Goal: Information Seeking & Learning: Learn about a topic

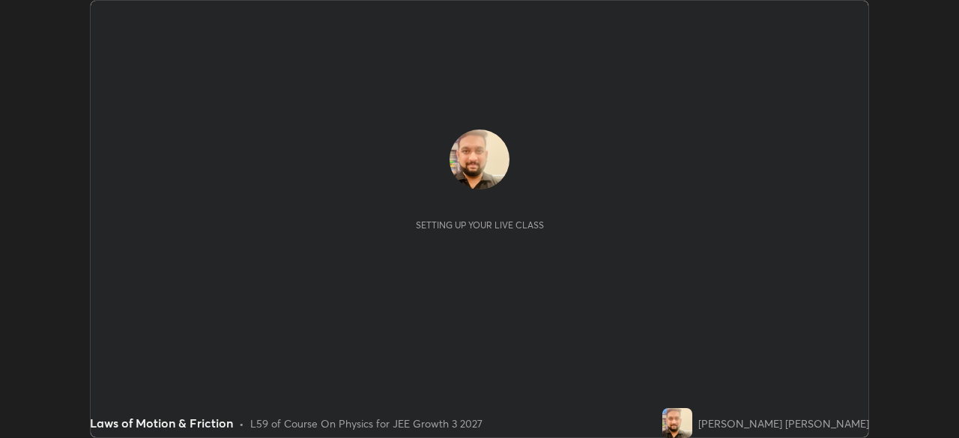
scroll to position [438, 958]
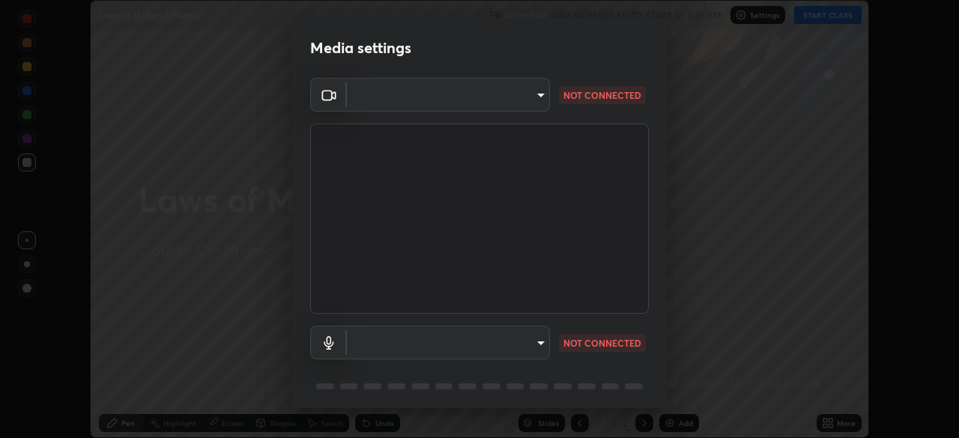
type input "094ffe3f61abc64f3ce73721aab664ef57d10a5fc7d187ad1ef3fa5fd4d2b427"
type input "default"
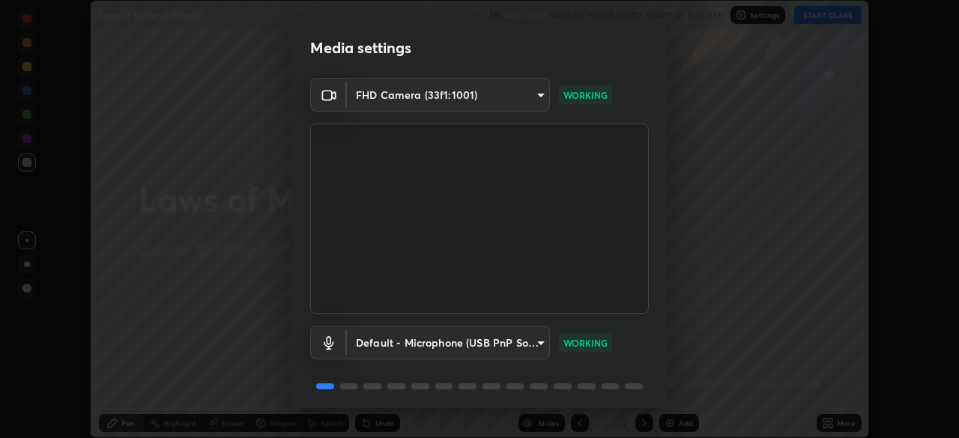
scroll to position [53, 0]
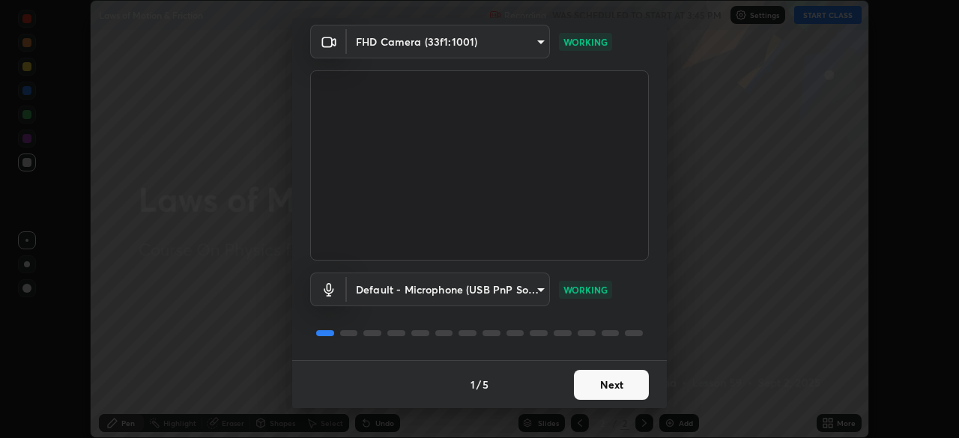
click at [620, 380] on button "Next" at bounding box center [611, 385] width 75 height 30
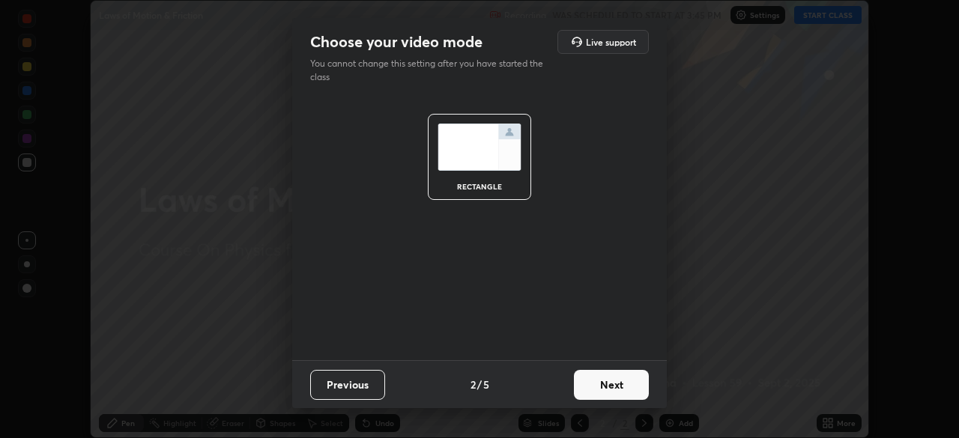
scroll to position [0, 0]
click at [634, 389] on button "Next" at bounding box center [611, 385] width 75 height 30
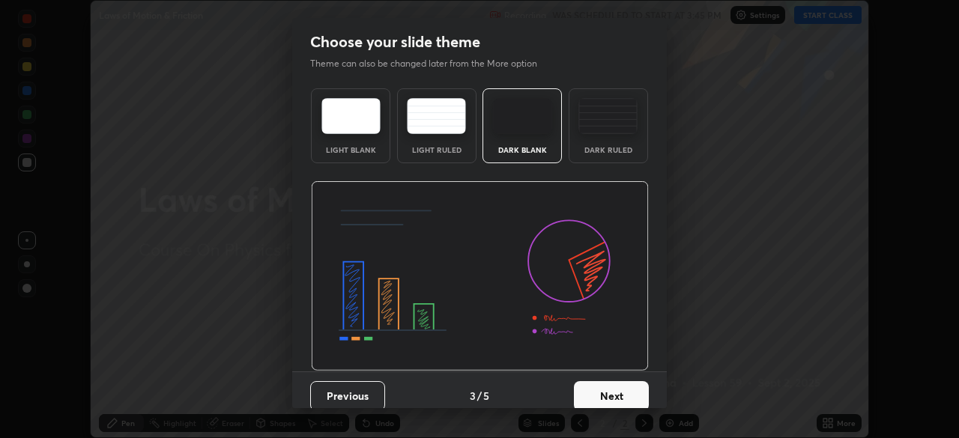
click at [629, 389] on button "Next" at bounding box center [611, 396] width 75 height 30
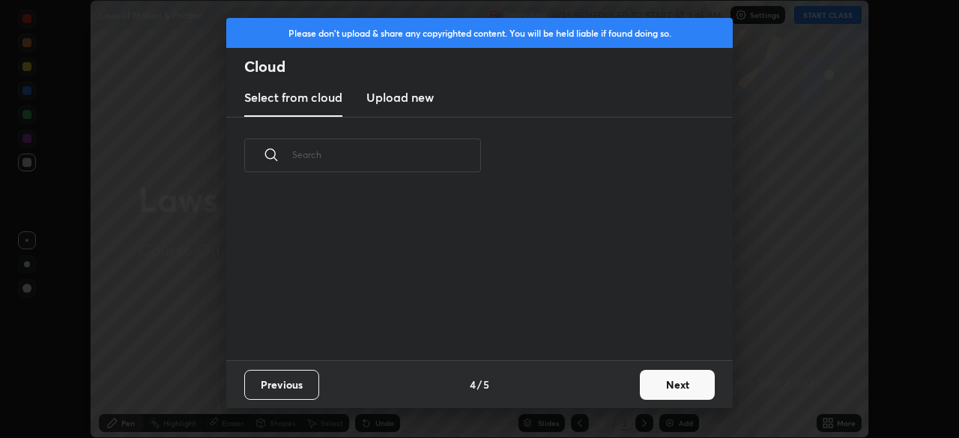
click at [664, 377] on button "Next" at bounding box center [677, 385] width 75 height 30
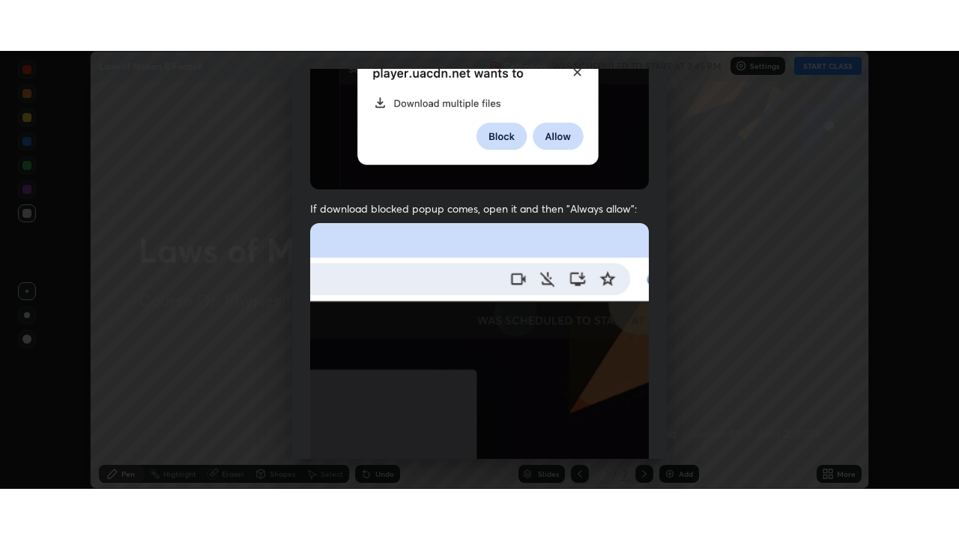
scroll to position [359, 0]
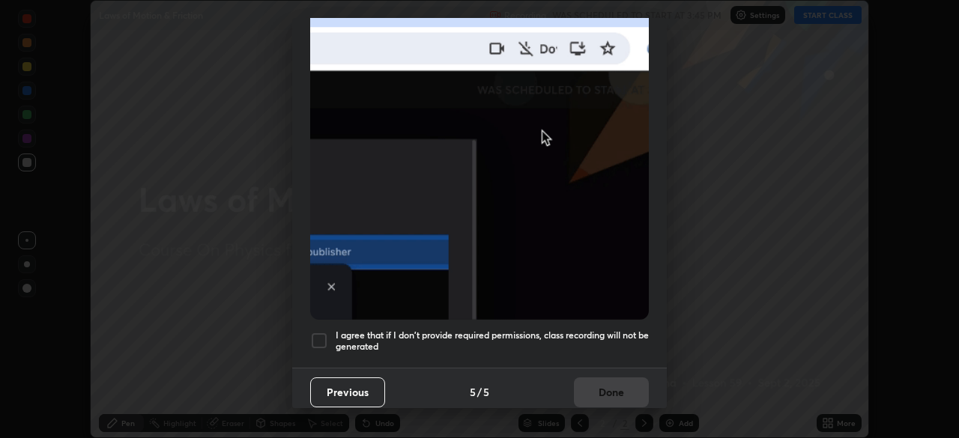
click at [428, 330] on h5 "I agree that if I don't provide required permissions, class recording will not …" at bounding box center [492, 341] width 313 height 23
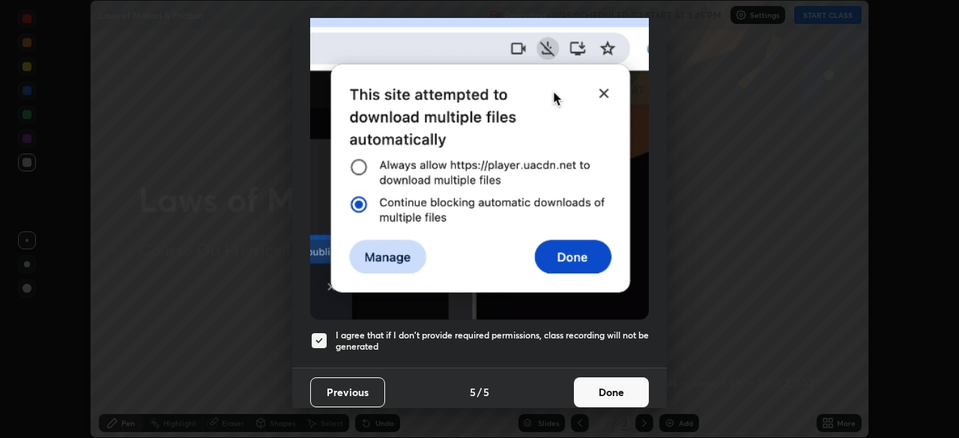
click at [590, 380] on button "Done" at bounding box center [611, 392] width 75 height 30
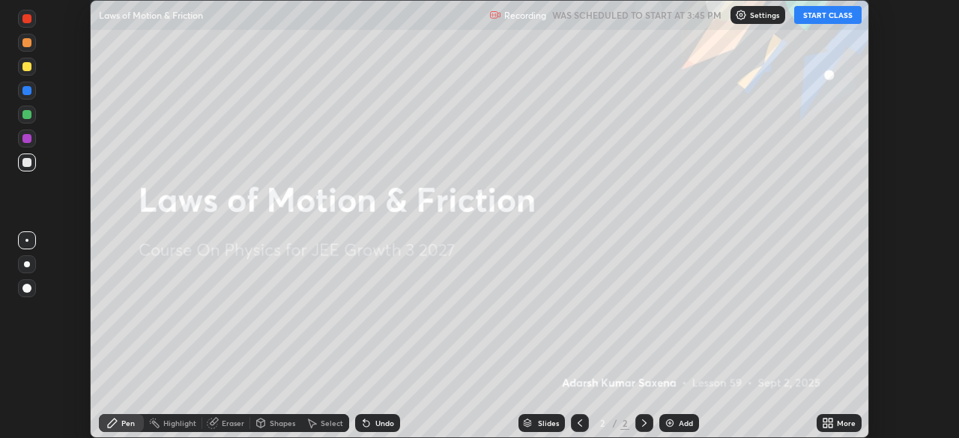
click at [834, 425] on div "More" at bounding box center [838, 423] width 45 height 18
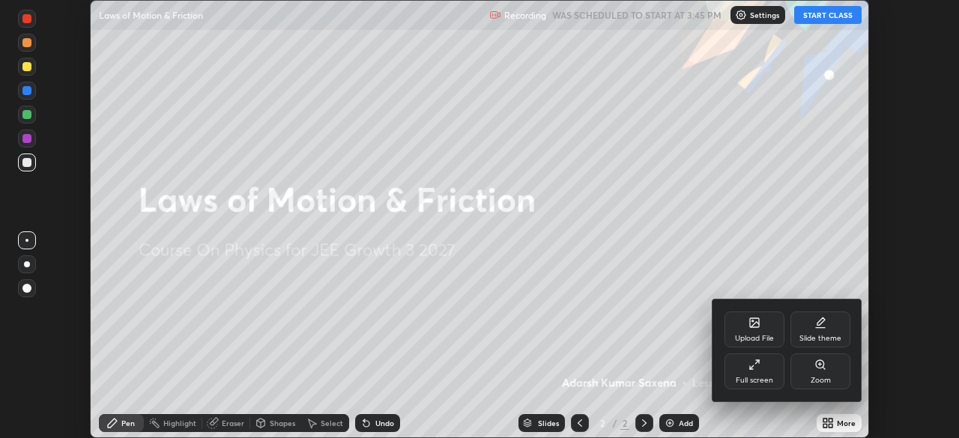
click at [771, 362] on div "Full screen" at bounding box center [754, 371] width 60 height 36
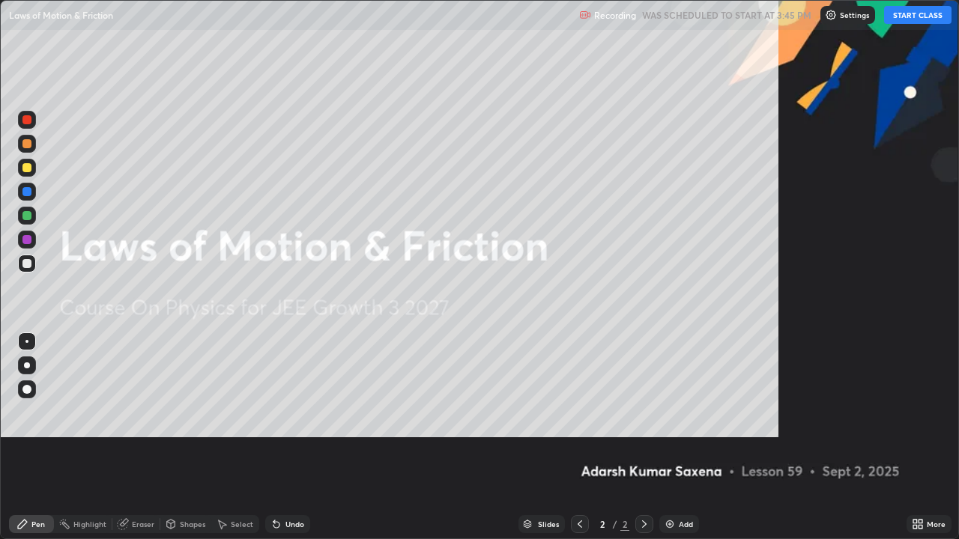
scroll to position [539, 959]
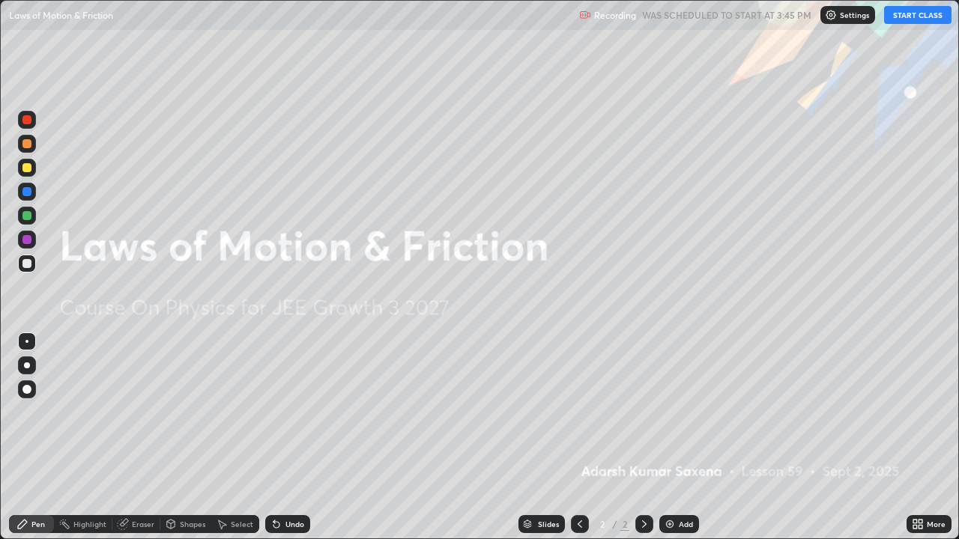
click at [902, 16] on button "START CLASS" at bounding box center [917, 15] width 67 height 18
click at [28, 389] on div at bounding box center [26, 389] width 9 height 9
click at [34, 437] on div "Pen" at bounding box center [37, 524] width 13 height 7
click at [680, 437] on div "Add" at bounding box center [686, 524] width 14 height 7
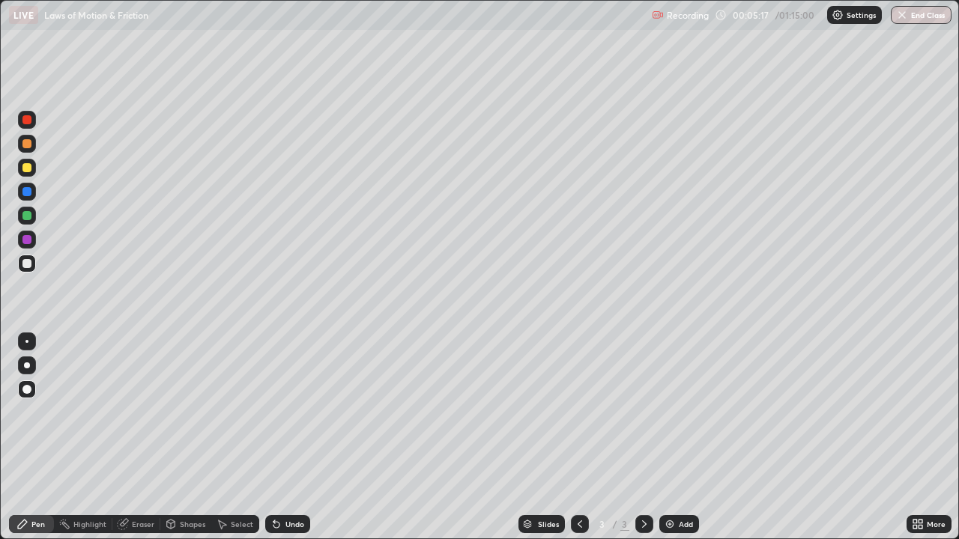
click at [183, 437] on div "Shapes" at bounding box center [185, 524] width 51 height 18
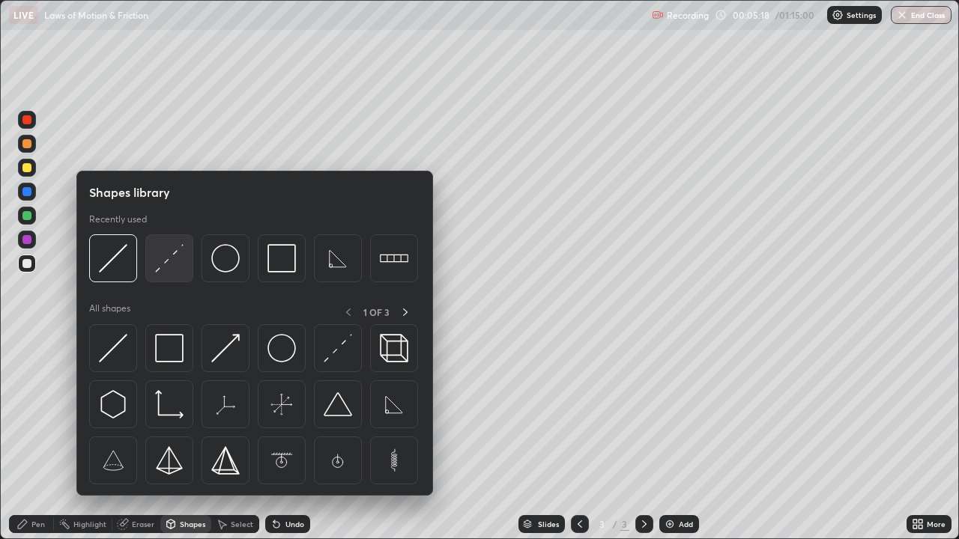
click at [169, 261] on img at bounding box center [169, 258] width 28 height 28
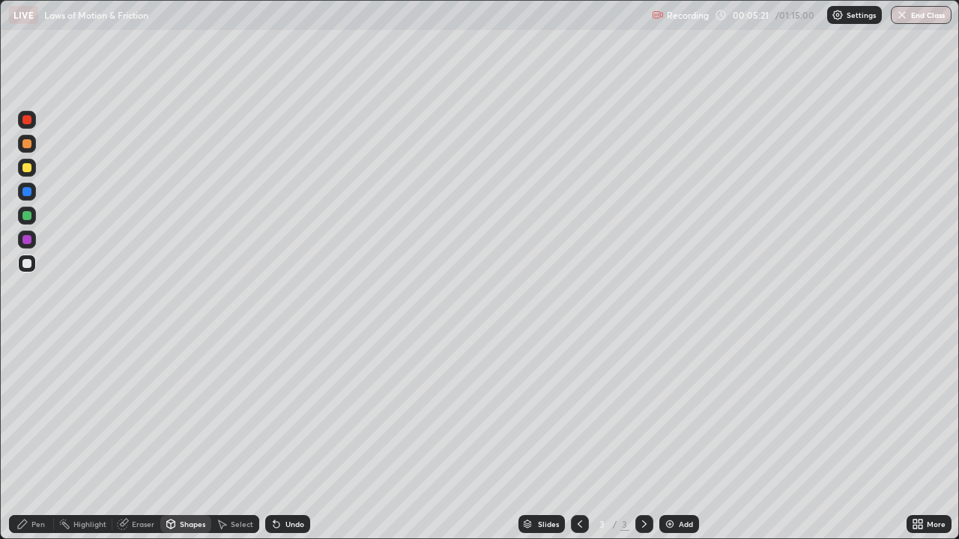
click at [189, 437] on div "Shapes" at bounding box center [192, 524] width 25 height 7
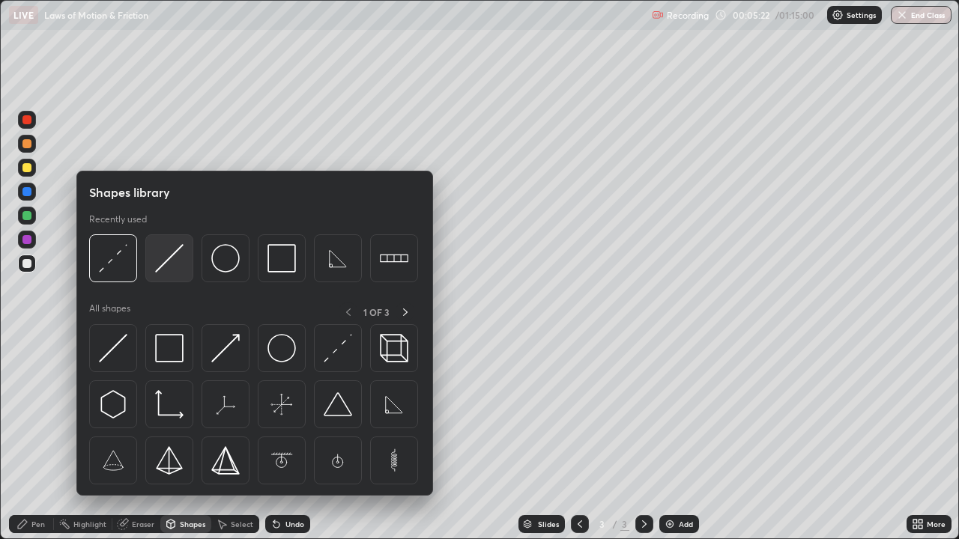
click at [169, 255] on img at bounding box center [169, 258] width 28 height 28
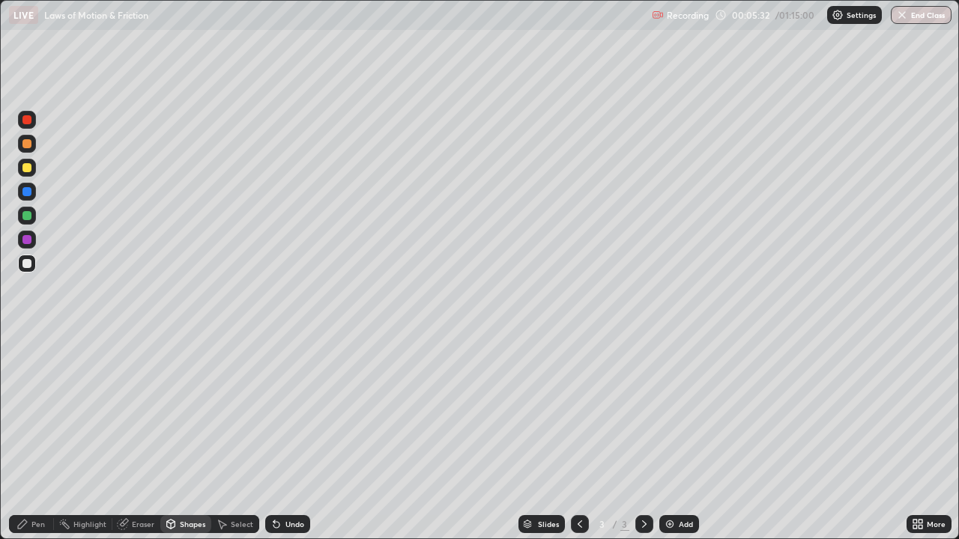
click at [201, 437] on div "Shapes" at bounding box center [185, 524] width 51 height 18
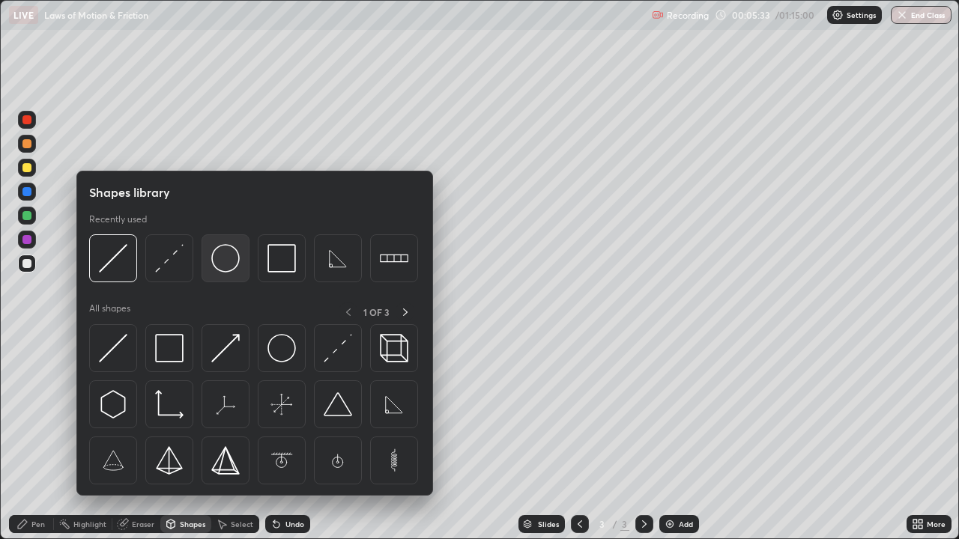
click at [234, 259] on img at bounding box center [225, 258] width 28 height 28
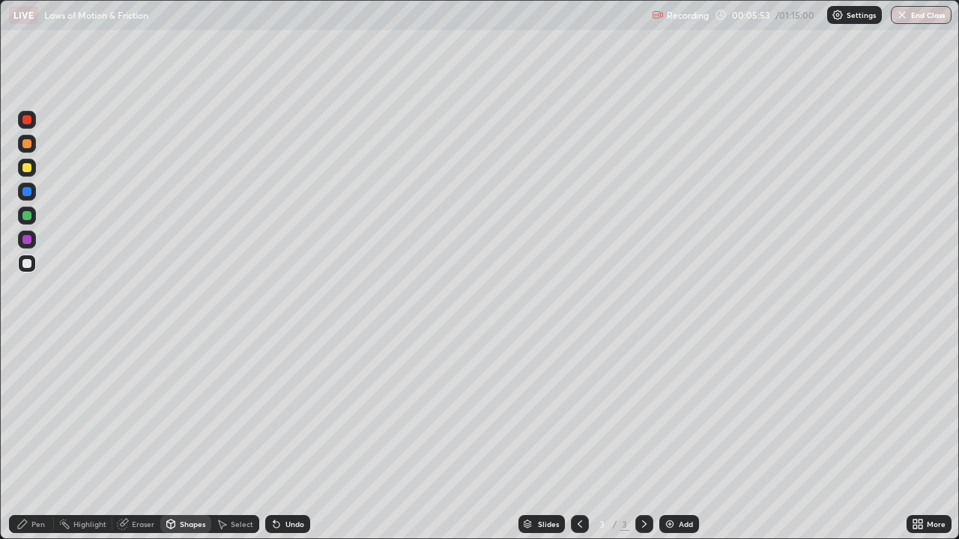
click at [186, 437] on div "Shapes" at bounding box center [192, 524] width 25 height 7
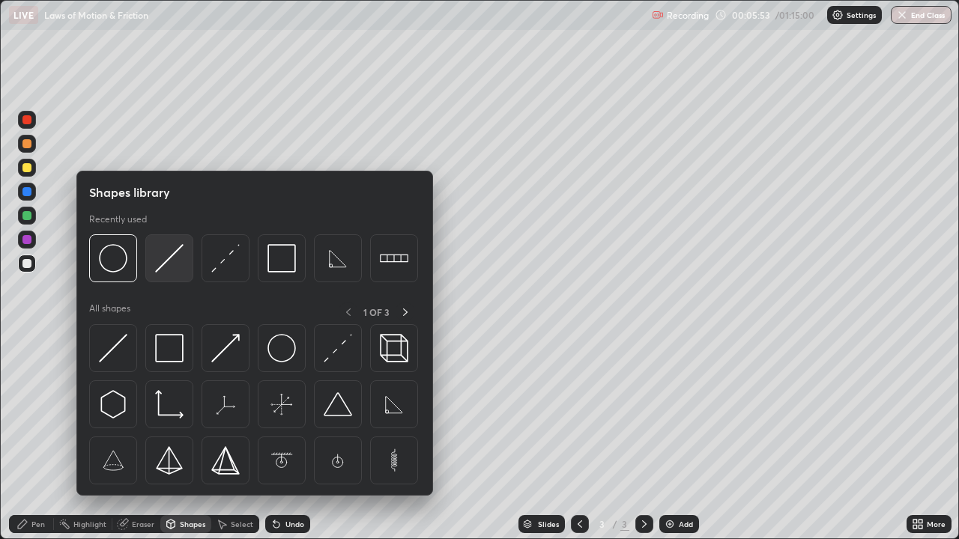
click at [170, 270] on img at bounding box center [169, 258] width 28 height 28
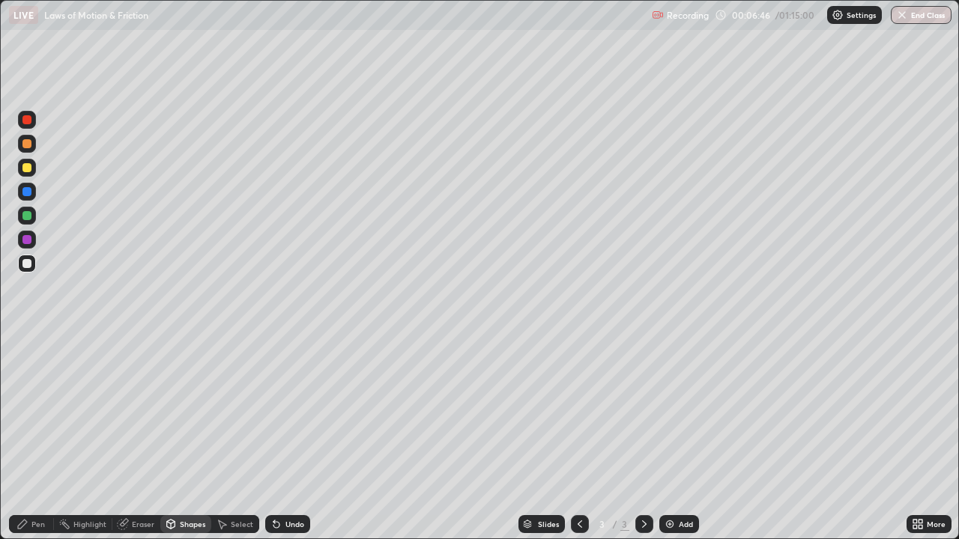
click at [288, 437] on div "Undo" at bounding box center [294, 524] width 19 height 7
click at [37, 437] on div "Pen" at bounding box center [37, 524] width 13 height 7
click at [25, 170] on div at bounding box center [26, 167] width 9 height 9
click at [186, 437] on div "Shapes" at bounding box center [185, 524] width 51 height 18
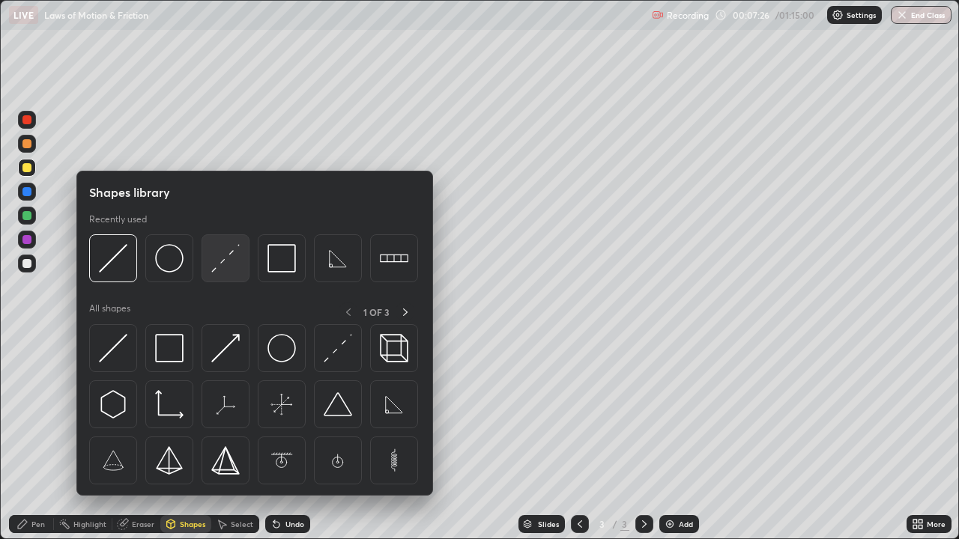
click at [225, 258] on img at bounding box center [225, 258] width 28 height 28
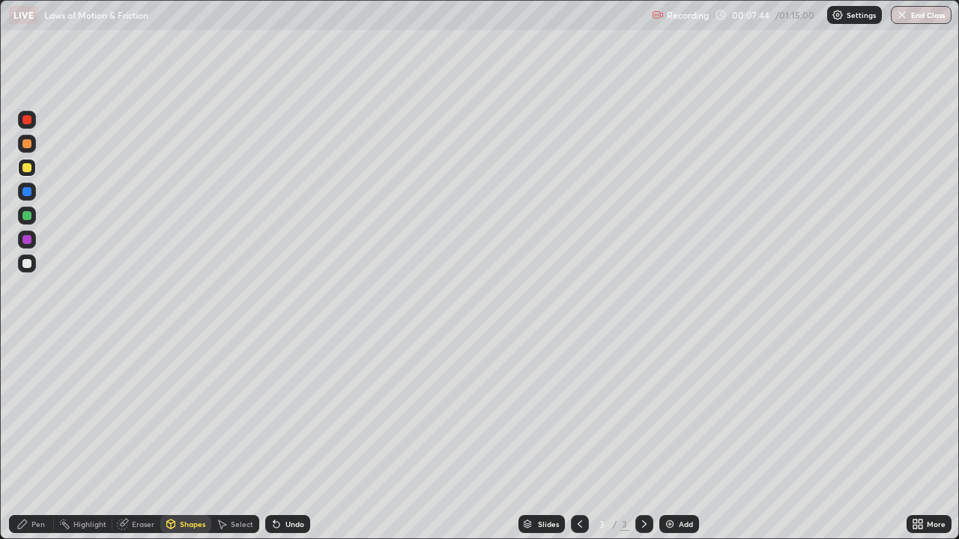
click at [208, 29] on div "LIVE Laws of Motion & Friction" at bounding box center [327, 15] width 637 height 30
click at [205, 28] on div "LIVE Laws of Motion & Friction" at bounding box center [327, 15] width 637 height 30
click at [211, 28] on div "LIVE Laws of Motion & Friction" at bounding box center [327, 15] width 637 height 30
click at [195, 437] on div "Shapes" at bounding box center [192, 524] width 25 height 7
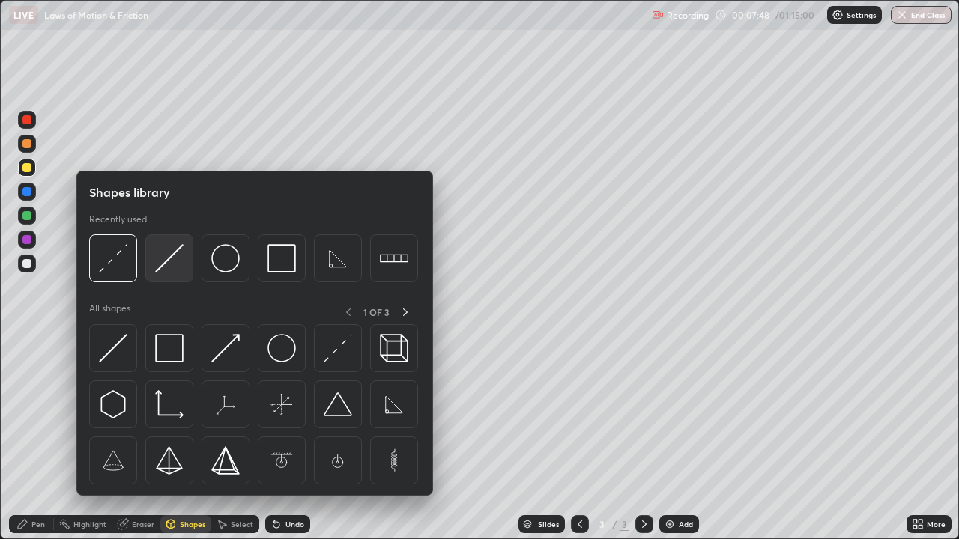
click at [175, 259] on img at bounding box center [169, 258] width 28 height 28
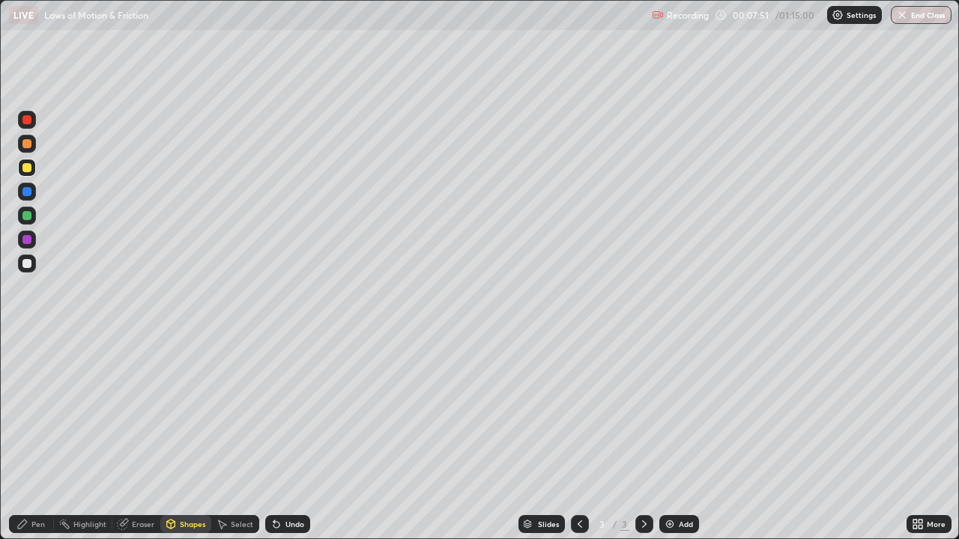
click at [291, 437] on div "Undo" at bounding box center [294, 524] width 19 height 7
click at [289, 437] on div "Undo" at bounding box center [287, 524] width 45 height 18
click at [28, 437] on icon at bounding box center [22, 524] width 12 height 12
click at [131, 437] on div "Eraser" at bounding box center [136, 524] width 48 height 18
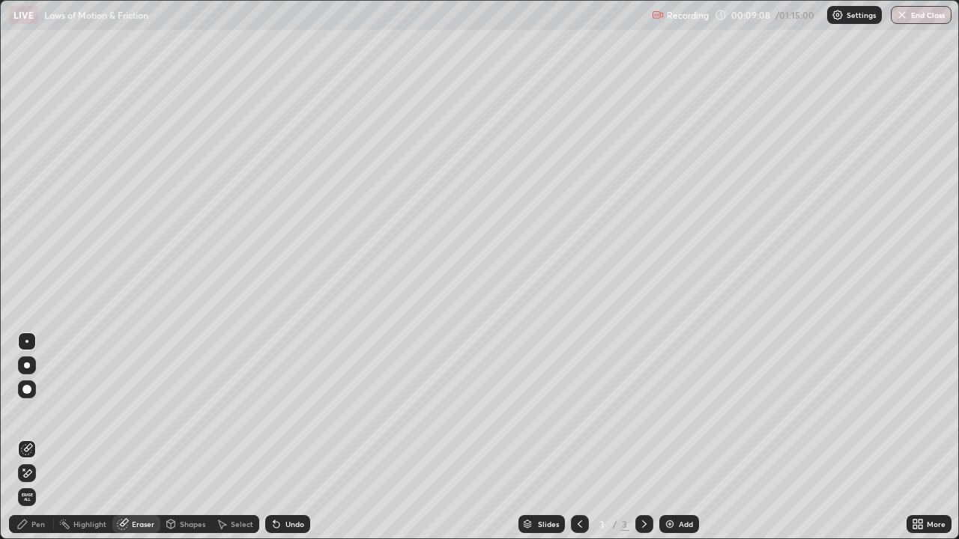
click at [34, 437] on div "Pen" at bounding box center [31, 524] width 45 height 18
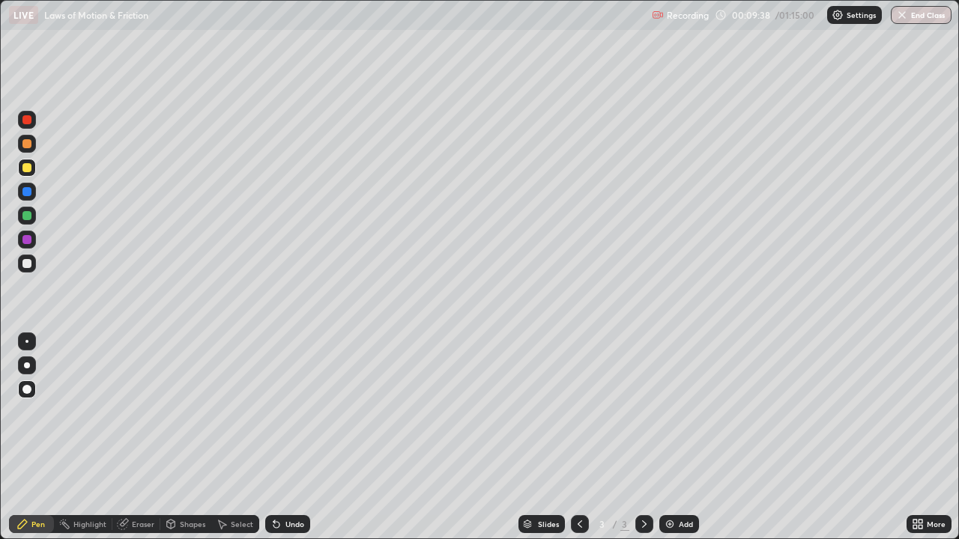
click at [25, 264] on div at bounding box center [26, 263] width 9 height 9
click at [193, 437] on div "Shapes" at bounding box center [192, 524] width 25 height 7
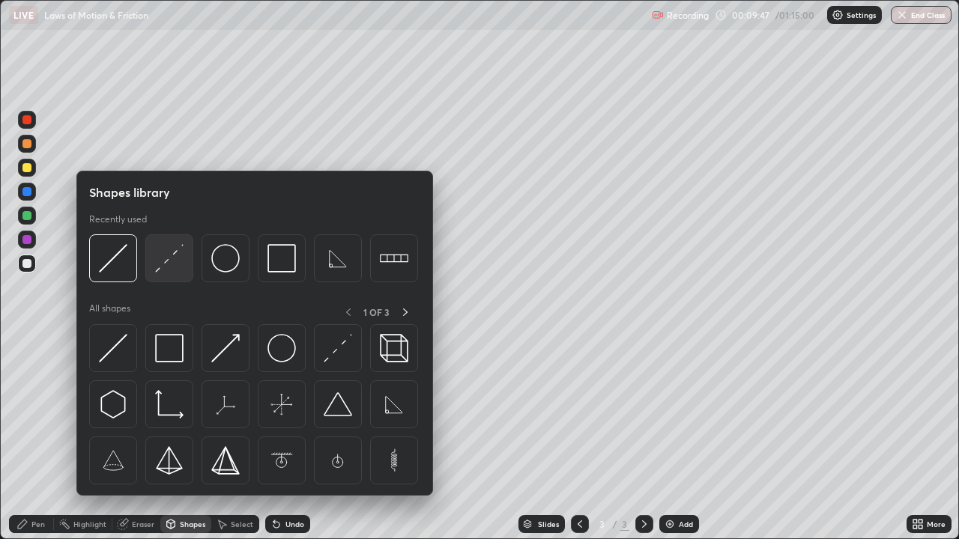
click at [173, 254] on img at bounding box center [169, 258] width 28 height 28
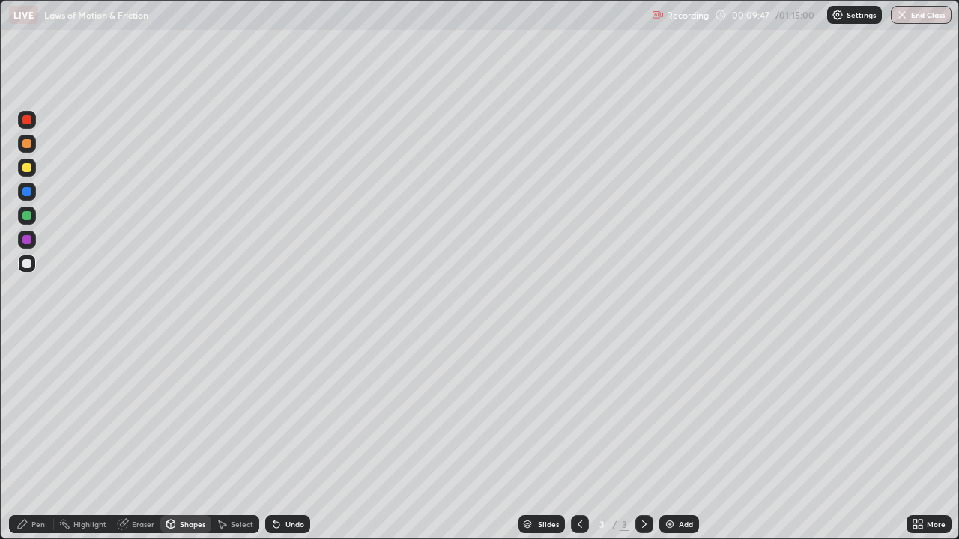
click at [30, 169] on div at bounding box center [26, 167] width 9 height 9
click at [282, 437] on div "Undo" at bounding box center [287, 524] width 45 height 18
click at [31, 437] on div "Pen" at bounding box center [31, 524] width 45 height 18
click at [180, 437] on div "Shapes" at bounding box center [192, 524] width 25 height 7
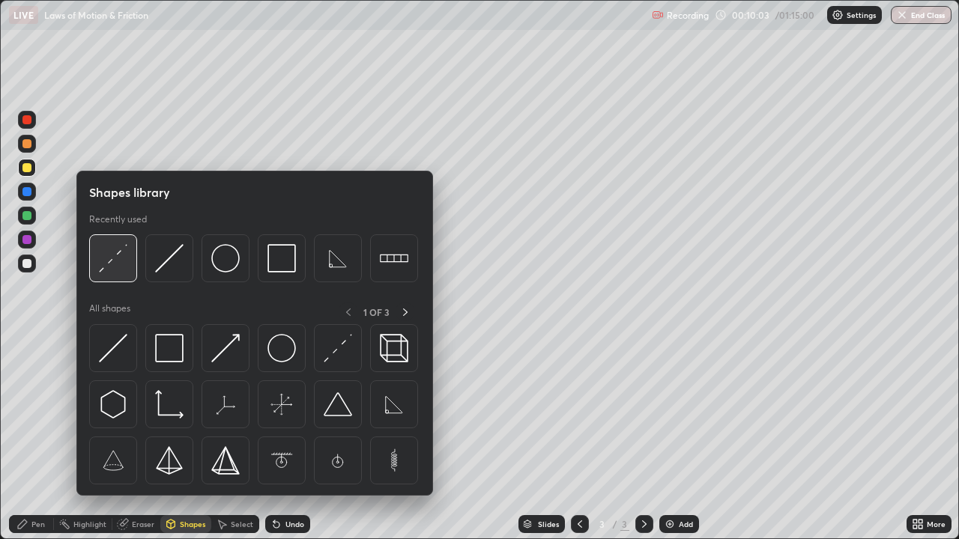
click at [115, 249] on img at bounding box center [113, 258] width 28 height 28
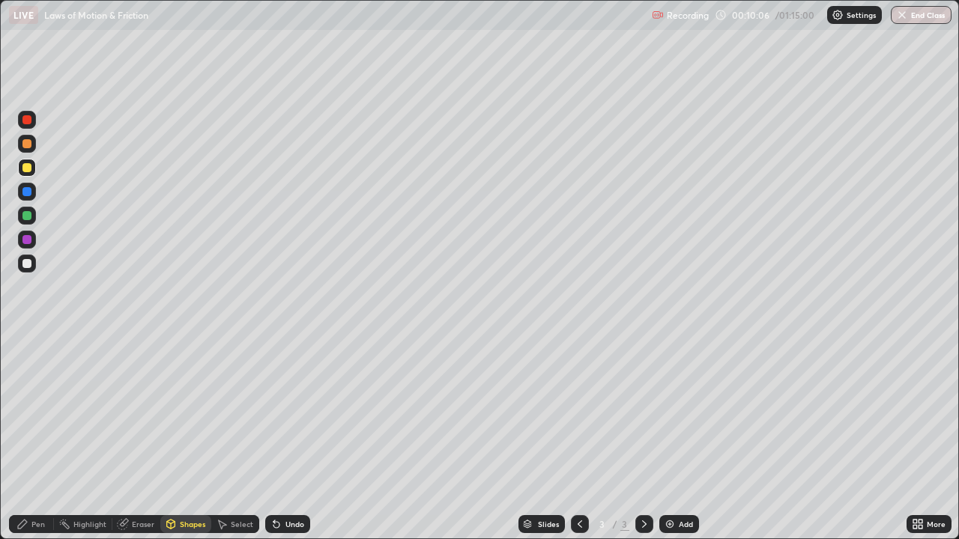
click at [28, 264] on div at bounding box center [26, 263] width 9 height 9
click at [291, 437] on div "Undo" at bounding box center [294, 524] width 19 height 7
click at [47, 437] on div "Pen" at bounding box center [31, 524] width 45 height 18
click at [189, 437] on div "Shapes" at bounding box center [192, 524] width 25 height 7
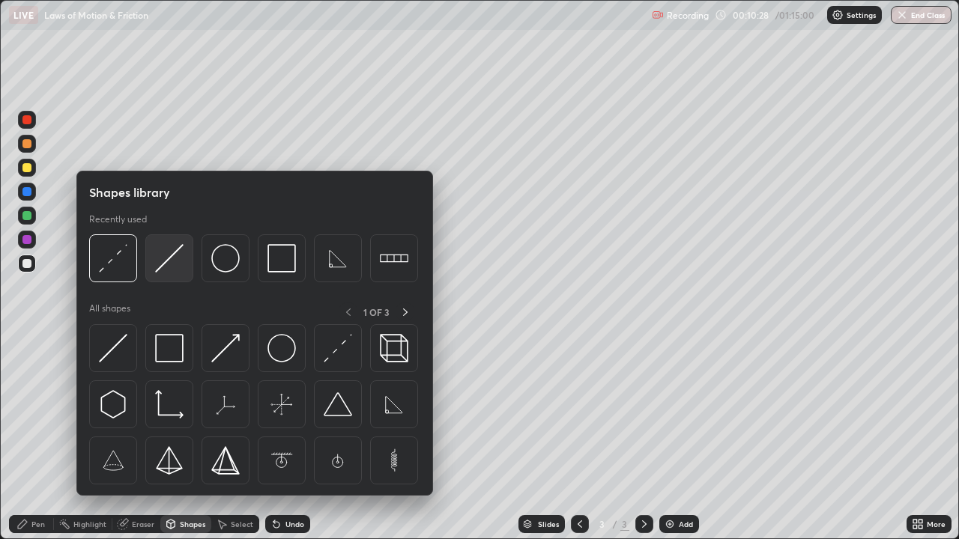
click at [169, 265] on img at bounding box center [169, 258] width 28 height 28
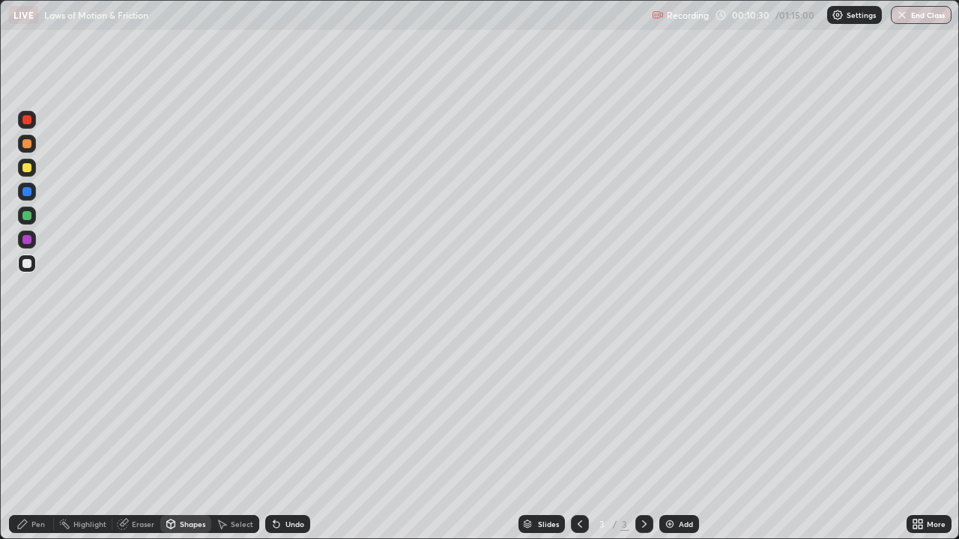
click at [39, 437] on div "Pen" at bounding box center [31, 524] width 45 height 18
click at [284, 437] on div "Undo" at bounding box center [287, 524] width 45 height 18
click at [282, 437] on div "Undo" at bounding box center [287, 524] width 45 height 18
click at [279, 437] on icon at bounding box center [276, 524] width 12 height 12
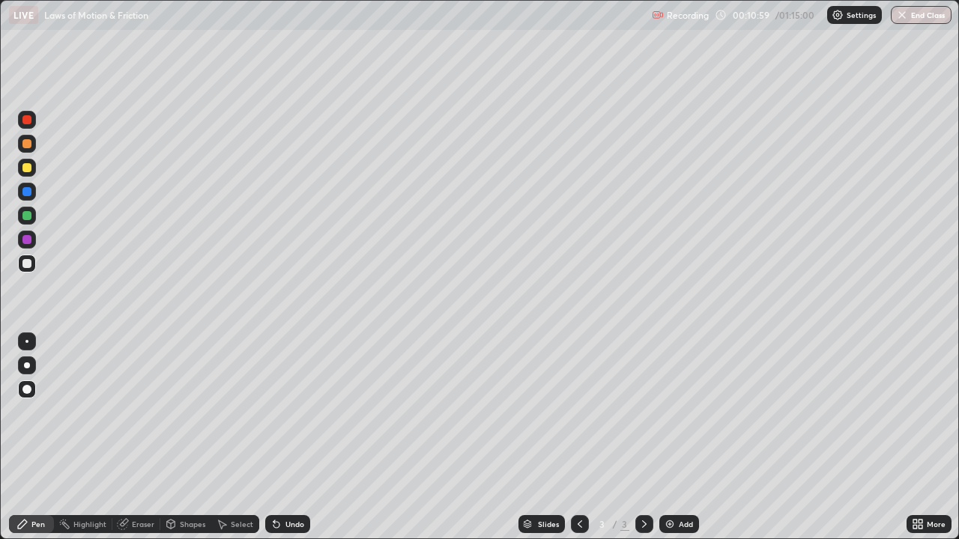
click at [275, 437] on icon at bounding box center [276, 525] width 6 height 6
click at [274, 437] on icon at bounding box center [276, 525] width 6 height 6
click at [291, 437] on div "Undo" at bounding box center [287, 524] width 45 height 18
click at [297, 437] on div "Undo" at bounding box center [294, 524] width 19 height 7
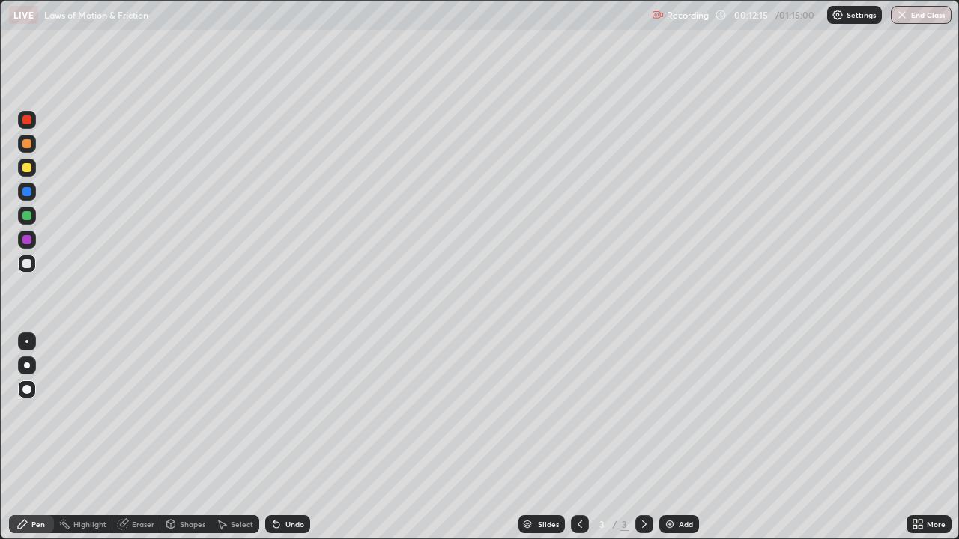
click at [298, 437] on div "Undo" at bounding box center [294, 524] width 19 height 7
click at [291, 437] on div "Undo" at bounding box center [294, 524] width 19 height 7
click at [294, 437] on div "Undo" at bounding box center [287, 524] width 45 height 18
click at [40, 437] on div "Pen" at bounding box center [37, 524] width 13 height 7
click at [187, 437] on div "Shapes" at bounding box center [192, 524] width 25 height 7
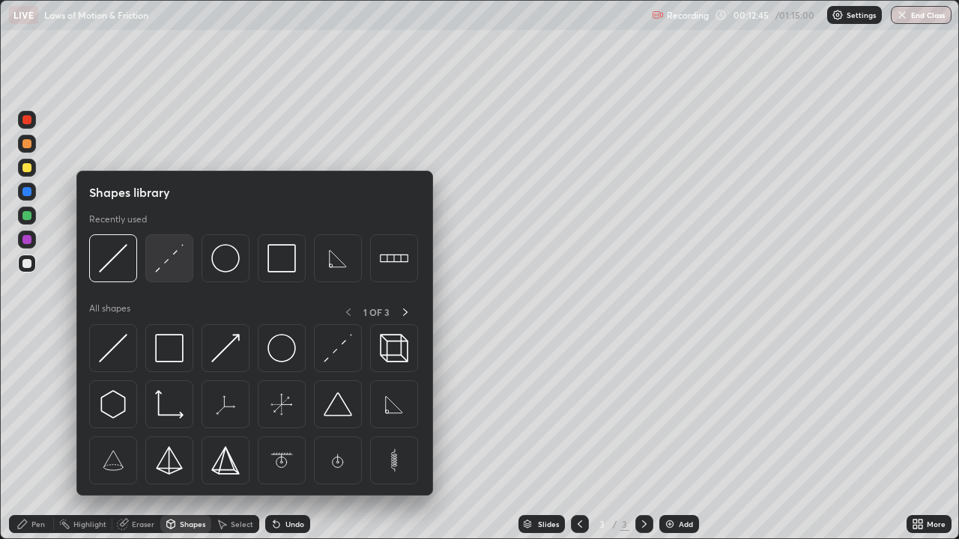
click at [164, 256] on img at bounding box center [169, 258] width 28 height 28
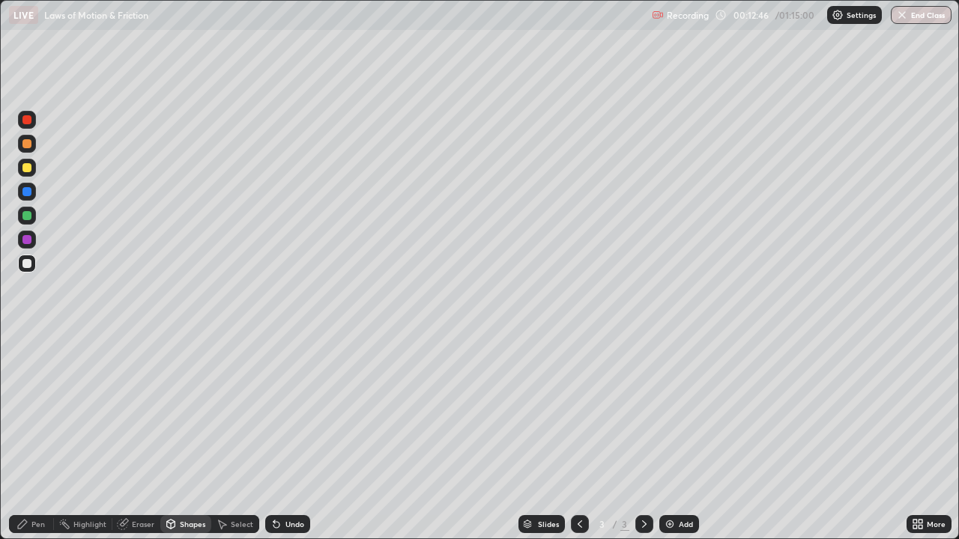
click at [28, 161] on div at bounding box center [27, 168] width 18 height 18
click at [31, 437] on div "Pen" at bounding box center [37, 524] width 13 height 7
click at [27, 261] on div at bounding box center [26, 263] width 9 height 9
click at [22, 437] on icon at bounding box center [22, 524] width 9 height 9
click at [184, 437] on div "Shapes" at bounding box center [185, 524] width 51 height 18
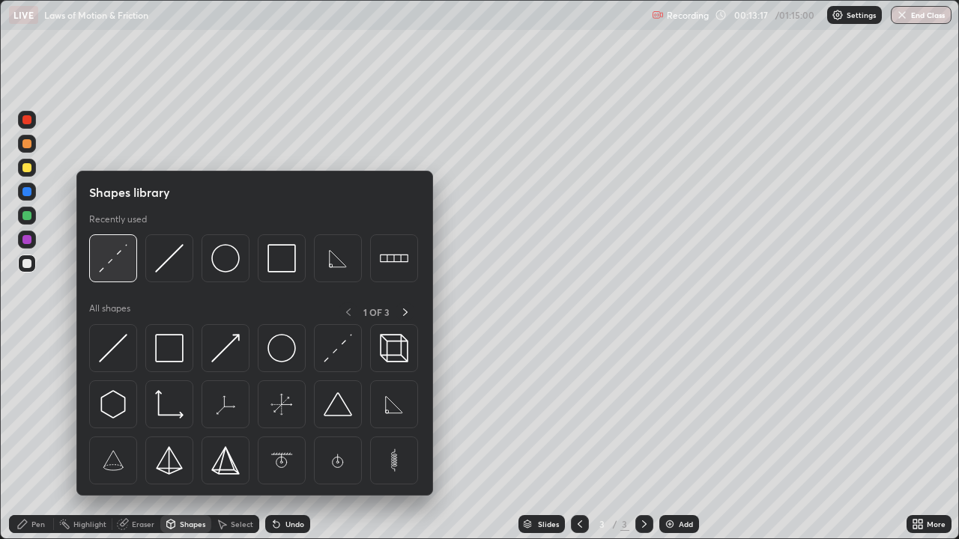
click at [104, 255] on img at bounding box center [113, 258] width 28 height 28
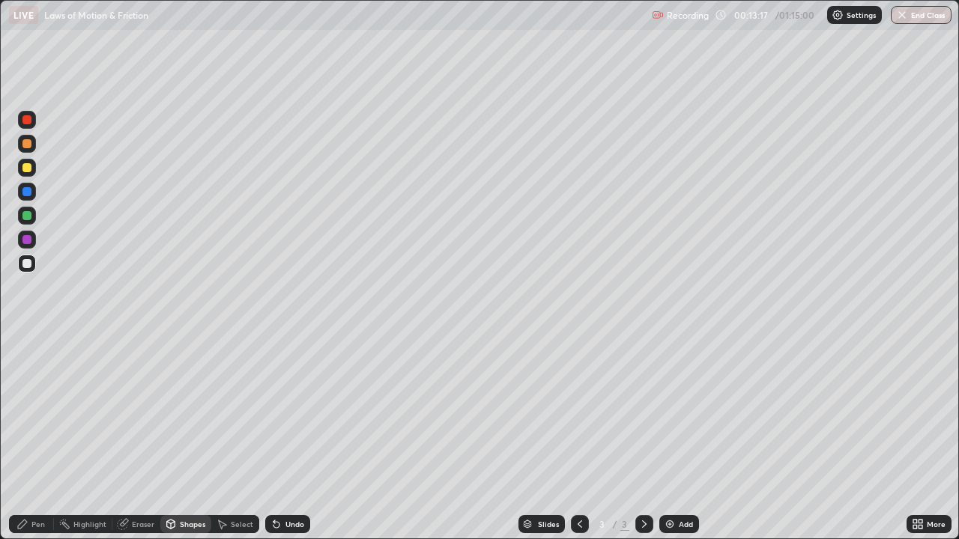
click at [31, 164] on div at bounding box center [26, 167] width 9 height 9
click at [44, 437] on div "Pen" at bounding box center [37, 524] width 13 height 7
click at [191, 437] on div "Shapes" at bounding box center [185, 524] width 51 height 18
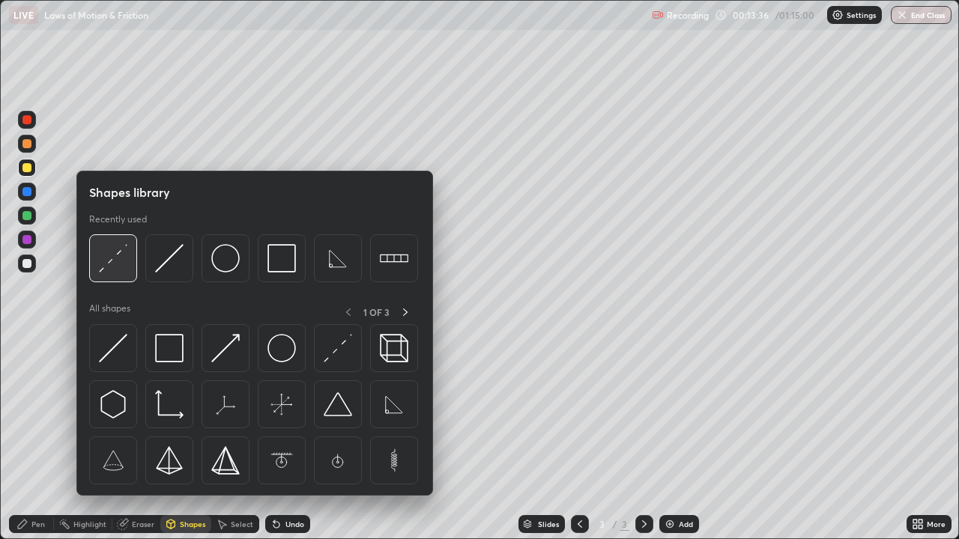
click at [115, 259] on img at bounding box center [113, 258] width 28 height 28
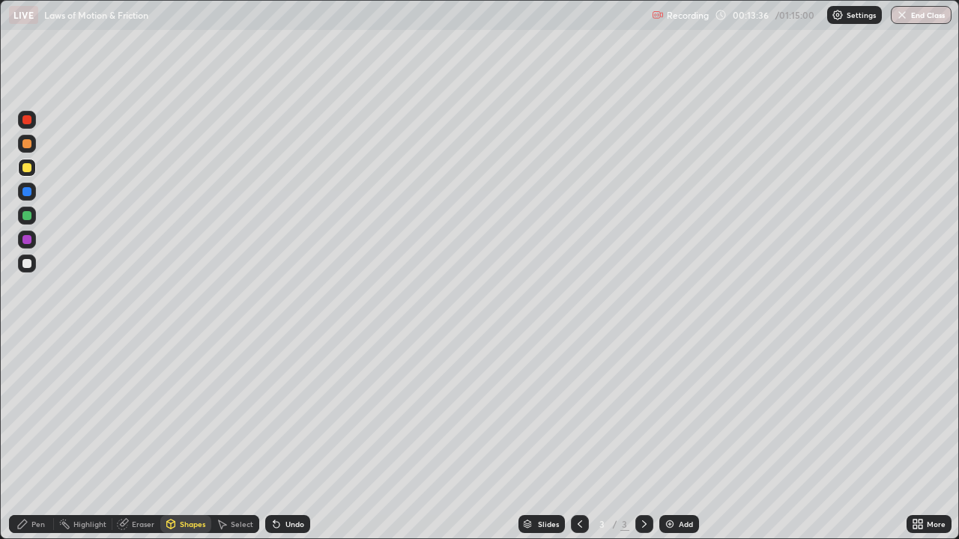
click at [33, 255] on div at bounding box center [27, 264] width 18 height 24
click at [43, 437] on div "Pen" at bounding box center [37, 524] width 13 height 7
click at [676, 437] on div "Add" at bounding box center [679, 524] width 40 height 18
click at [193, 437] on div "Shapes" at bounding box center [185, 524] width 51 height 18
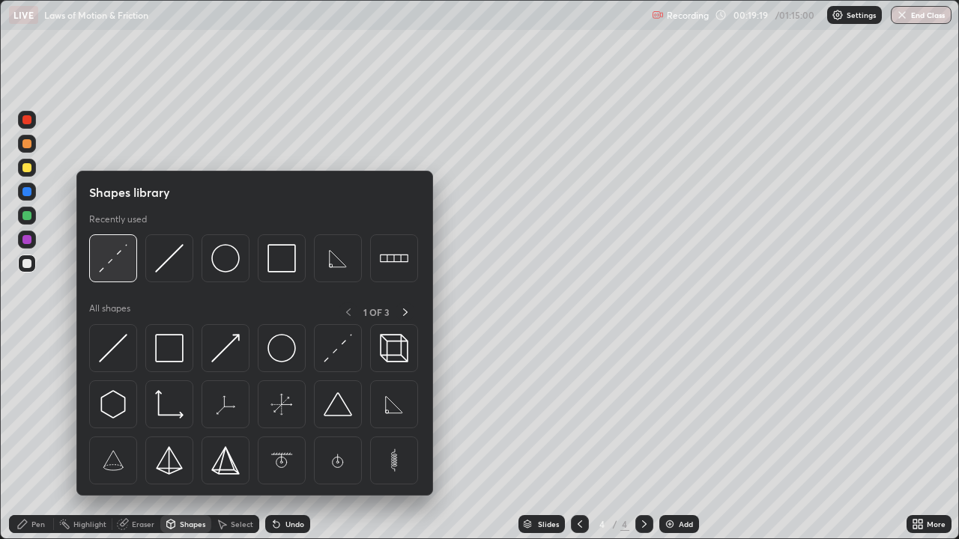
click at [110, 261] on img at bounding box center [113, 258] width 28 height 28
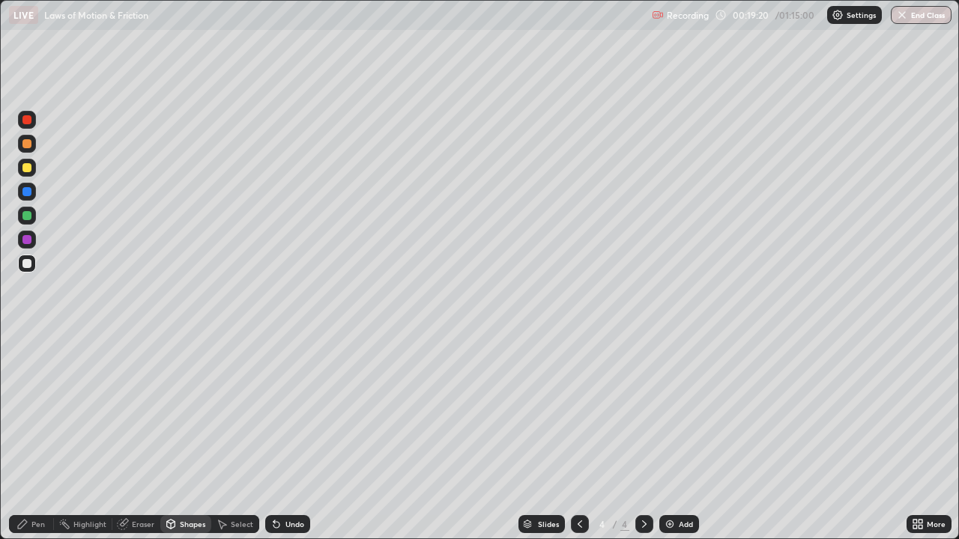
click at [186, 437] on div "Shapes" at bounding box center [192, 524] width 25 height 7
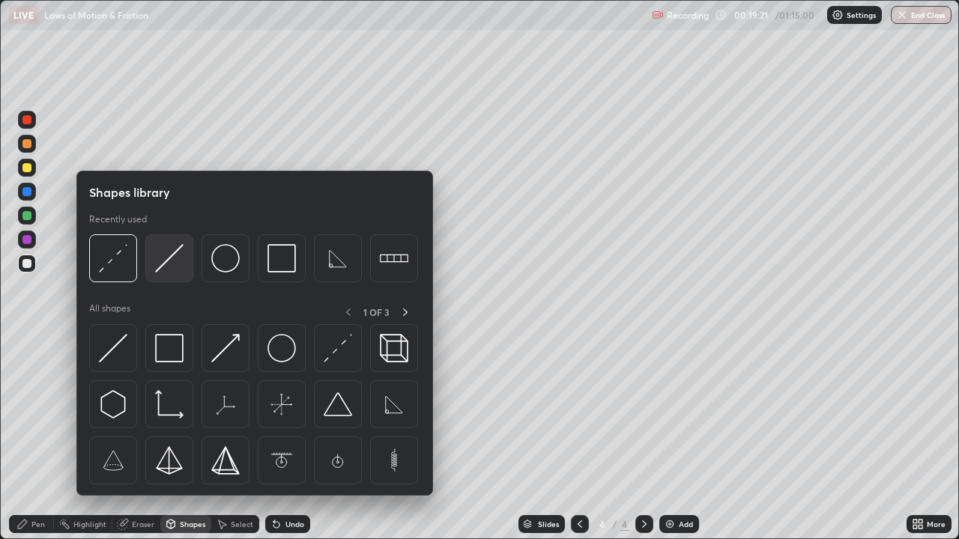
click at [170, 269] on img at bounding box center [169, 258] width 28 height 28
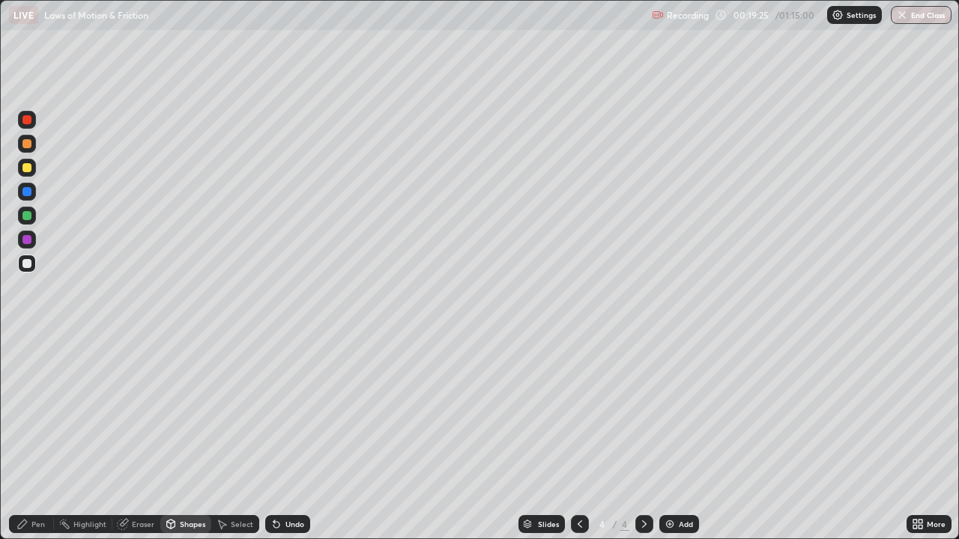
click at [202, 437] on div "Shapes" at bounding box center [185, 524] width 51 height 18
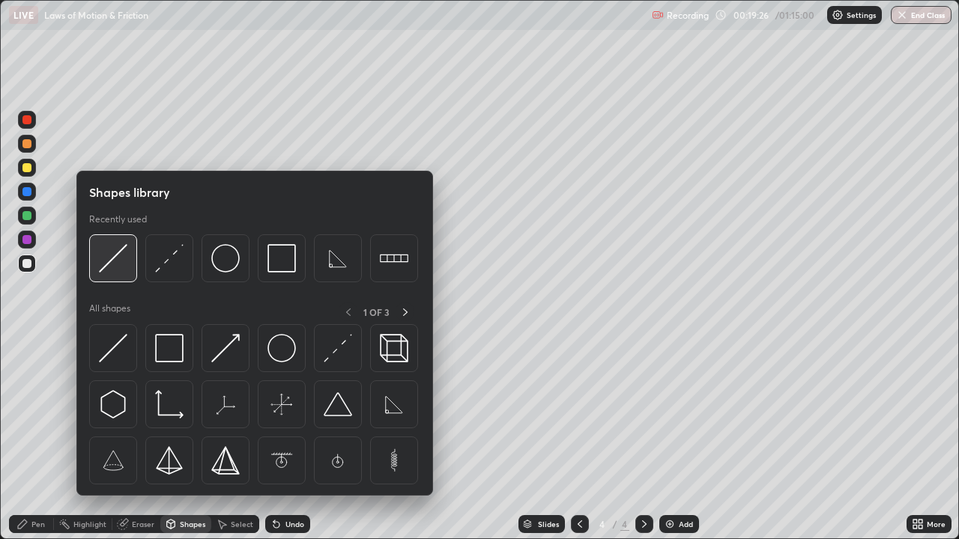
click at [114, 262] on img at bounding box center [113, 258] width 28 height 28
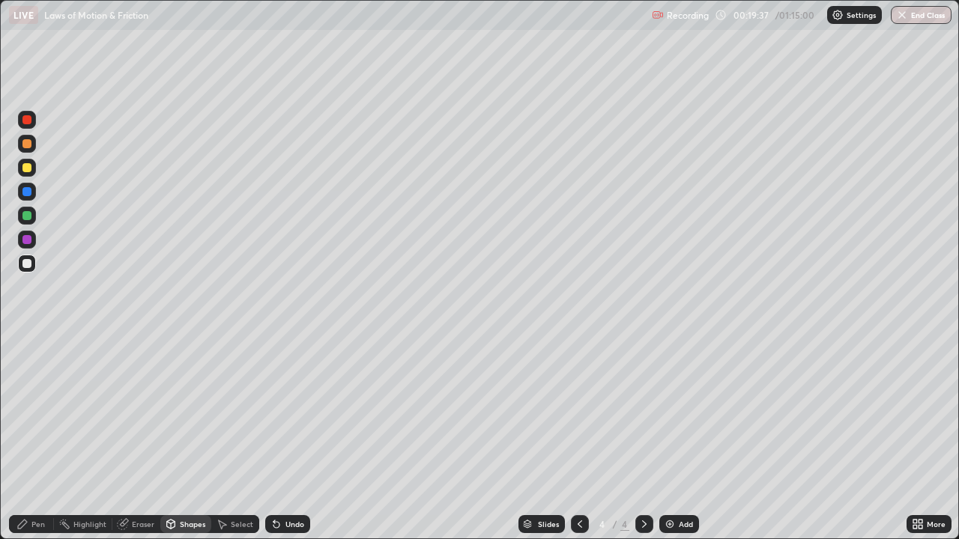
click at [291, 437] on div "Undo" at bounding box center [294, 524] width 19 height 7
click at [194, 437] on div "Shapes" at bounding box center [192, 524] width 25 height 7
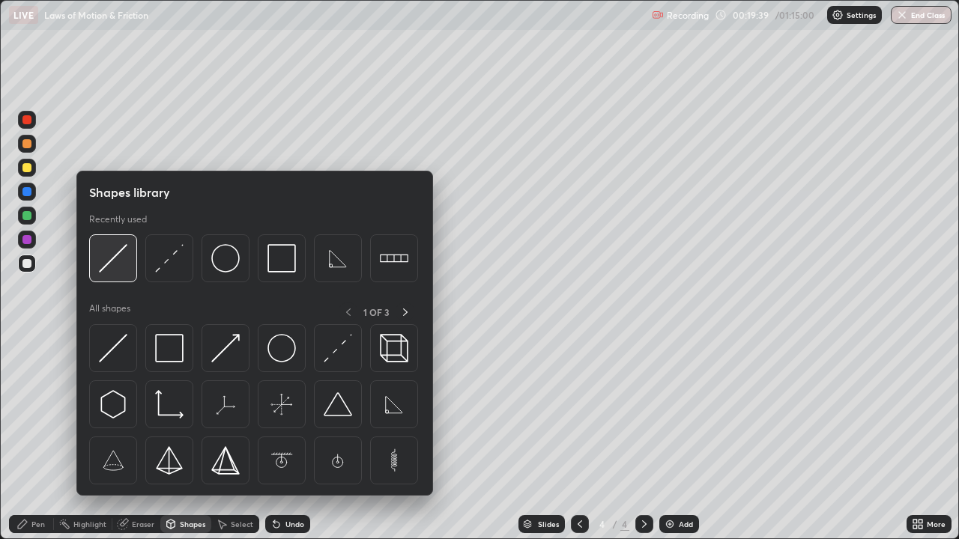
click at [118, 253] on img at bounding box center [113, 258] width 28 height 28
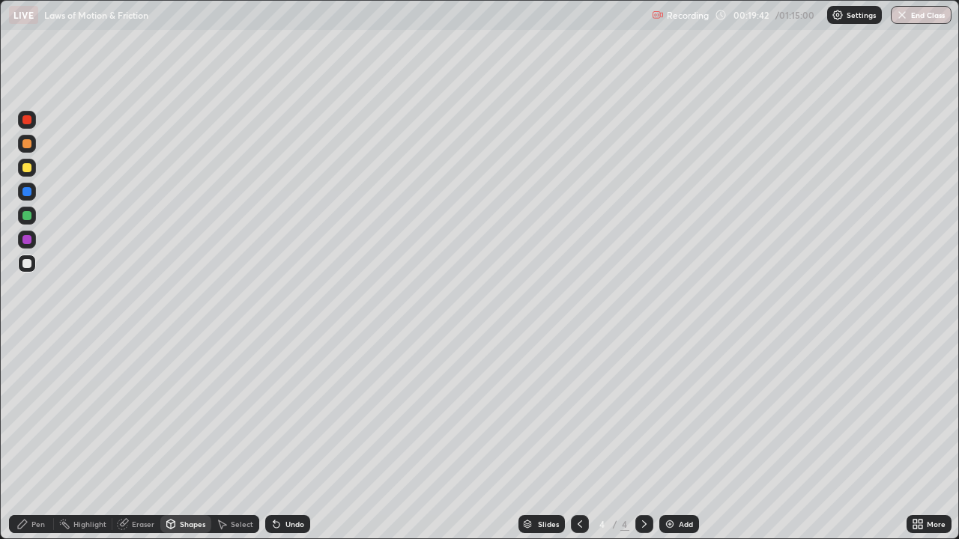
click at [195, 437] on div "Shapes" at bounding box center [192, 524] width 25 height 7
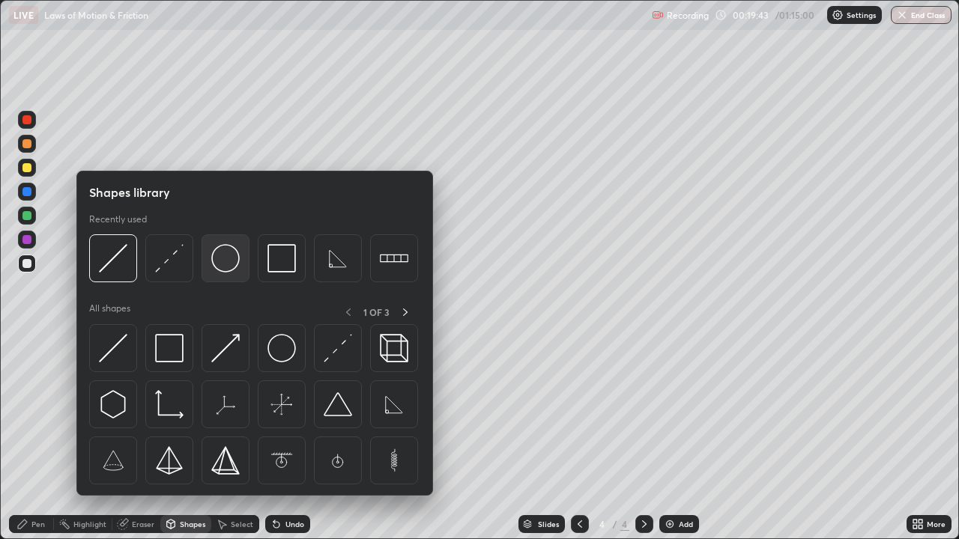
click at [231, 258] on img at bounding box center [225, 258] width 28 height 28
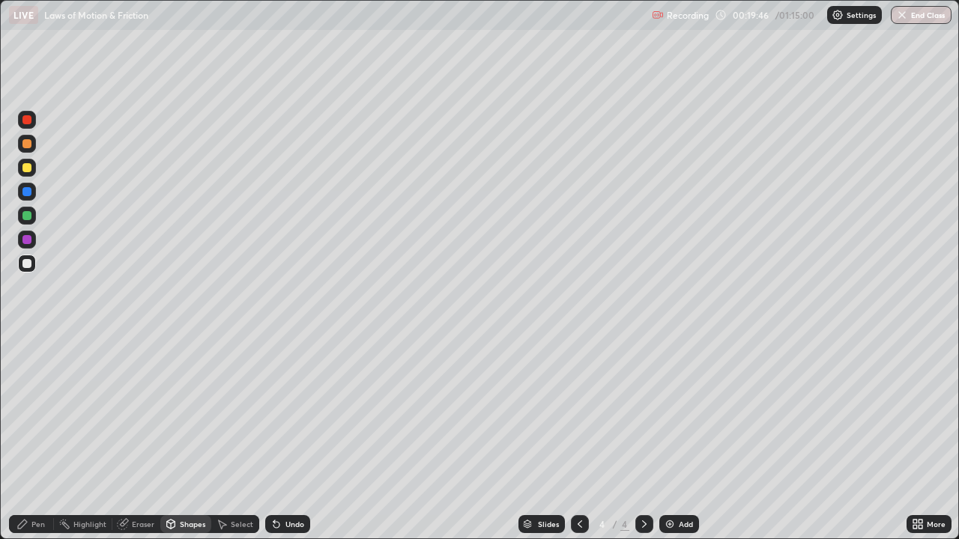
click at [192, 437] on div "Shapes" at bounding box center [192, 524] width 25 height 7
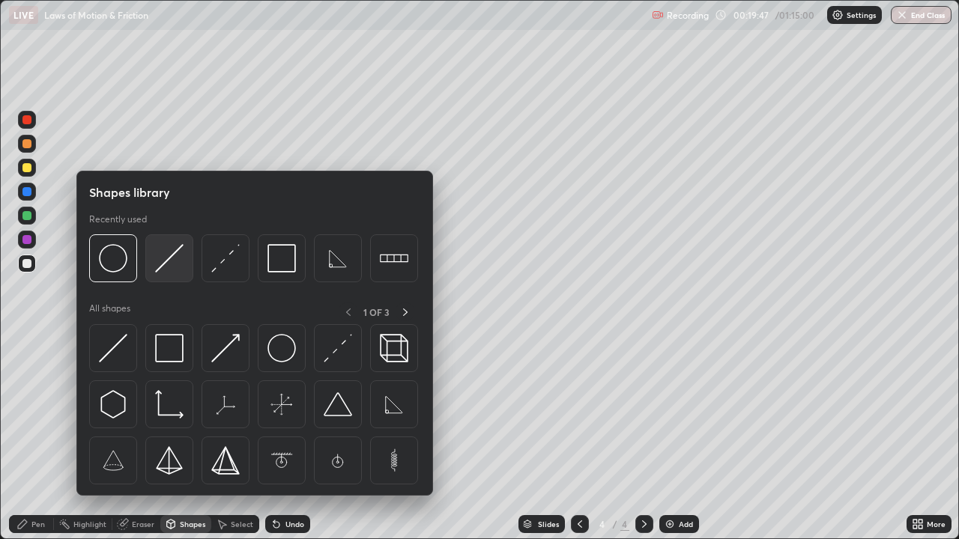
click at [174, 261] on img at bounding box center [169, 258] width 28 height 28
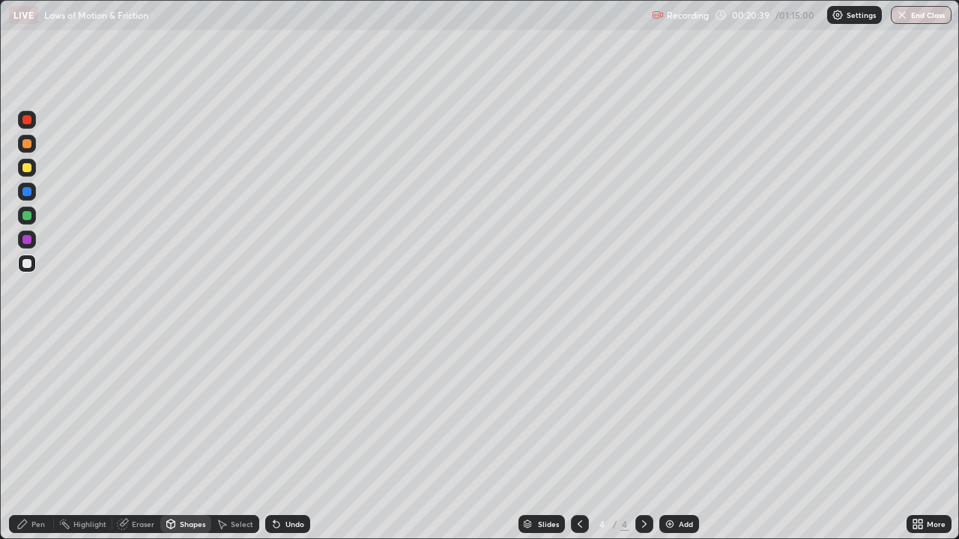
click at [31, 437] on div "Pen" at bounding box center [37, 524] width 13 height 7
click at [133, 437] on div "Eraser" at bounding box center [136, 524] width 48 height 18
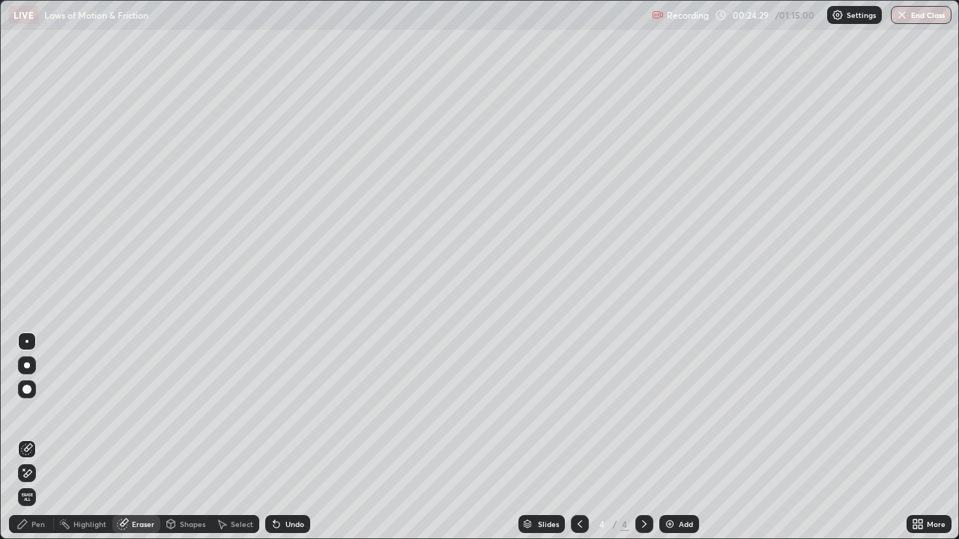
click at [21, 437] on icon at bounding box center [27, 473] width 12 height 13
click at [179, 437] on div "Shapes" at bounding box center [185, 524] width 51 height 18
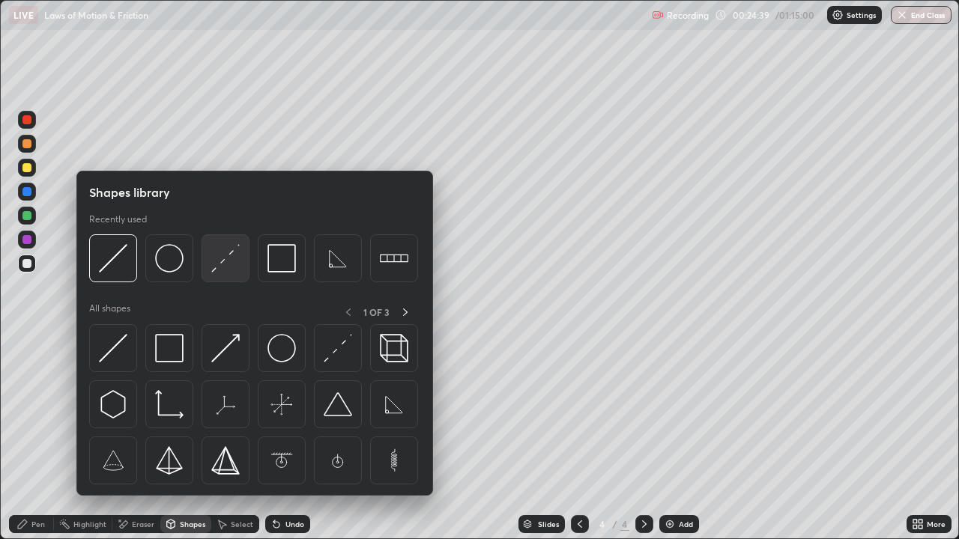
click at [223, 264] on img at bounding box center [225, 258] width 28 height 28
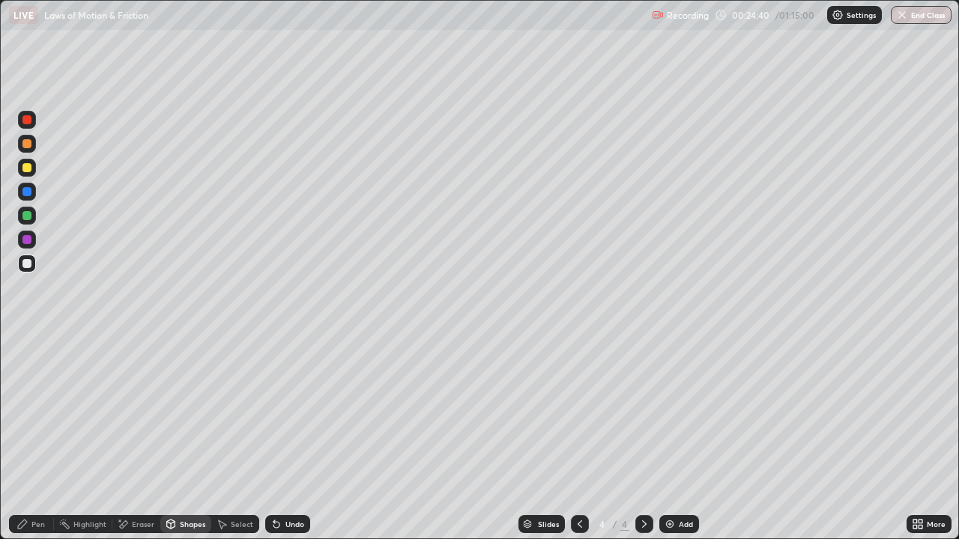
click at [27, 169] on div at bounding box center [26, 167] width 9 height 9
click at [31, 437] on div "Pen" at bounding box center [31, 524] width 45 height 18
click at [180, 437] on div "Shapes" at bounding box center [192, 524] width 25 height 7
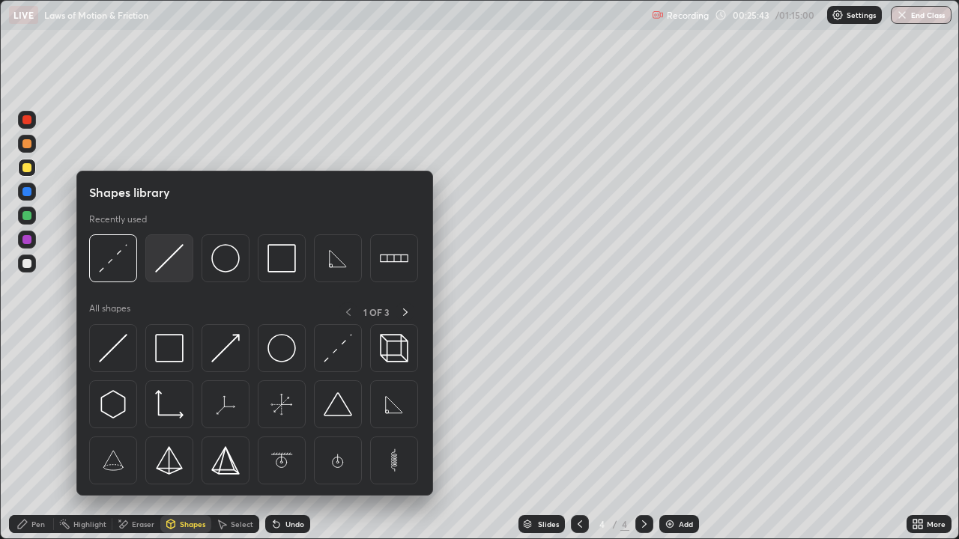
click at [164, 255] on img at bounding box center [169, 258] width 28 height 28
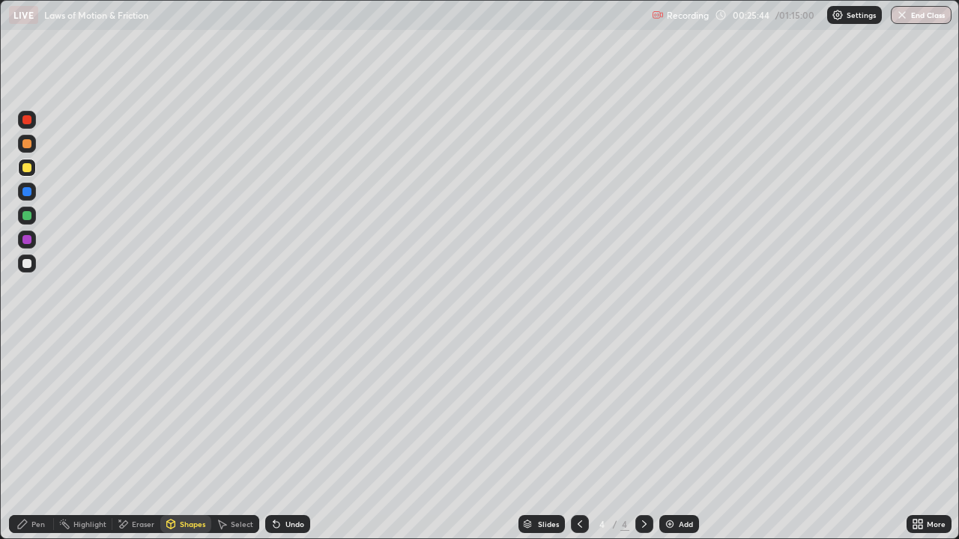
click at [28, 262] on div at bounding box center [26, 263] width 9 height 9
click at [40, 437] on div "Pen" at bounding box center [31, 524] width 45 height 18
click at [34, 437] on div "Pen" at bounding box center [37, 524] width 13 height 7
click at [301, 437] on div "Undo" at bounding box center [294, 524] width 19 height 7
click at [300, 437] on div "Undo" at bounding box center [294, 524] width 19 height 7
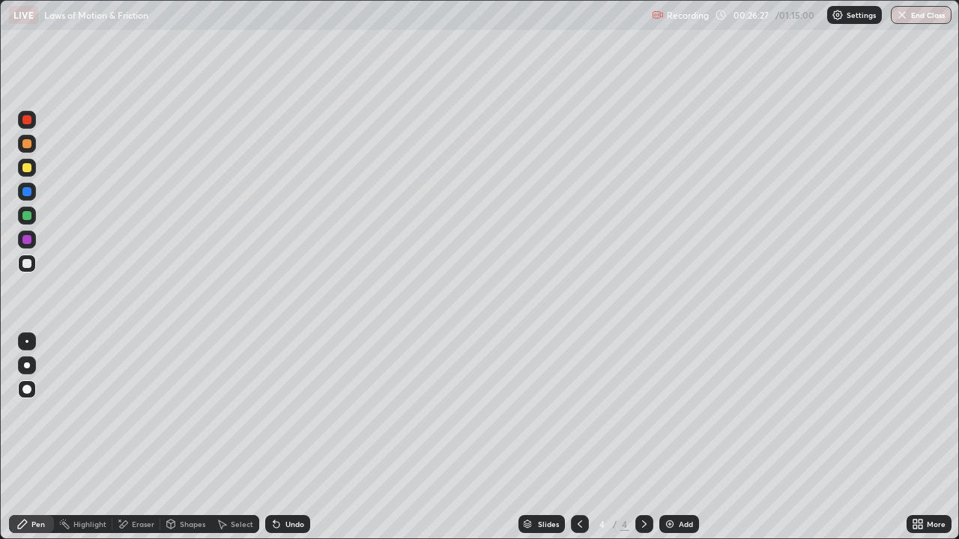
click at [292, 437] on div "Undo" at bounding box center [294, 524] width 19 height 7
click at [195, 437] on div "Shapes" at bounding box center [192, 524] width 25 height 7
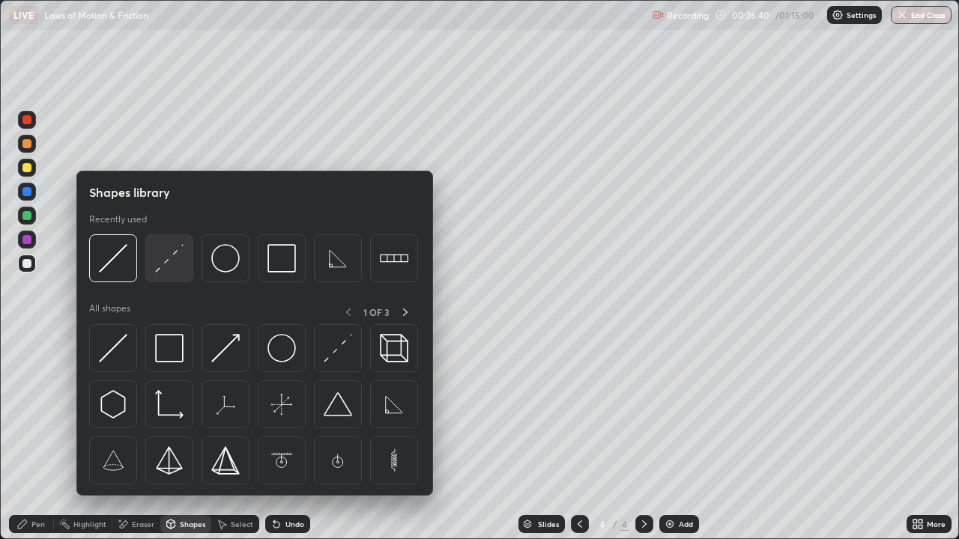
click at [172, 259] on img at bounding box center [169, 258] width 28 height 28
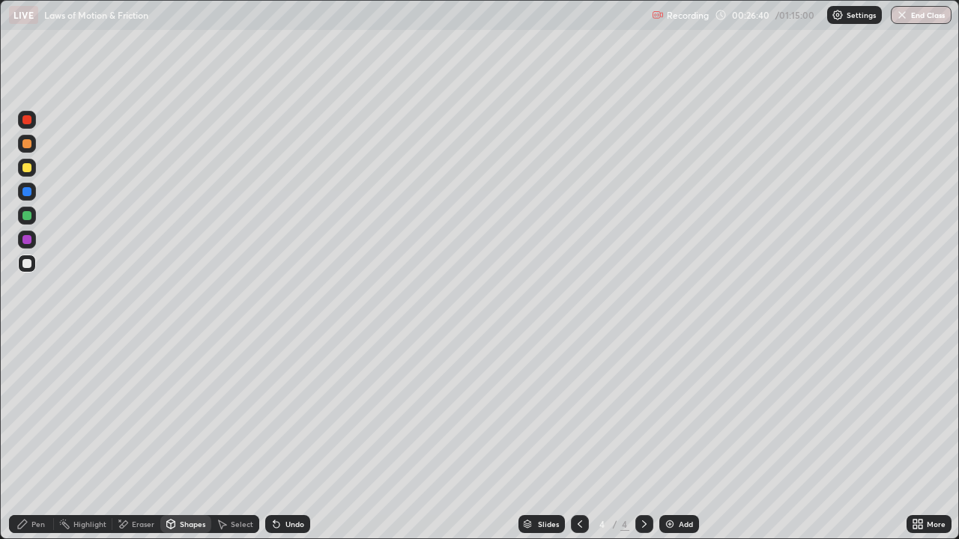
click at [32, 216] on div at bounding box center [27, 216] width 18 height 18
click at [25, 437] on icon at bounding box center [22, 524] width 12 height 12
click at [35, 262] on div at bounding box center [27, 264] width 18 height 18
click at [192, 437] on div "Shapes" at bounding box center [192, 524] width 25 height 7
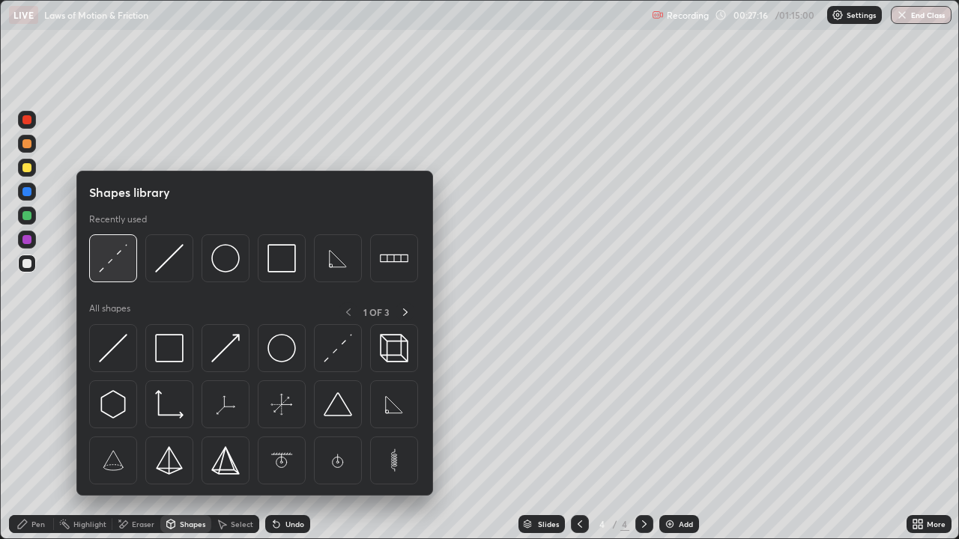
click at [118, 265] on img at bounding box center [113, 258] width 28 height 28
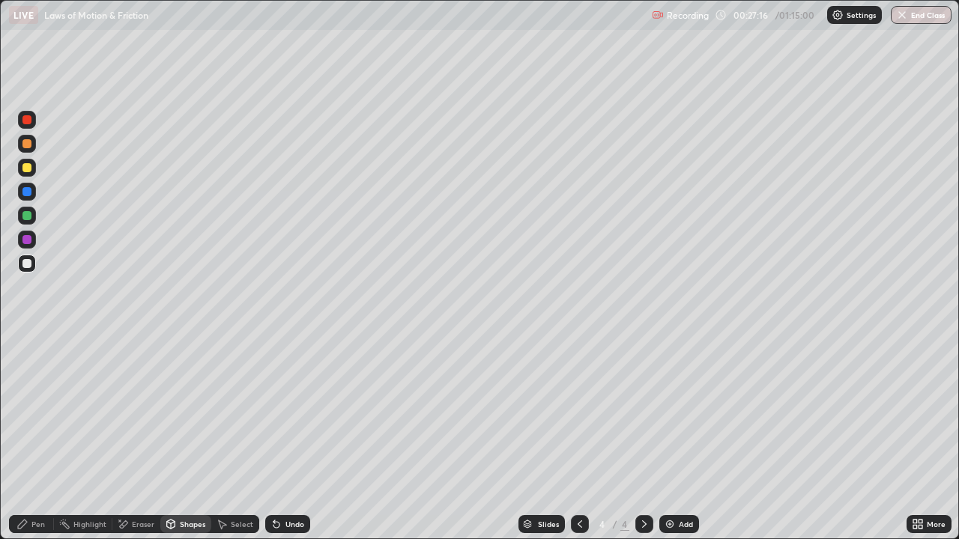
click at [29, 264] on div at bounding box center [26, 263] width 9 height 9
click at [28, 165] on div at bounding box center [26, 167] width 9 height 9
click at [46, 437] on div "Pen" at bounding box center [31, 524] width 45 height 18
click at [286, 437] on div "Undo" at bounding box center [294, 524] width 19 height 7
click at [285, 437] on div "Undo" at bounding box center [294, 524] width 19 height 7
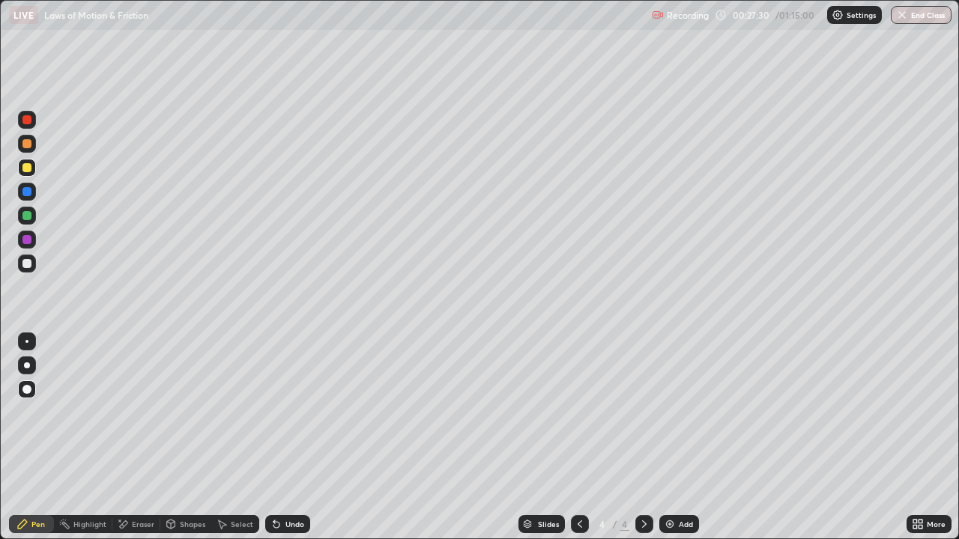
click at [285, 437] on div "Undo" at bounding box center [294, 524] width 19 height 7
click at [197, 437] on div "Shapes" at bounding box center [192, 524] width 25 height 7
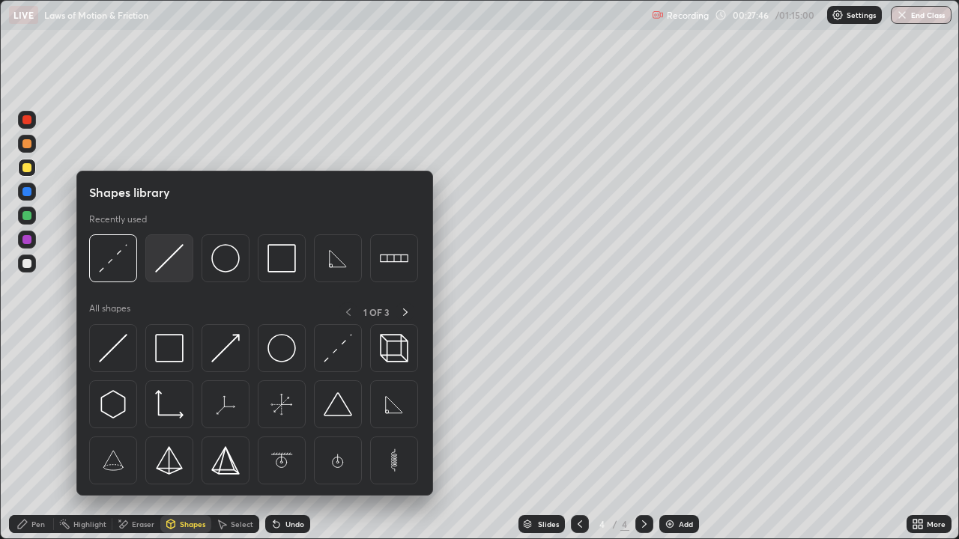
click at [163, 264] on img at bounding box center [169, 258] width 28 height 28
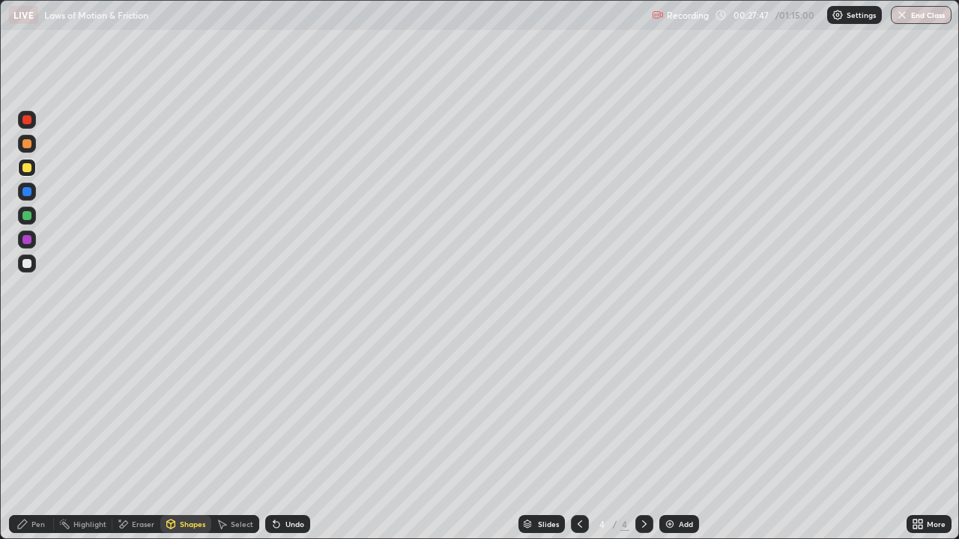
click at [30, 260] on div at bounding box center [26, 263] width 9 height 9
click at [31, 437] on div "Pen" at bounding box center [31, 524] width 45 height 18
click at [185, 437] on div "Shapes" at bounding box center [192, 524] width 25 height 7
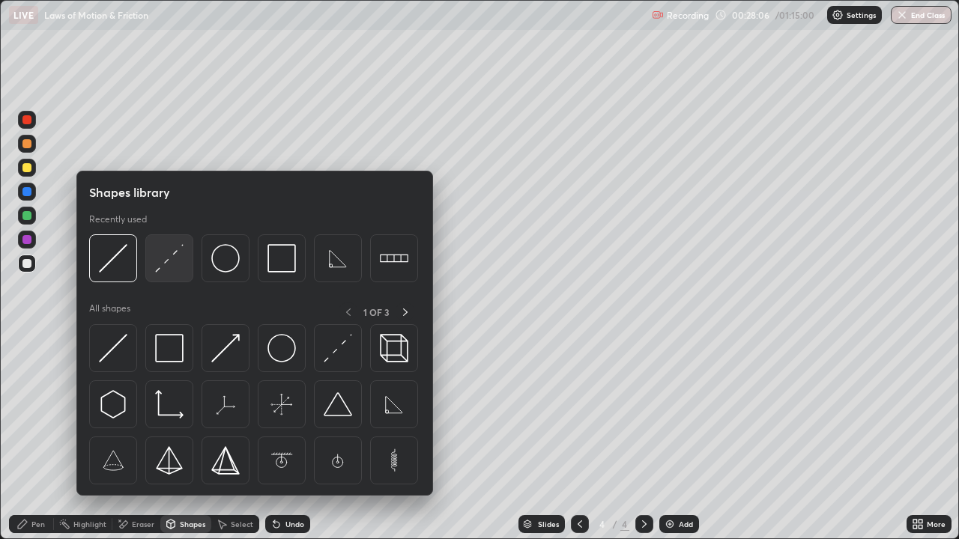
click at [160, 267] on img at bounding box center [169, 258] width 28 height 28
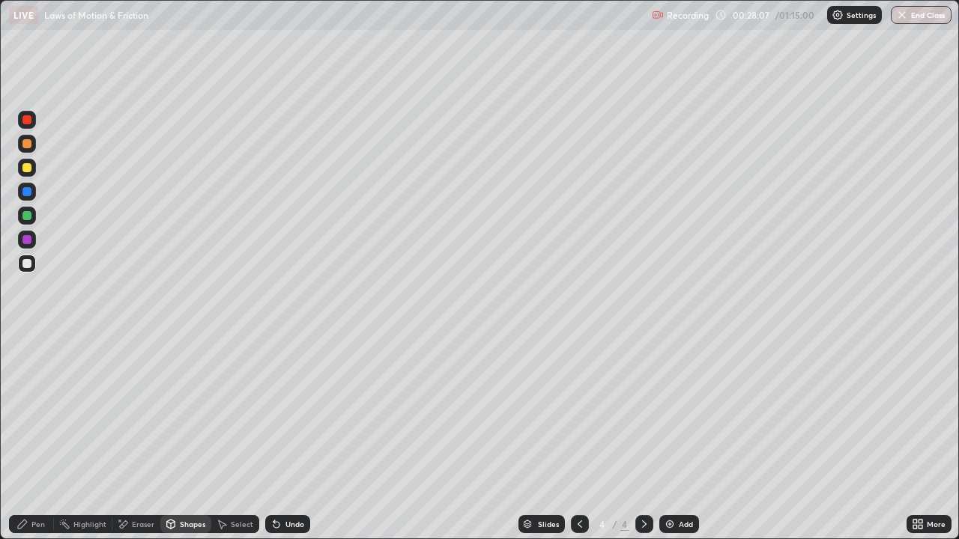
click at [583, 437] on div at bounding box center [580, 524] width 18 height 30
click at [28, 437] on div "Pen" at bounding box center [31, 524] width 45 height 18
click at [643, 437] on icon at bounding box center [644, 524] width 12 height 12
click at [189, 437] on div "Shapes" at bounding box center [192, 524] width 25 height 7
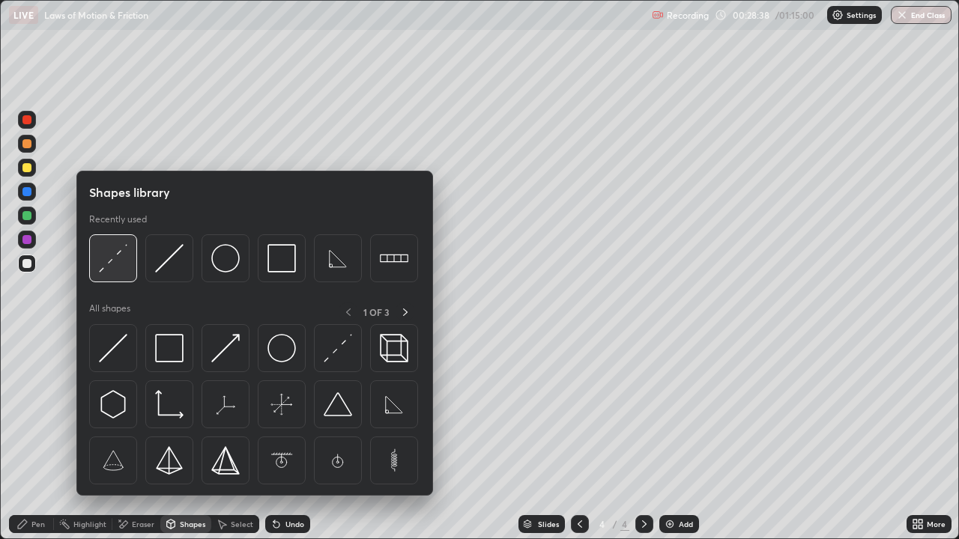
click at [126, 266] on img at bounding box center [113, 258] width 28 height 28
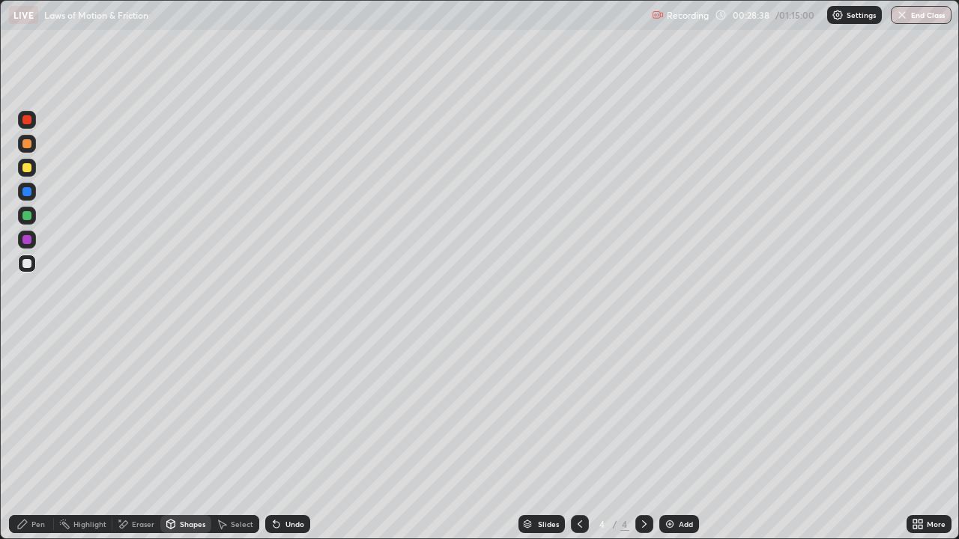
click at [28, 166] on div at bounding box center [26, 167] width 9 height 9
click at [28, 437] on div "Pen" at bounding box center [31, 524] width 45 height 18
click at [291, 437] on div "Undo" at bounding box center [287, 524] width 45 height 18
click at [293, 437] on div "Undo" at bounding box center [287, 524] width 45 height 18
click at [189, 437] on div "Shapes" at bounding box center [192, 524] width 25 height 7
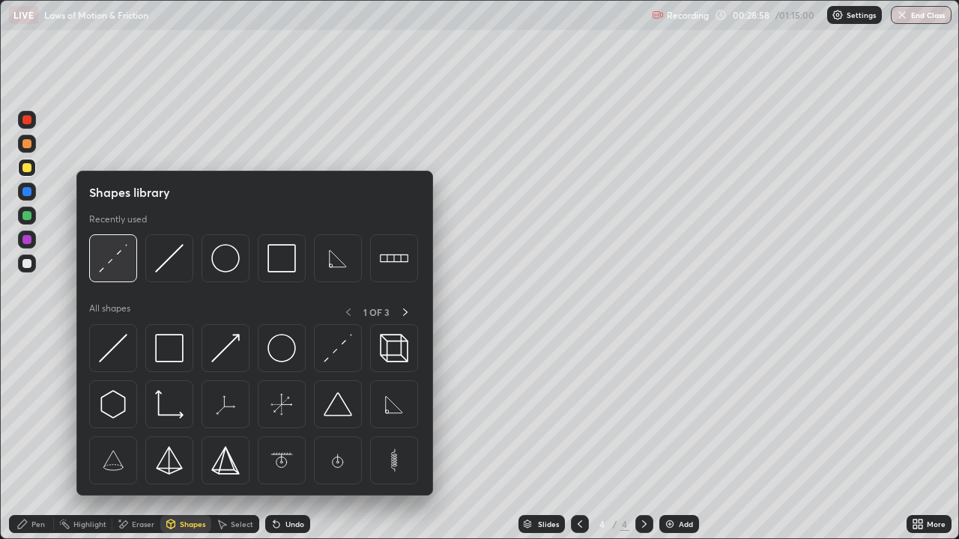
click at [122, 258] on img at bounding box center [113, 258] width 28 height 28
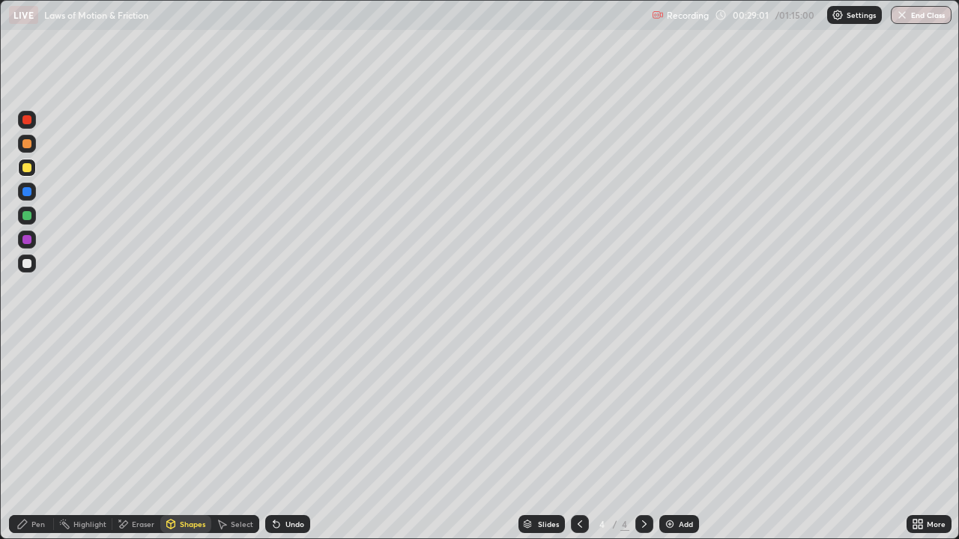
click at [32, 437] on div "Pen" at bounding box center [37, 524] width 13 height 7
click at [186, 437] on div "Shapes" at bounding box center [192, 524] width 25 height 7
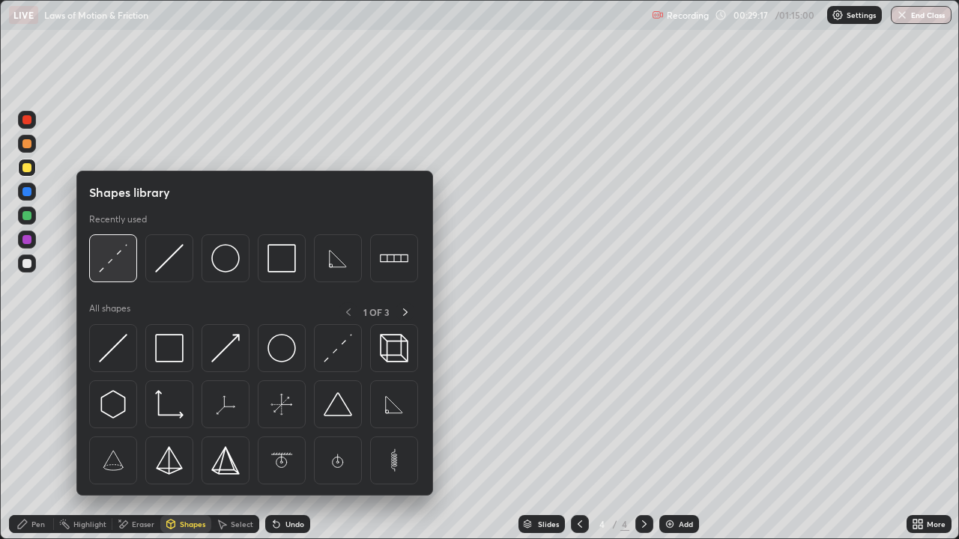
click at [107, 258] on img at bounding box center [113, 258] width 28 height 28
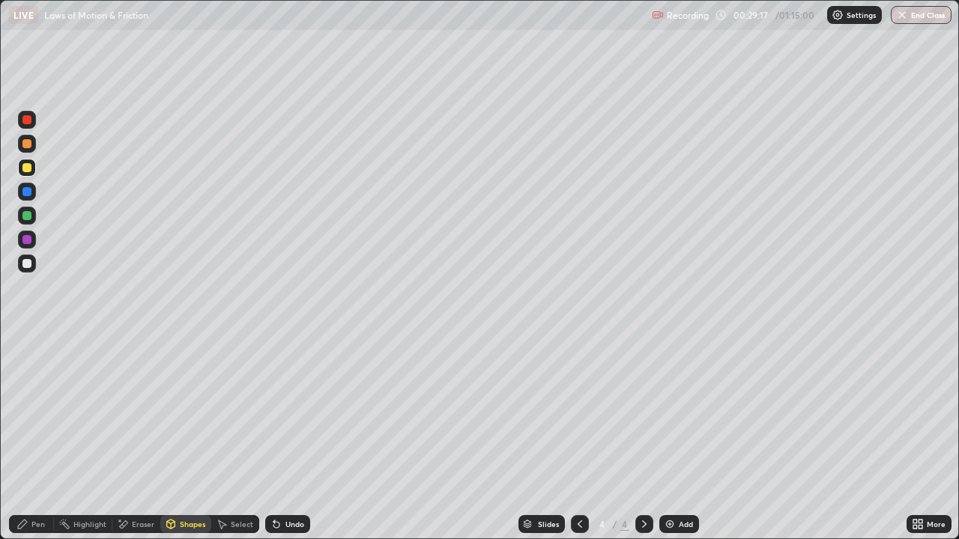
click at [34, 258] on div at bounding box center [27, 264] width 18 height 18
click at [34, 437] on div "Pen" at bounding box center [37, 524] width 13 height 7
click at [288, 437] on div "Undo" at bounding box center [294, 524] width 19 height 7
click at [37, 437] on div "Pen" at bounding box center [37, 524] width 13 height 7
click at [180, 437] on div "Shapes" at bounding box center [192, 524] width 25 height 7
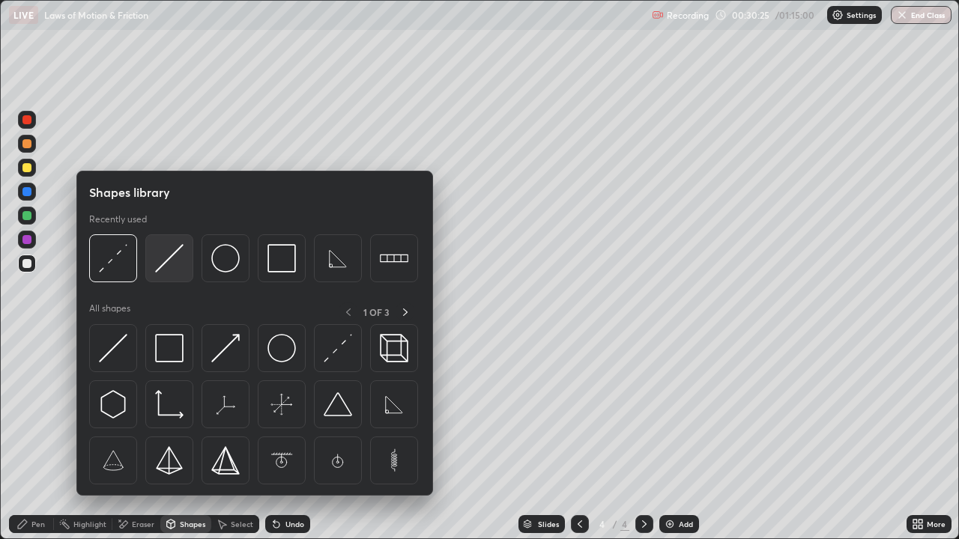
click at [165, 262] on img at bounding box center [169, 258] width 28 height 28
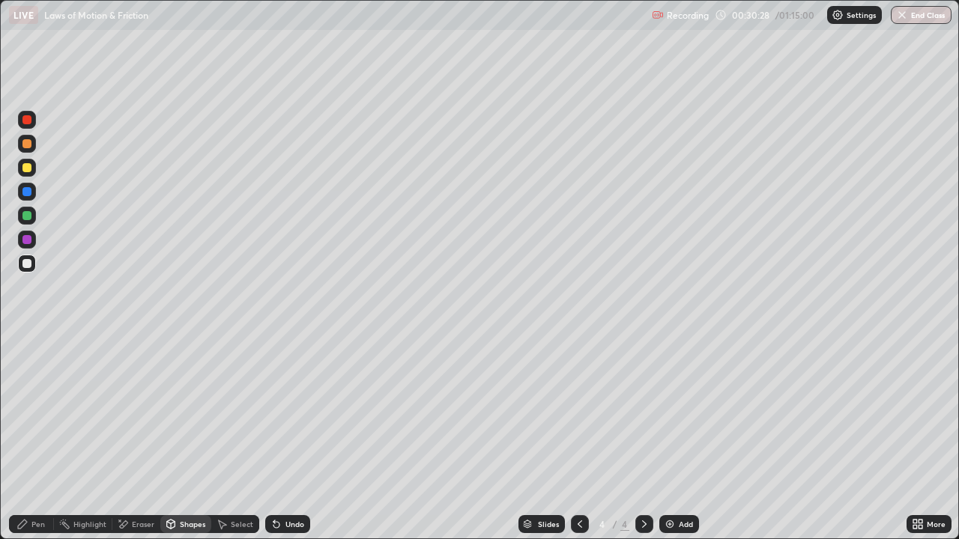
click at [25, 437] on icon at bounding box center [22, 524] width 12 height 12
click at [672, 437] on div "Add" at bounding box center [679, 524] width 40 height 18
click at [183, 437] on div "Shapes" at bounding box center [192, 524] width 25 height 7
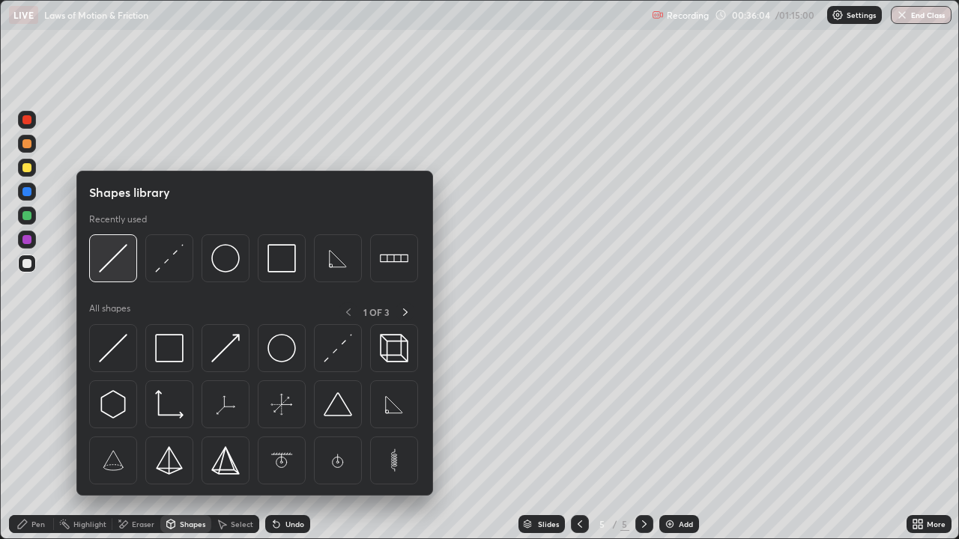
click at [112, 269] on img at bounding box center [113, 258] width 28 height 28
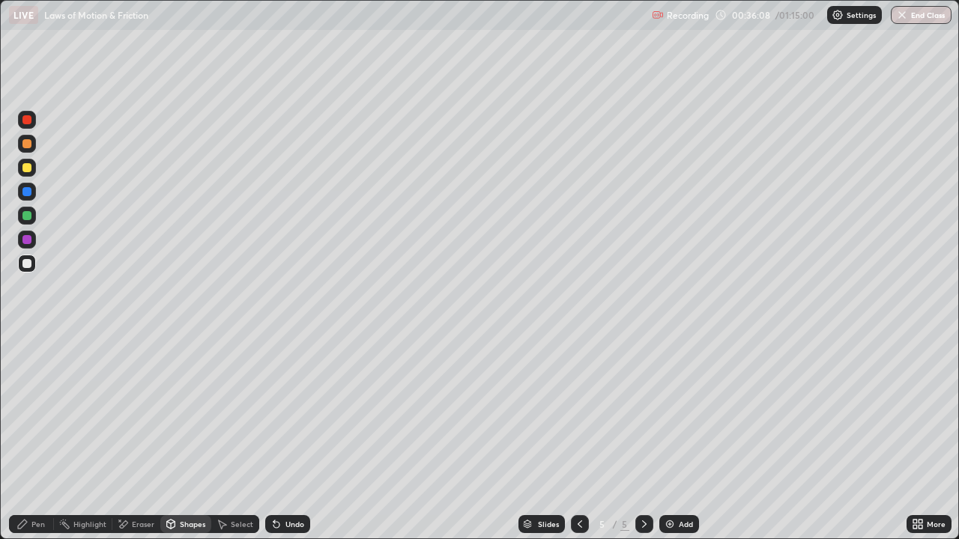
click at [174, 437] on icon at bounding box center [171, 524] width 8 height 9
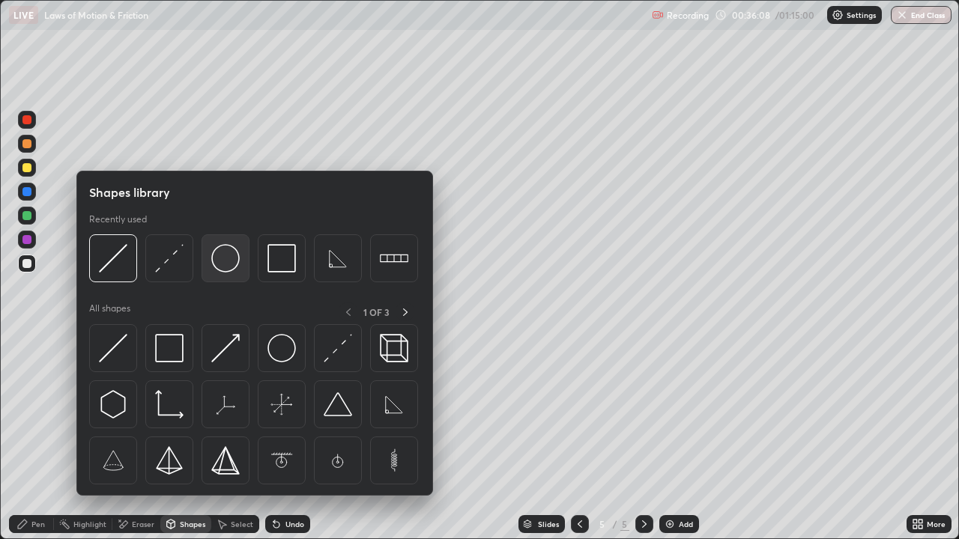
click at [227, 268] on img at bounding box center [225, 258] width 28 height 28
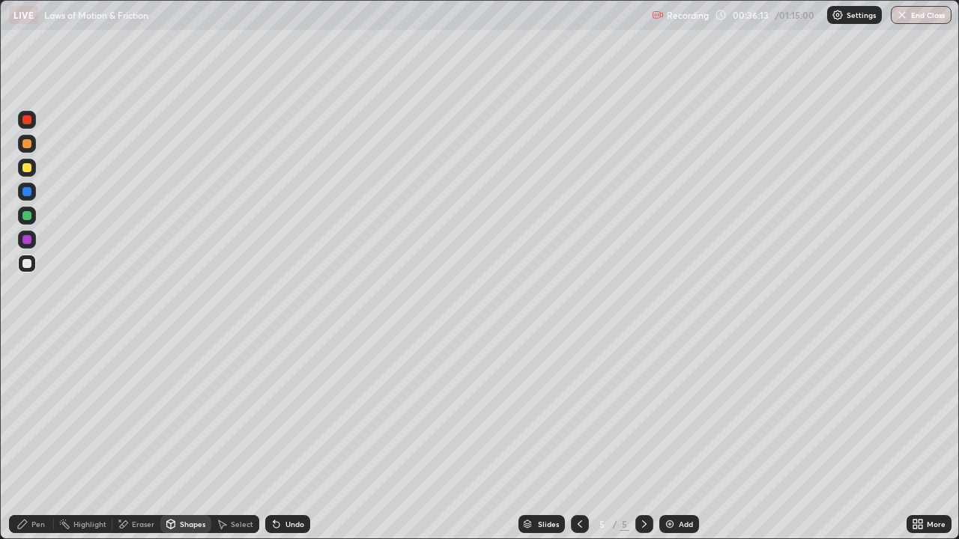
click at [189, 437] on div "Shapes" at bounding box center [192, 524] width 25 height 7
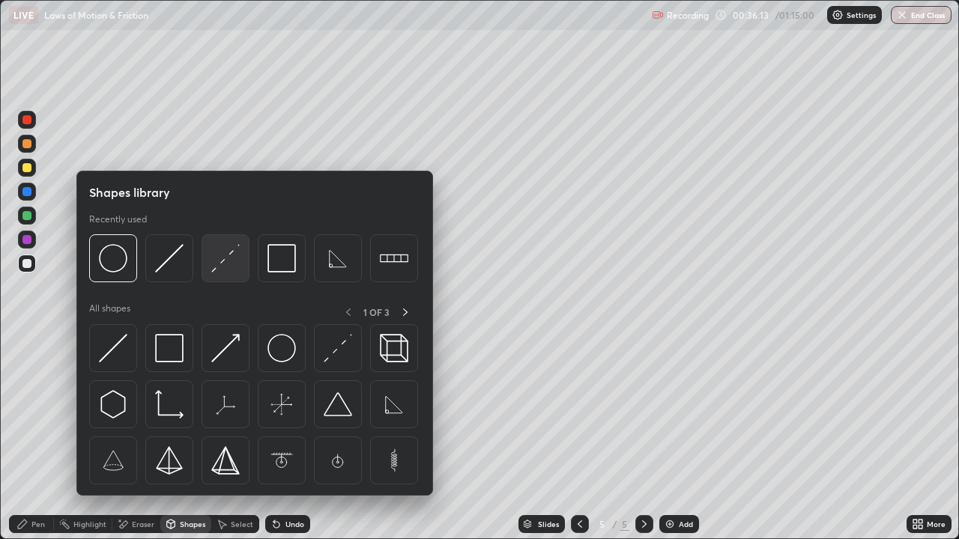
click at [231, 272] on img at bounding box center [225, 258] width 28 height 28
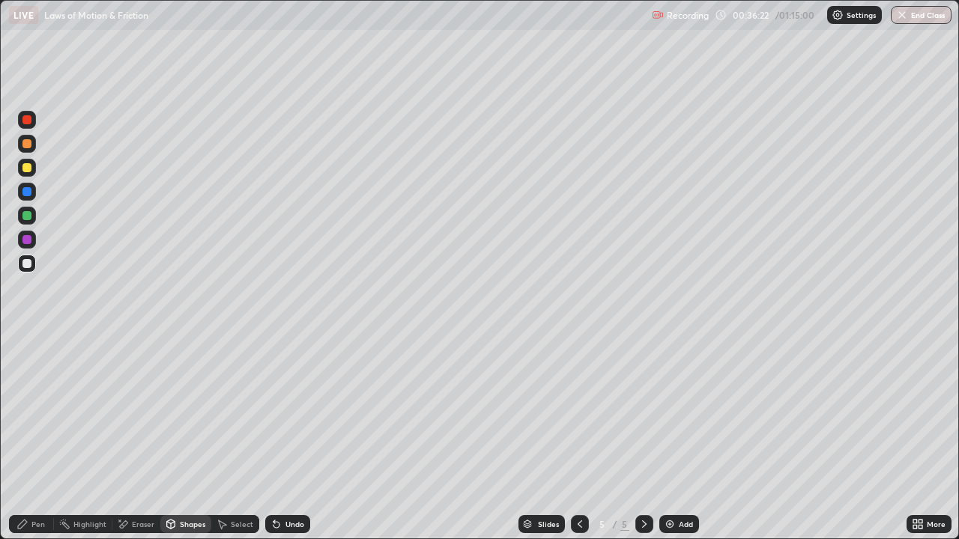
click at [192, 437] on div "Shapes" at bounding box center [185, 524] width 51 height 18
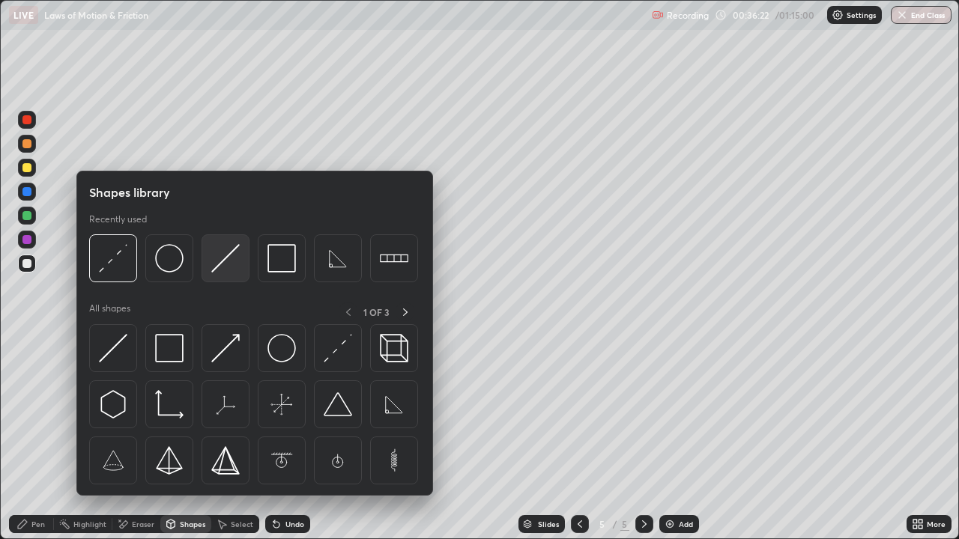
click at [220, 264] on img at bounding box center [225, 258] width 28 height 28
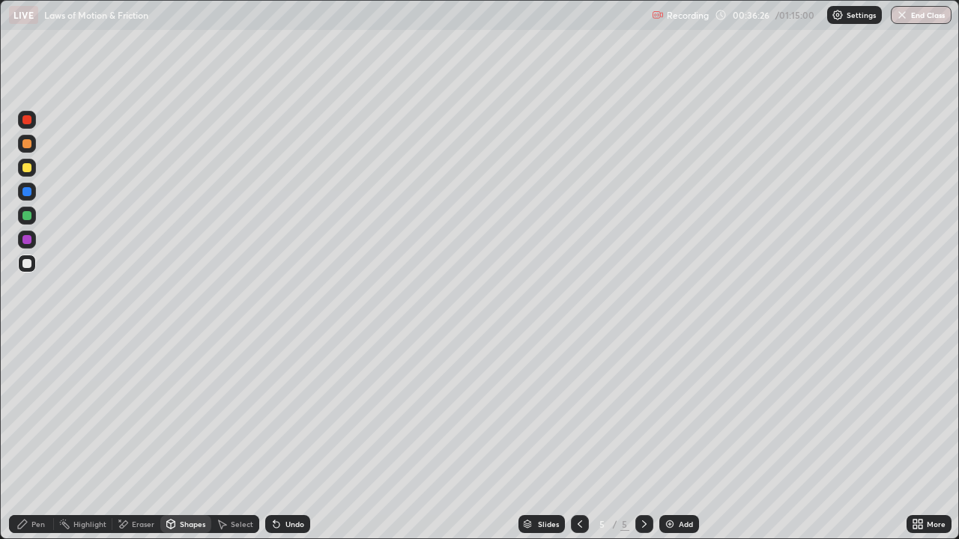
click at [43, 437] on div "Pen" at bounding box center [37, 524] width 13 height 7
click at [45, 437] on div "Pen" at bounding box center [31, 524] width 45 height 18
click at [285, 437] on div "Undo" at bounding box center [287, 524] width 45 height 18
click at [289, 437] on div "Undo" at bounding box center [294, 524] width 19 height 7
click at [288, 437] on div "Undo" at bounding box center [287, 524] width 45 height 18
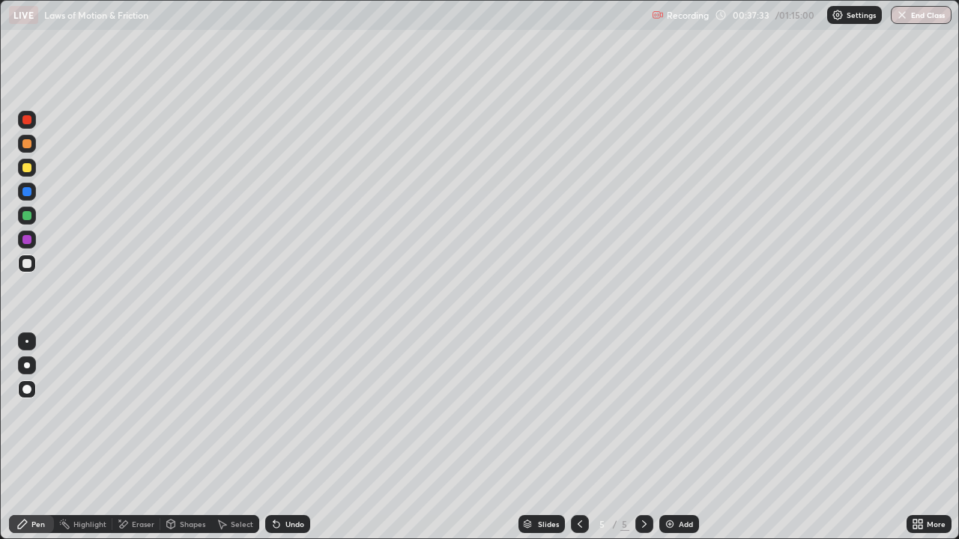
click at [281, 437] on div "Undo" at bounding box center [287, 524] width 45 height 18
click at [291, 437] on div "Undo" at bounding box center [294, 524] width 19 height 7
click at [297, 437] on div "Undo" at bounding box center [287, 524] width 45 height 18
click at [296, 437] on div "Undo" at bounding box center [287, 524] width 45 height 18
click at [293, 437] on div "Undo" at bounding box center [294, 524] width 19 height 7
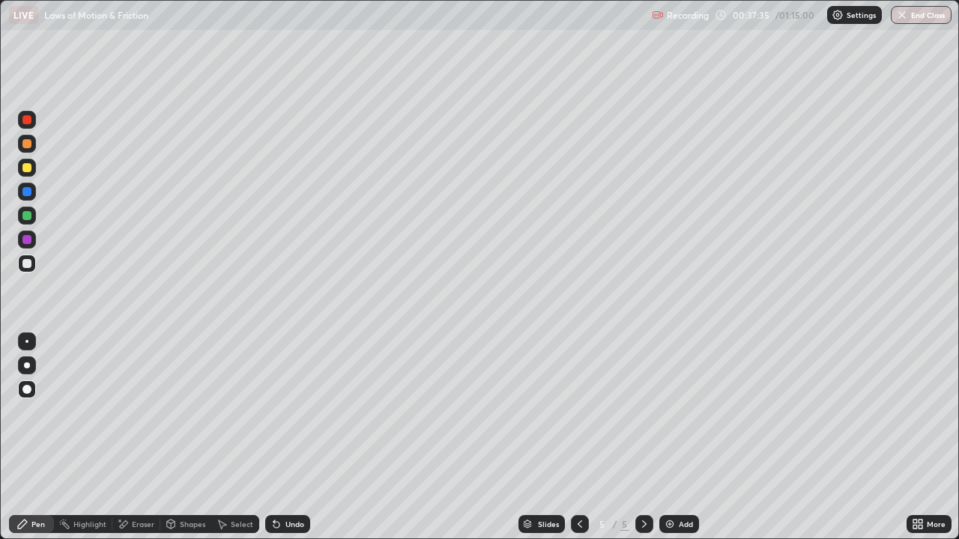
click at [291, 437] on div "Undo" at bounding box center [294, 524] width 19 height 7
click at [20, 437] on icon at bounding box center [22, 524] width 12 height 12
click at [28, 164] on div at bounding box center [26, 167] width 9 height 9
click at [183, 437] on div "Shapes" at bounding box center [185, 524] width 51 height 18
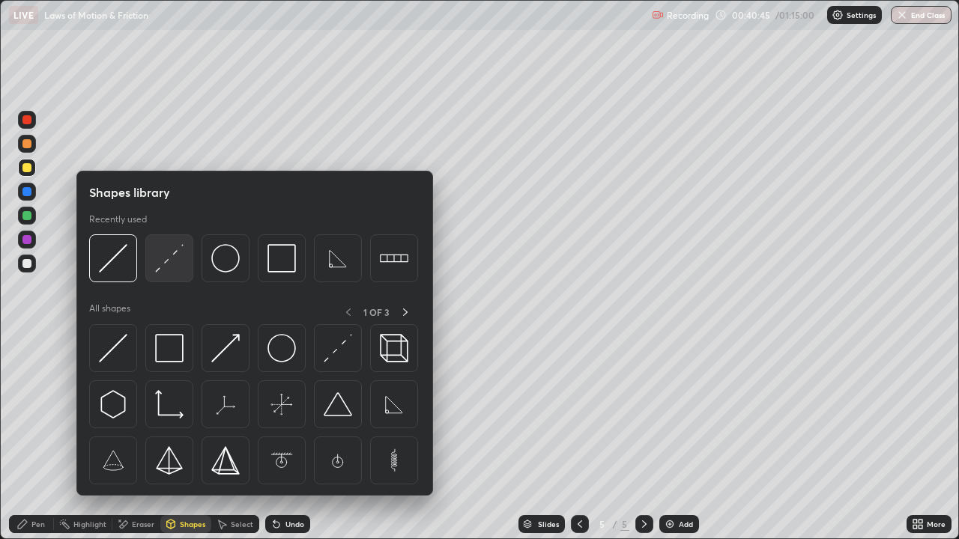
click at [169, 257] on img at bounding box center [169, 258] width 28 height 28
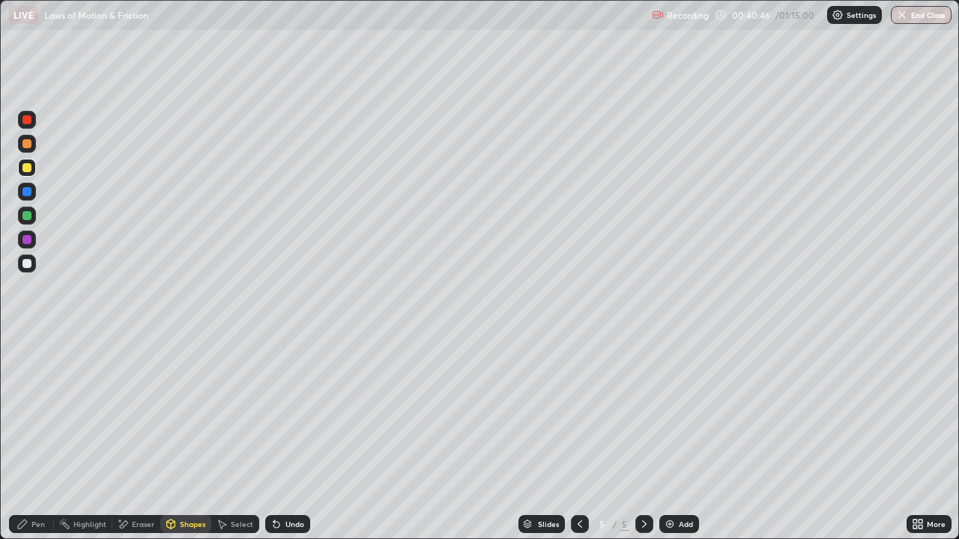
click at [27, 169] on div at bounding box center [26, 167] width 9 height 9
click at [186, 437] on div "Shapes" at bounding box center [192, 524] width 25 height 7
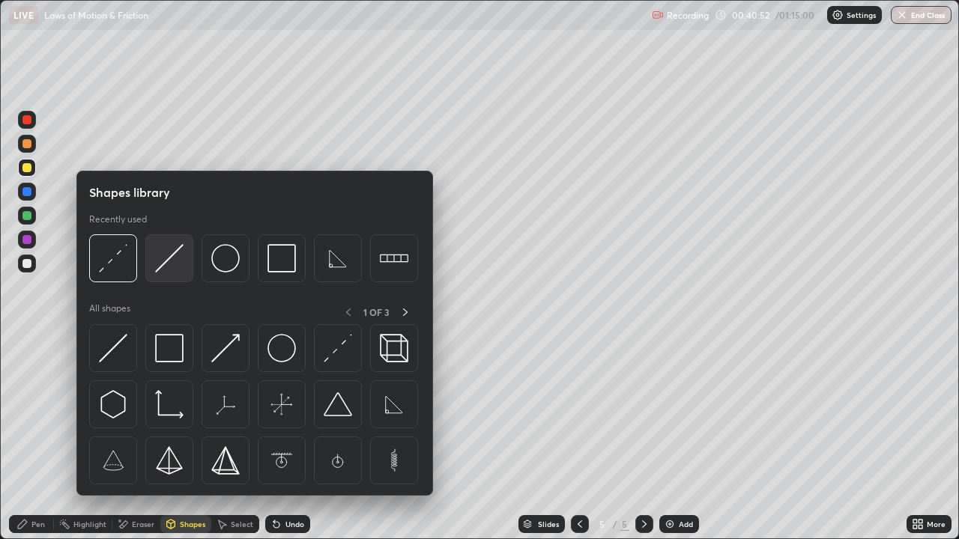
click at [166, 263] on img at bounding box center [169, 258] width 28 height 28
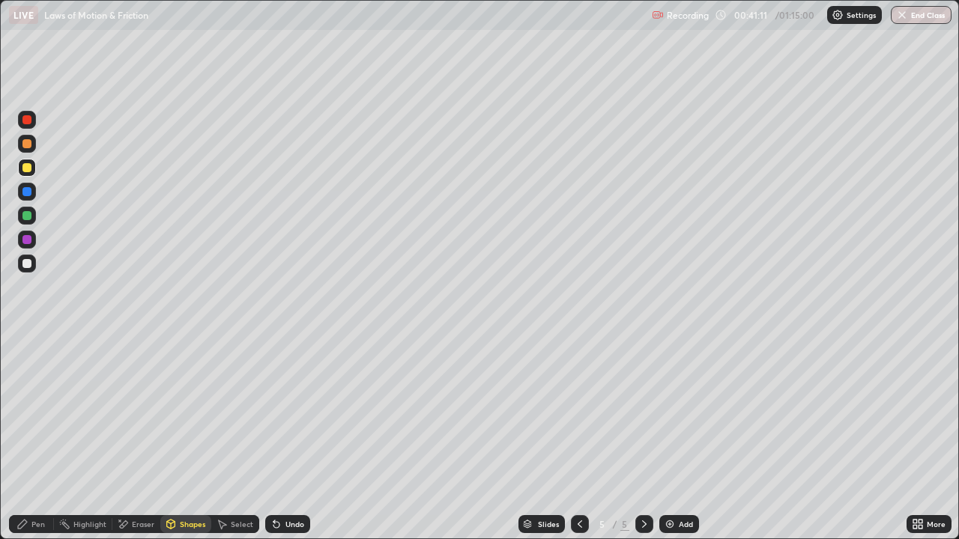
click at [22, 437] on div "Pen" at bounding box center [31, 524] width 45 height 18
click at [182, 437] on div "Shapes" at bounding box center [192, 524] width 25 height 7
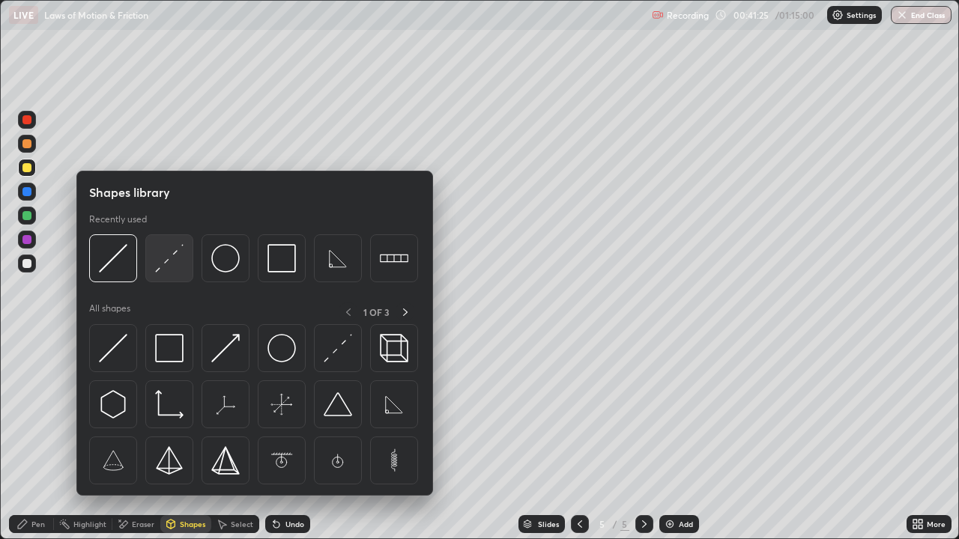
click at [170, 262] on img at bounding box center [169, 258] width 28 height 28
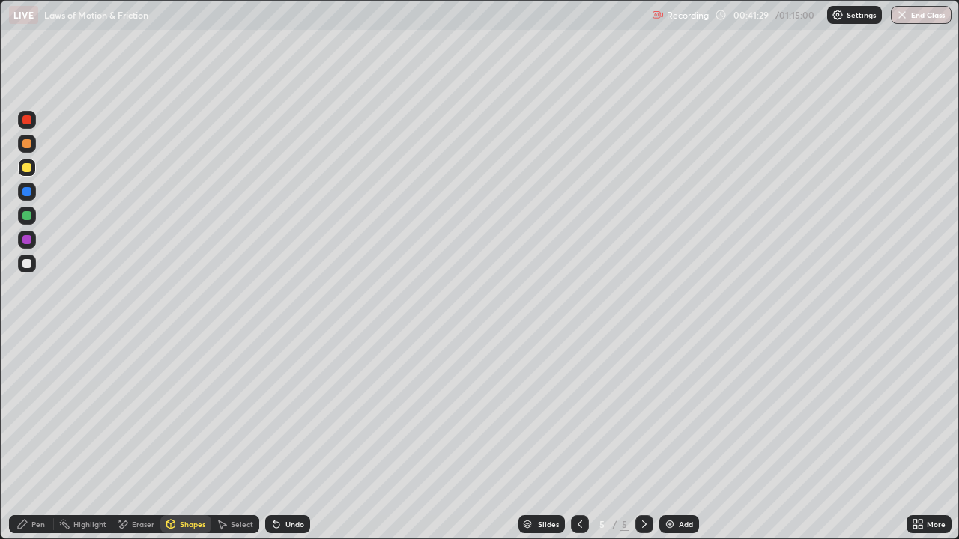
click at [42, 437] on div "Pen" at bounding box center [31, 524] width 45 height 18
click at [291, 437] on div "Undo" at bounding box center [294, 524] width 19 height 7
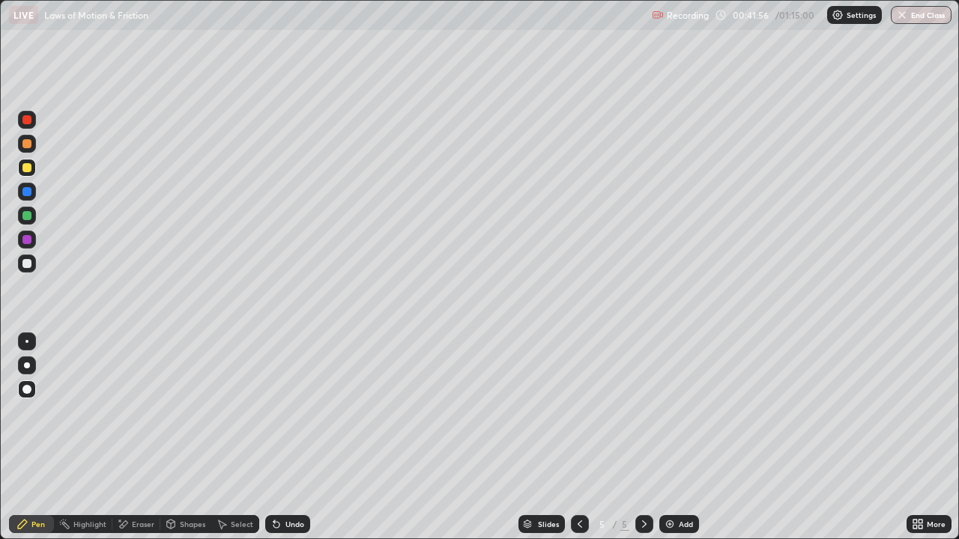
click at [291, 437] on div "Undo" at bounding box center [294, 524] width 19 height 7
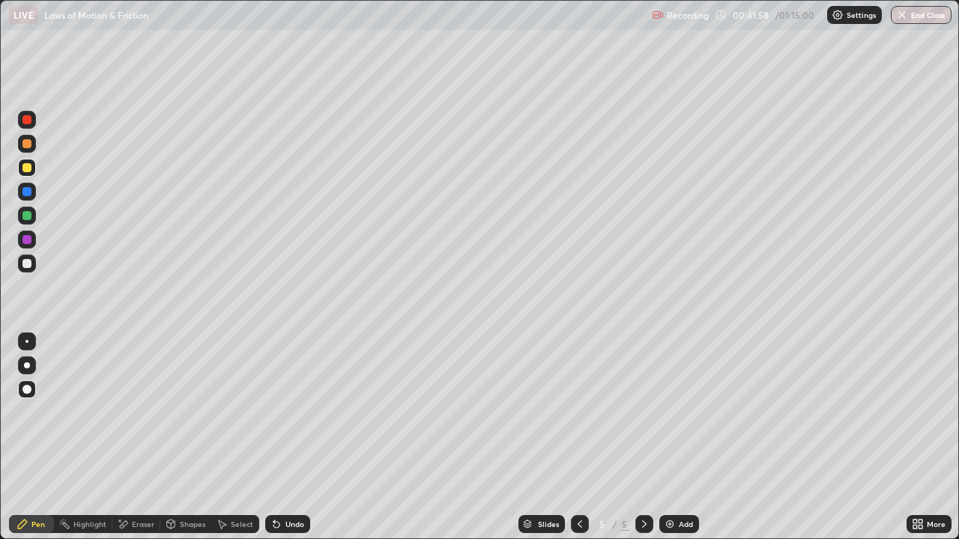
click at [287, 437] on div "Undo" at bounding box center [287, 524] width 45 height 18
click at [676, 437] on div "Add" at bounding box center [679, 524] width 40 height 18
click at [188, 437] on div "Shapes" at bounding box center [192, 524] width 25 height 7
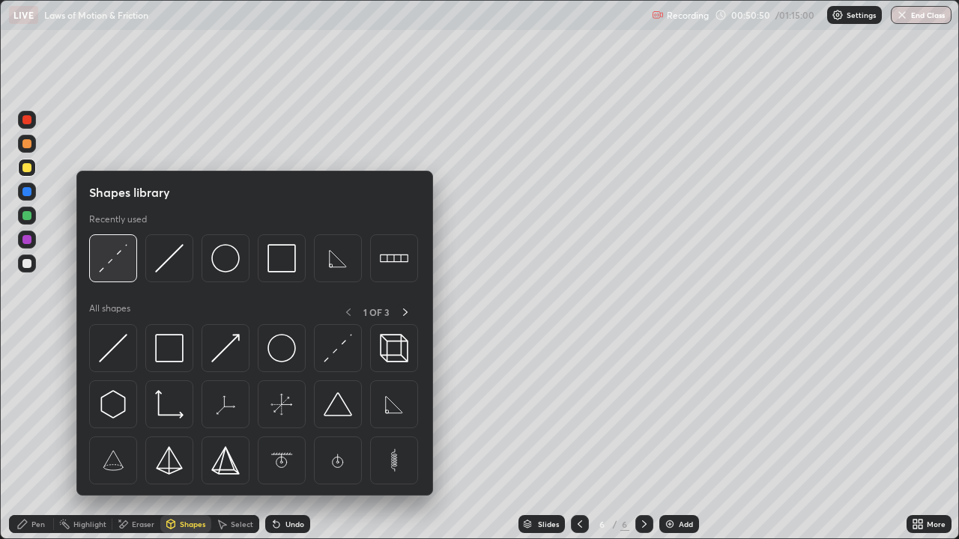
click at [112, 273] on div at bounding box center [113, 258] width 48 height 48
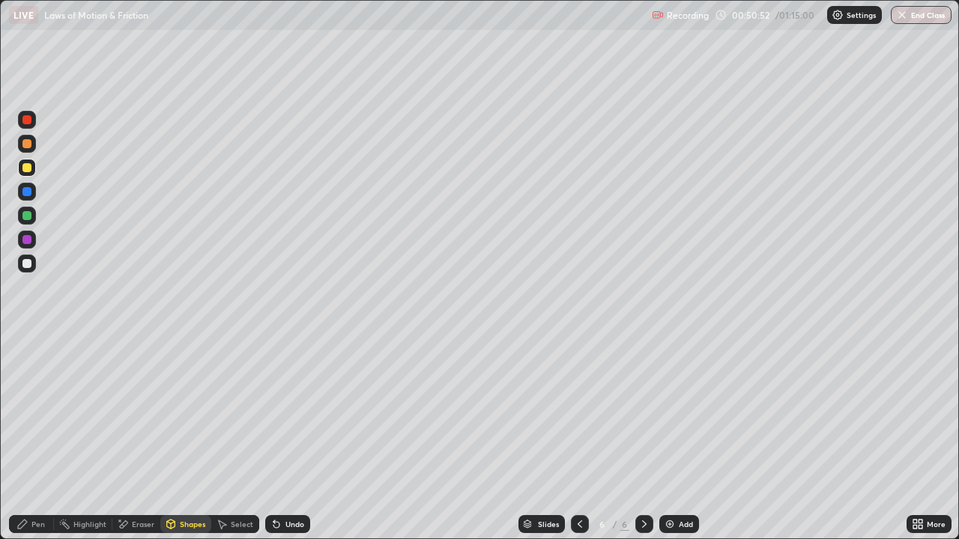
click at [503, 437] on div "Slides 6 / 6 Add" at bounding box center [608, 524] width 596 height 30
click at [197, 437] on div "Shapes" at bounding box center [185, 524] width 51 height 18
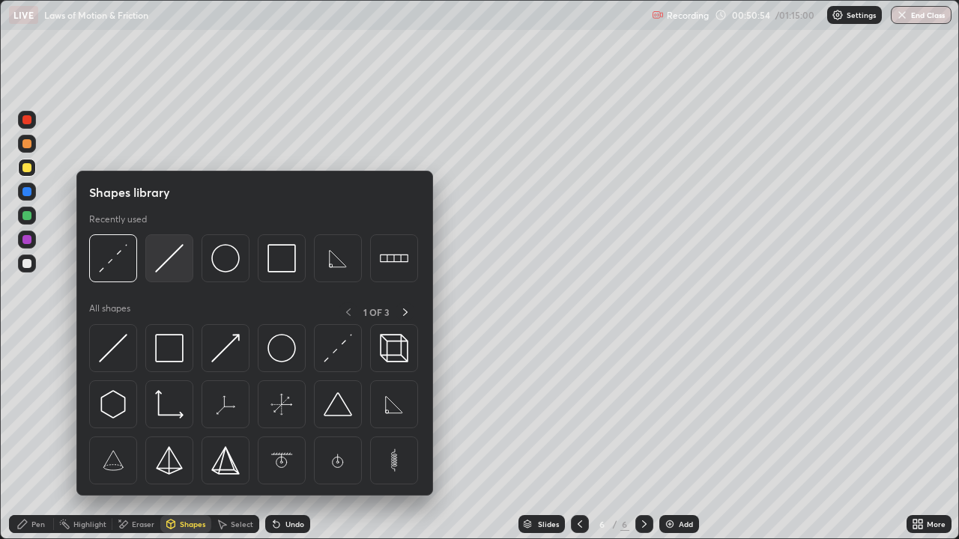
click at [175, 267] on img at bounding box center [169, 258] width 28 height 28
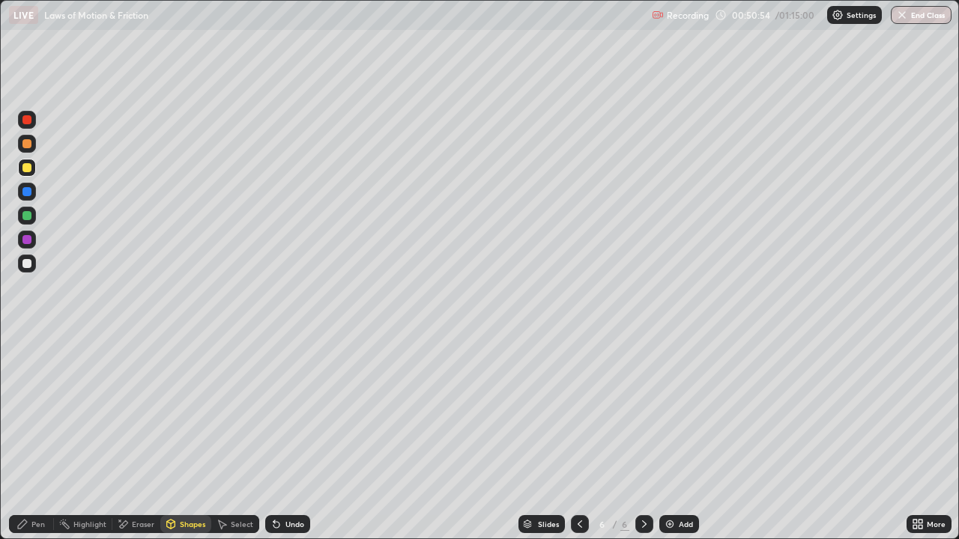
click at [28, 261] on div at bounding box center [26, 263] width 9 height 9
click at [193, 437] on div "Shapes" at bounding box center [192, 524] width 25 height 7
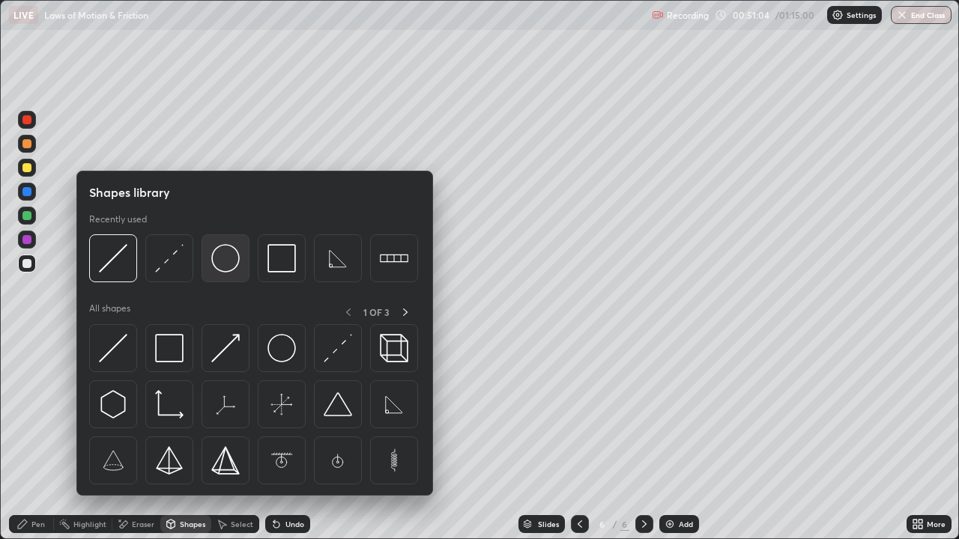
click at [224, 265] on img at bounding box center [225, 258] width 28 height 28
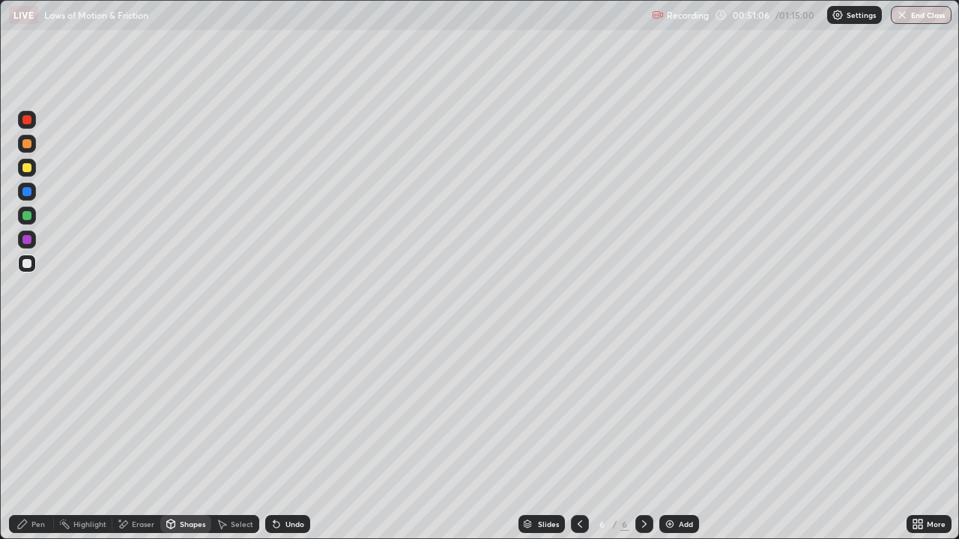
click at [196, 437] on div "Shapes" at bounding box center [192, 524] width 25 height 7
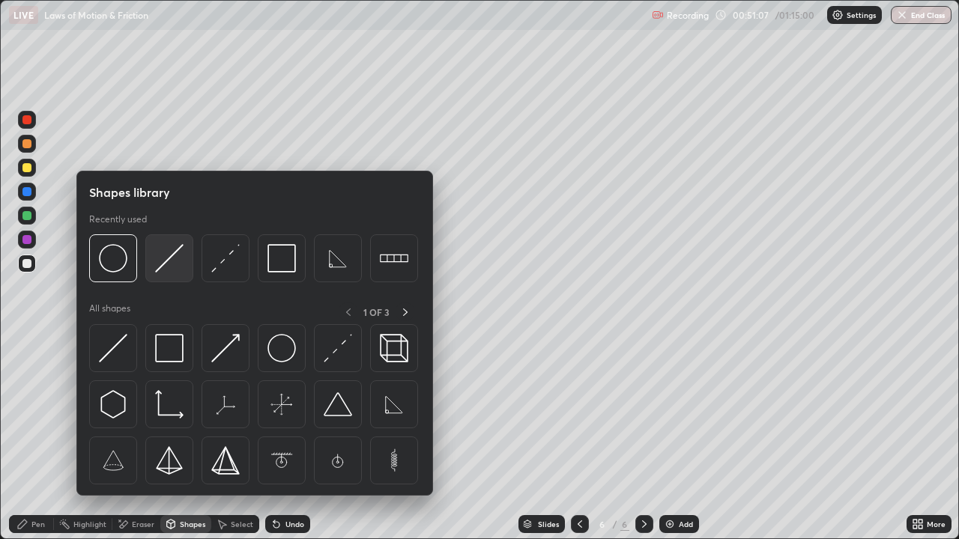
click at [174, 266] on img at bounding box center [169, 258] width 28 height 28
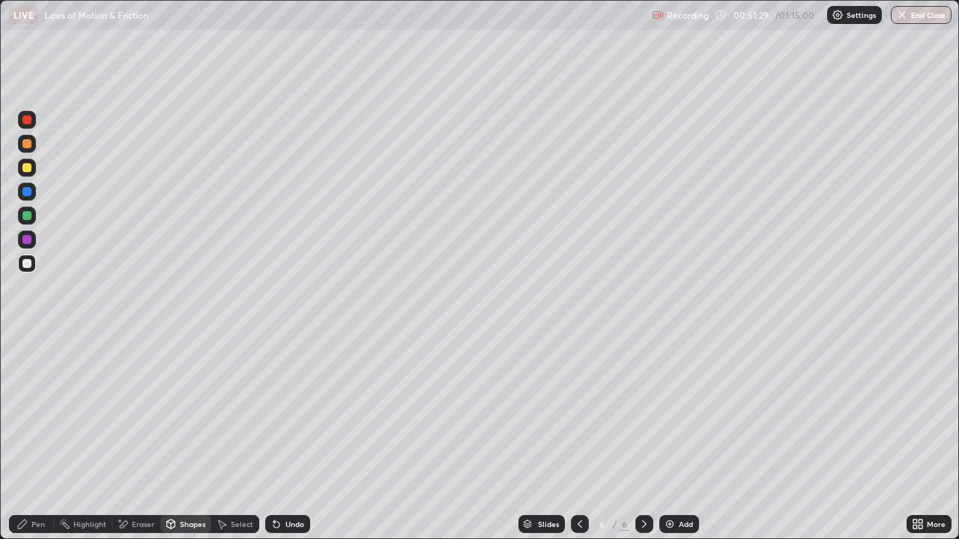
click at [36, 437] on div "Pen" at bounding box center [37, 524] width 13 height 7
click at [291, 437] on div "Undo" at bounding box center [294, 524] width 19 height 7
click at [296, 437] on div "Undo" at bounding box center [294, 524] width 19 height 7
click at [200, 437] on div "Shapes" at bounding box center [192, 524] width 25 height 7
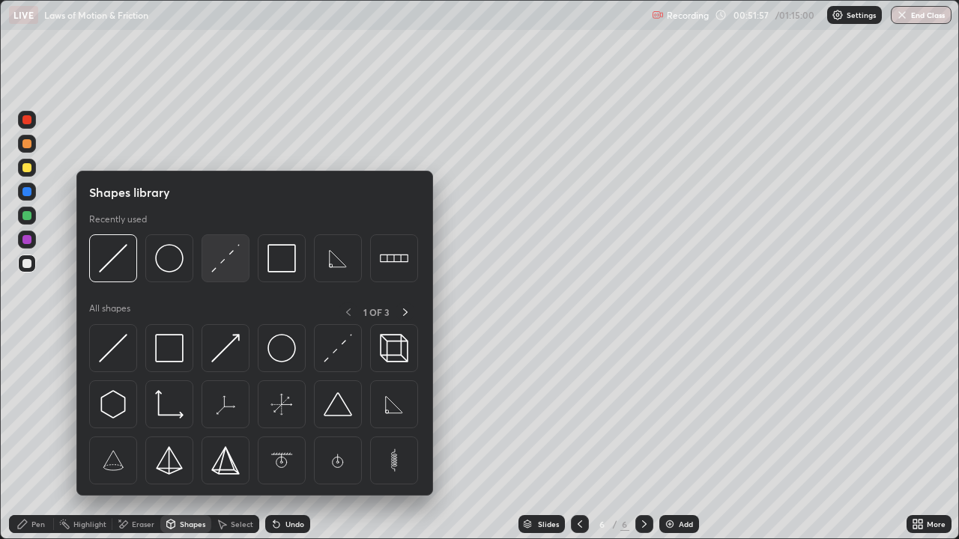
click at [229, 264] on img at bounding box center [225, 258] width 28 height 28
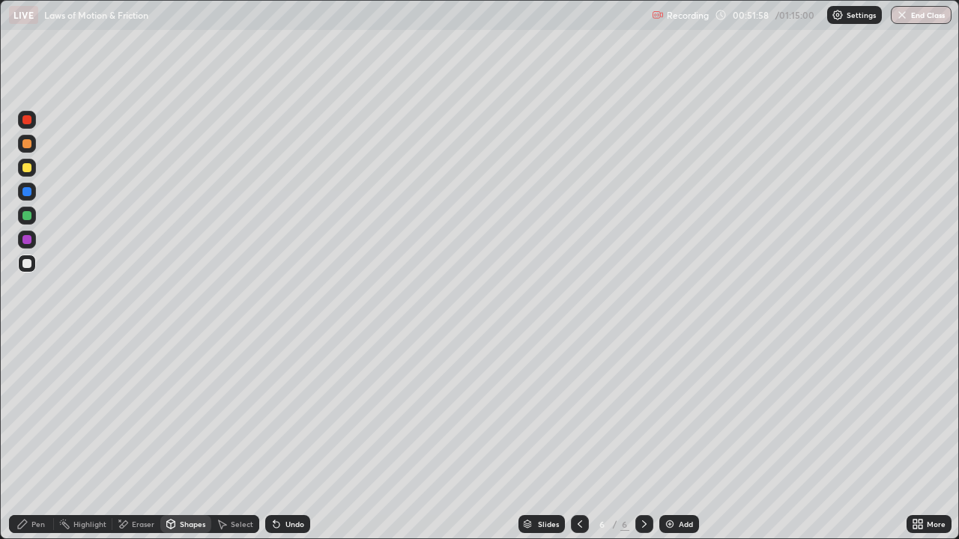
click at [28, 161] on div at bounding box center [27, 168] width 18 height 18
click at [32, 437] on div "Pen" at bounding box center [37, 524] width 13 height 7
click at [183, 437] on div "Shapes" at bounding box center [185, 524] width 51 height 18
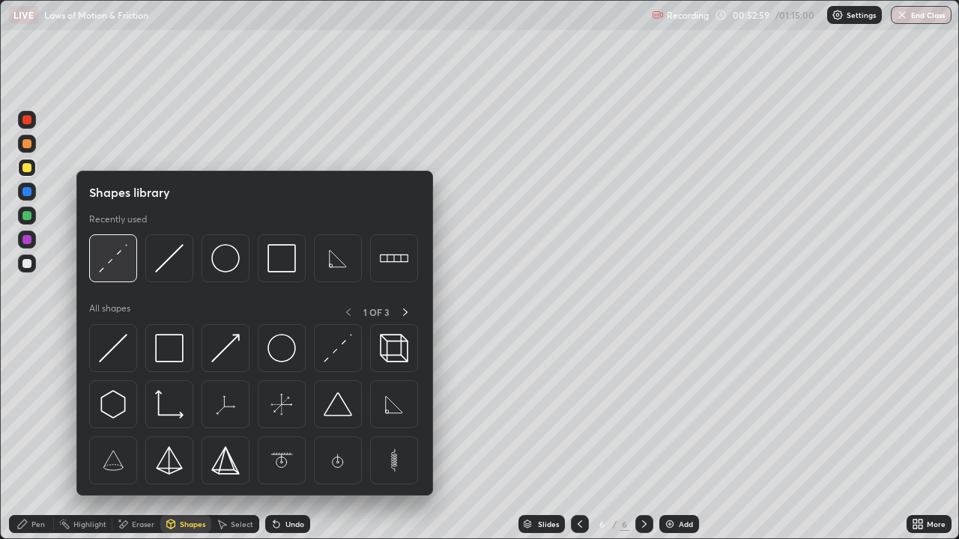
click at [121, 267] on img at bounding box center [113, 258] width 28 height 28
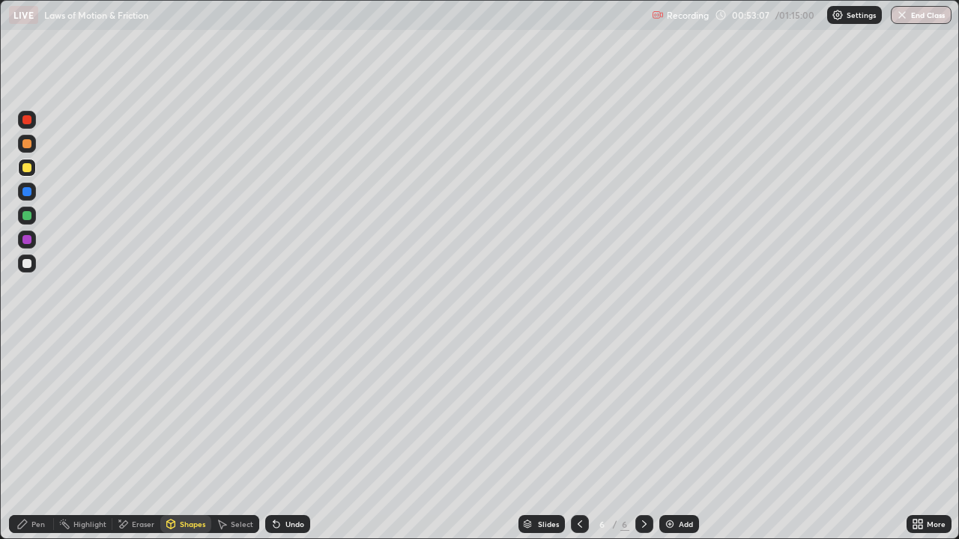
click at [37, 437] on div "Pen" at bounding box center [37, 524] width 13 height 7
click at [189, 437] on div "Shapes" at bounding box center [192, 524] width 25 height 7
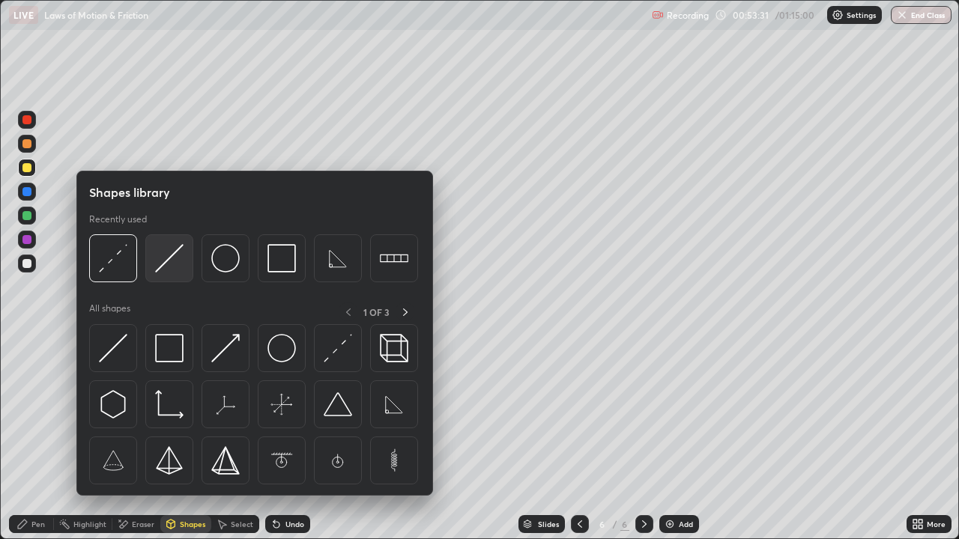
click at [168, 262] on img at bounding box center [169, 258] width 28 height 28
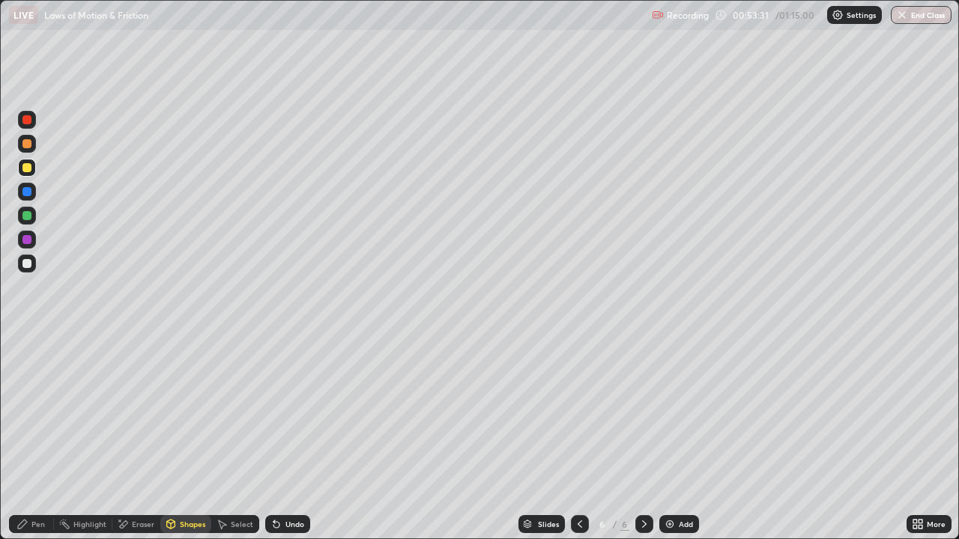
click at [28, 264] on div at bounding box center [26, 263] width 9 height 9
click at [43, 437] on div "Pen" at bounding box center [31, 524] width 45 height 18
click at [191, 437] on div "Shapes" at bounding box center [192, 524] width 25 height 7
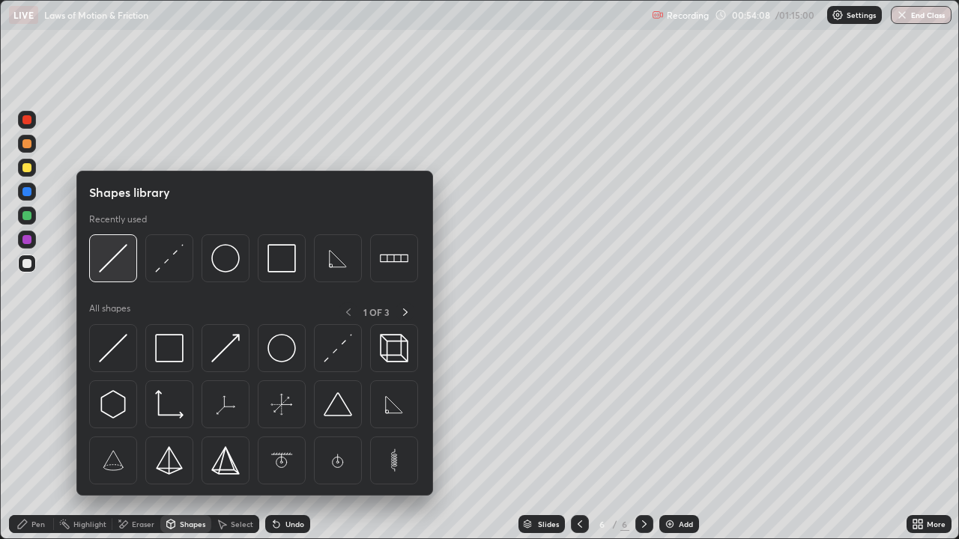
click at [124, 260] on img at bounding box center [113, 258] width 28 height 28
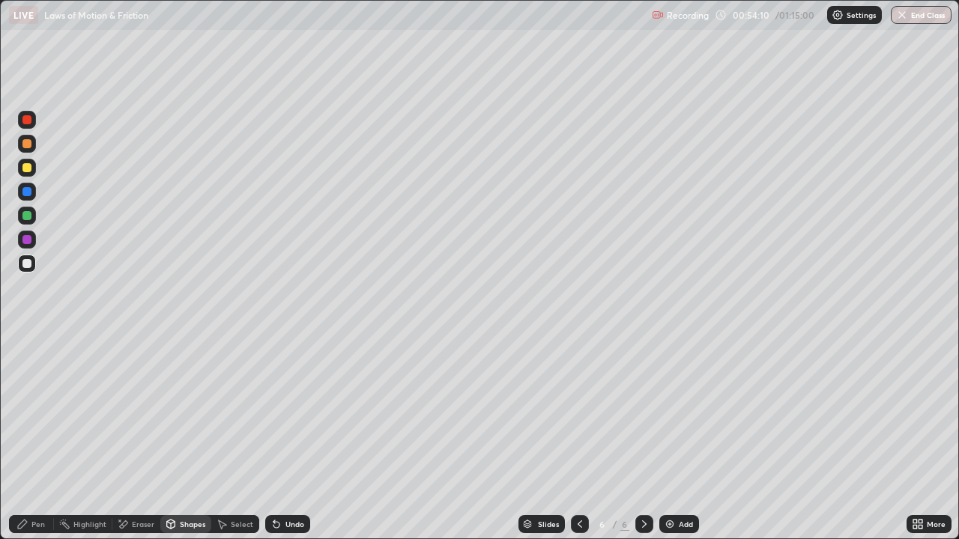
click at [28, 437] on div "Pen" at bounding box center [31, 524] width 45 height 18
click at [186, 437] on div "Shapes" at bounding box center [192, 524] width 25 height 7
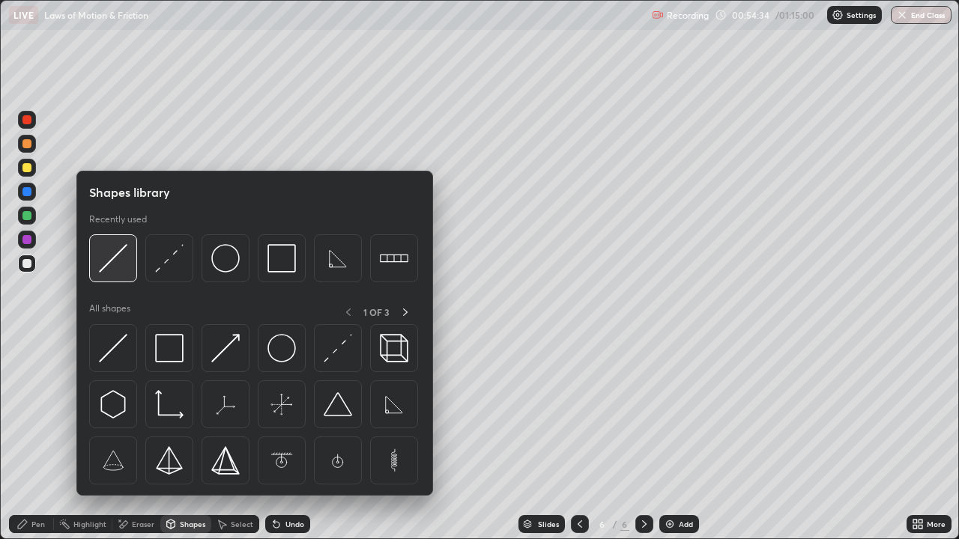
click at [112, 260] on img at bounding box center [113, 258] width 28 height 28
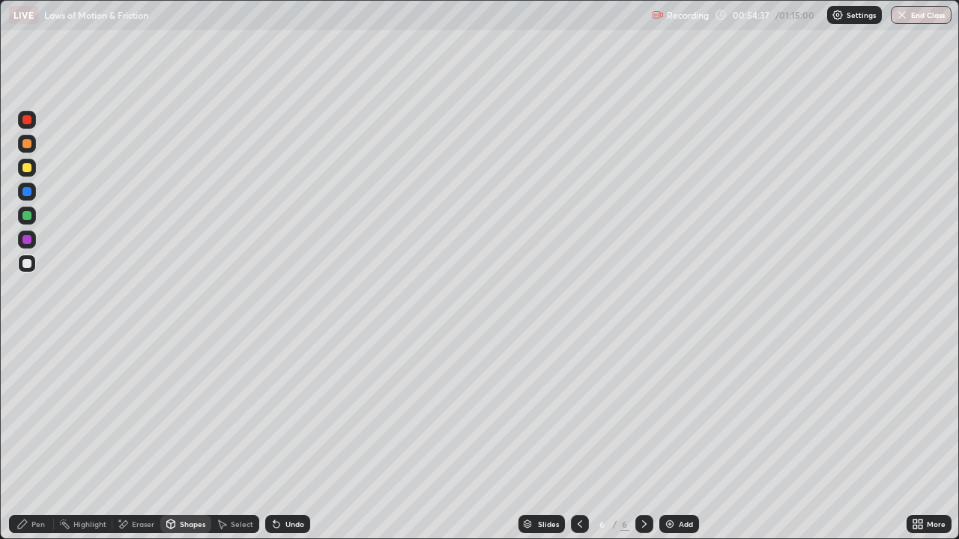
click at [29, 437] on div "Pen" at bounding box center [31, 524] width 45 height 18
click at [193, 437] on div "Shapes" at bounding box center [192, 524] width 25 height 7
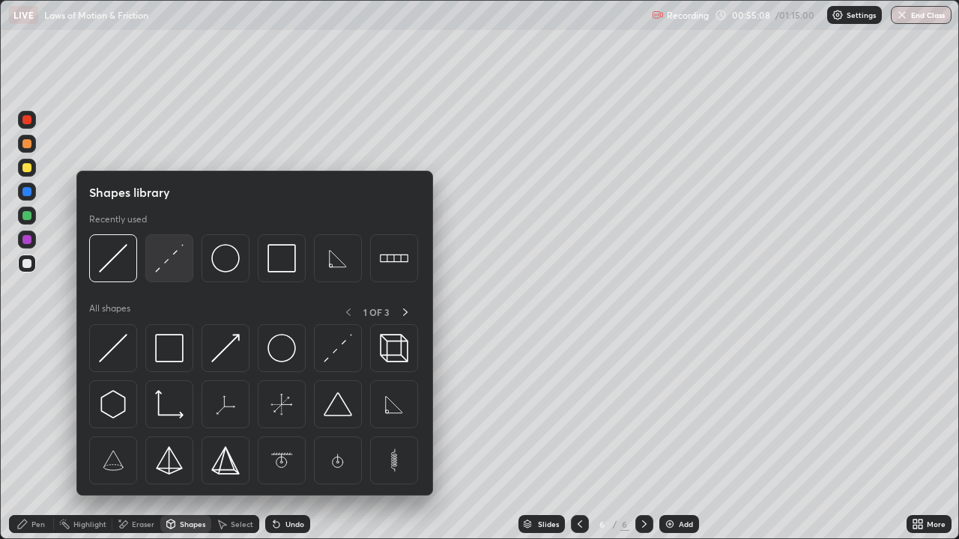
click at [172, 263] on img at bounding box center [169, 258] width 28 height 28
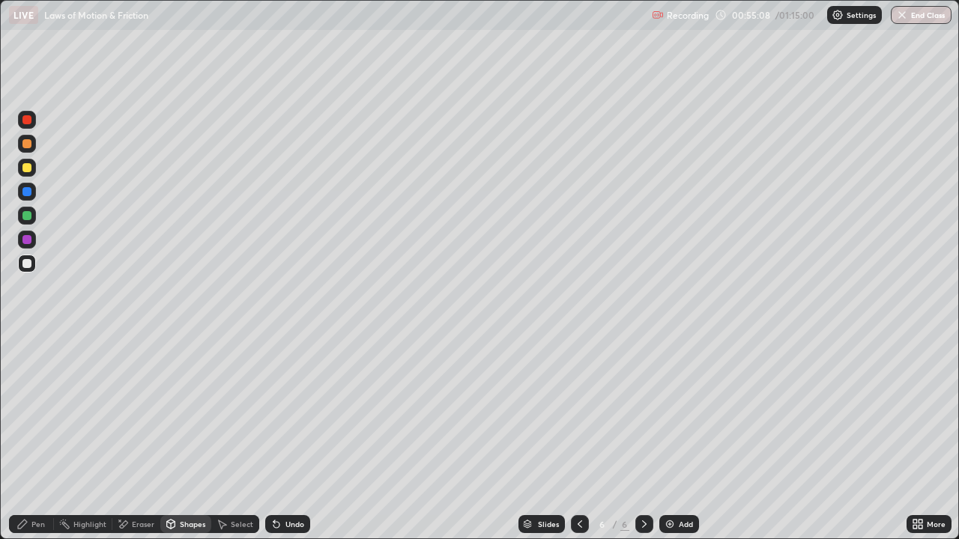
click at [28, 171] on div at bounding box center [26, 167] width 9 height 9
click at [33, 437] on div "Pen" at bounding box center [37, 524] width 13 height 7
click at [179, 437] on div "Shapes" at bounding box center [185, 524] width 51 height 18
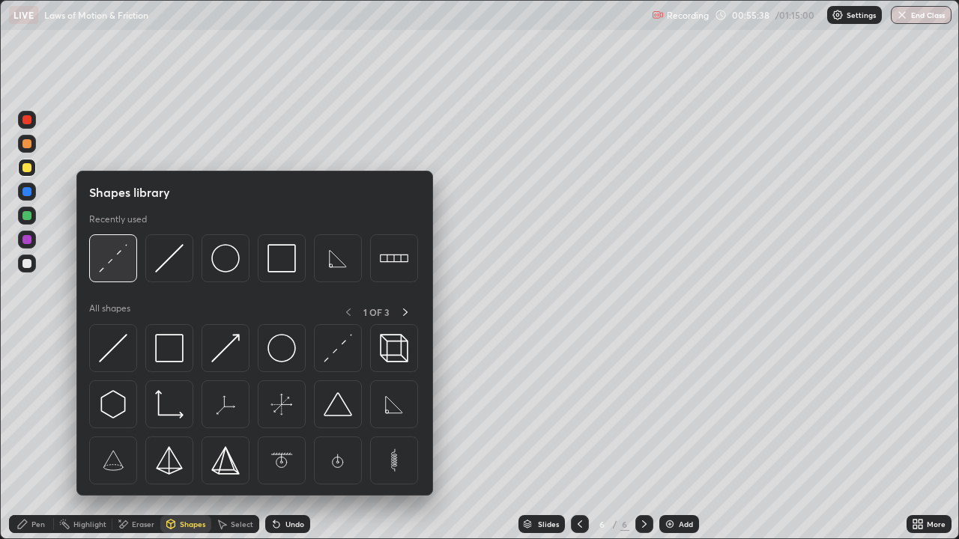
click at [108, 267] on img at bounding box center [113, 258] width 28 height 28
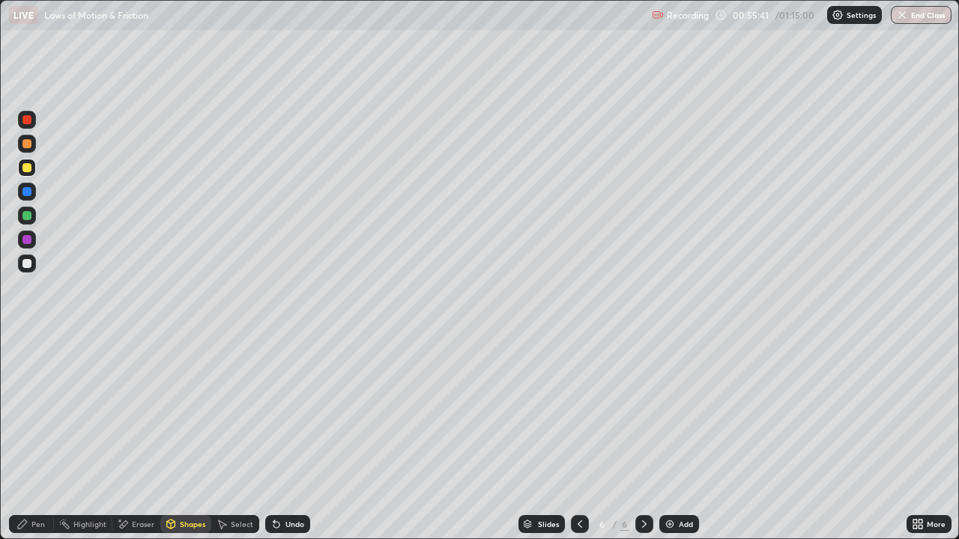
click at [18, 437] on icon at bounding box center [22, 524] width 9 height 9
click at [195, 437] on div "Shapes" at bounding box center [192, 524] width 25 height 7
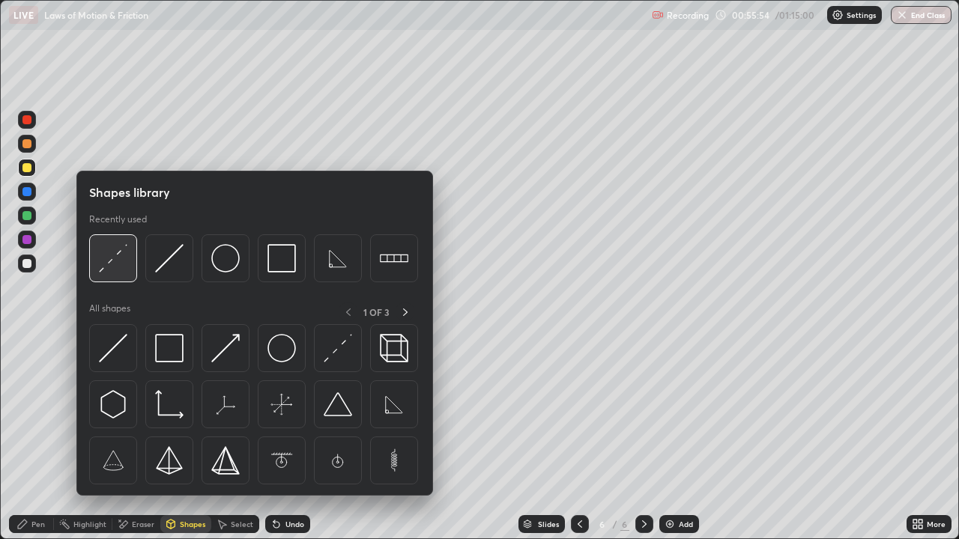
click at [115, 267] on img at bounding box center [113, 258] width 28 height 28
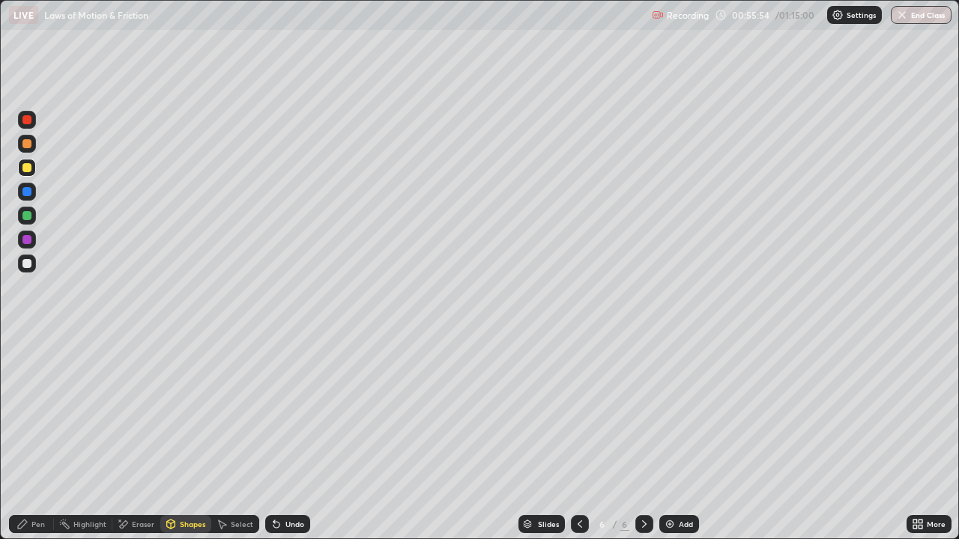
click at [27, 262] on div at bounding box center [26, 263] width 9 height 9
click at [24, 437] on icon at bounding box center [22, 524] width 9 height 9
click at [682, 437] on div "Add" at bounding box center [679, 524] width 40 height 18
click at [189, 437] on div "Shapes" at bounding box center [185, 524] width 51 height 18
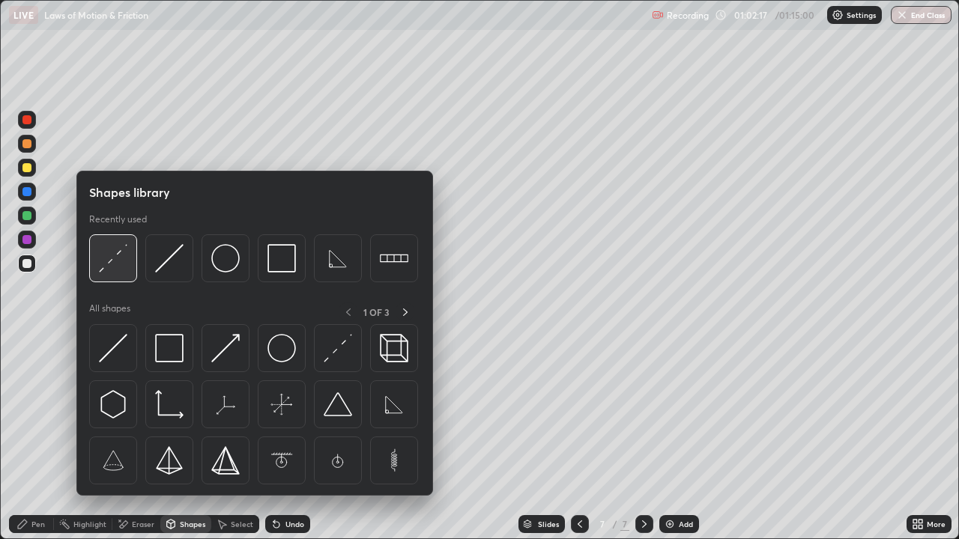
click at [111, 276] on div at bounding box center [113, 258] width 48 height 48
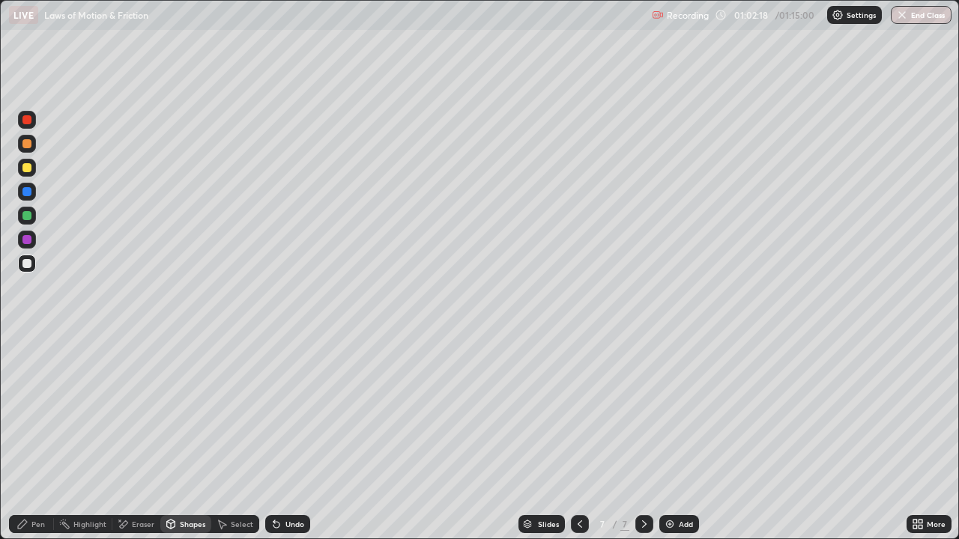
click at [474, 437] on div "Slides 7 / 7 Add" at bounding box center [608, 524] width 596 height 30
click at [191, 437] on div "Shapes" at bounding box center [192, 524] width 25 height 7
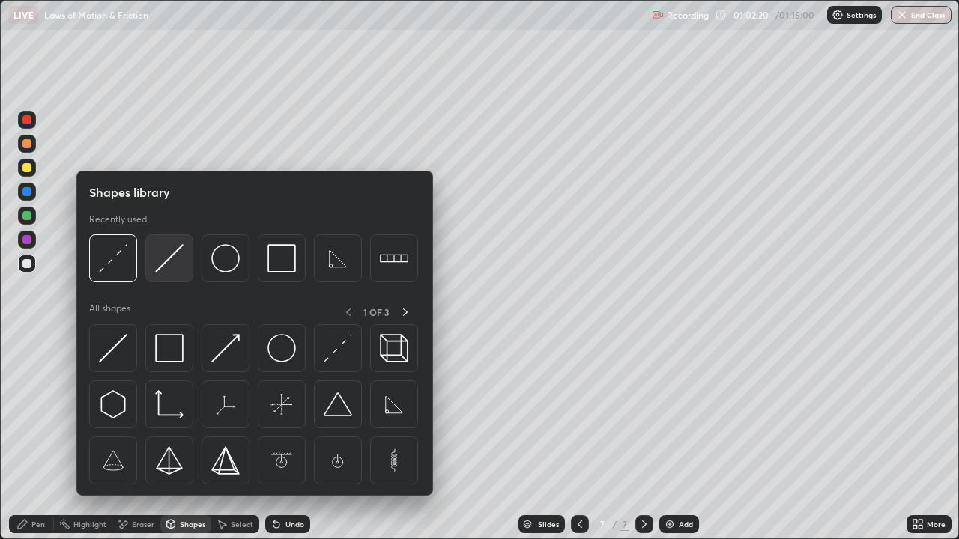
click at [166, 261] on img at bounding box center [169, 258] width 28 height 28
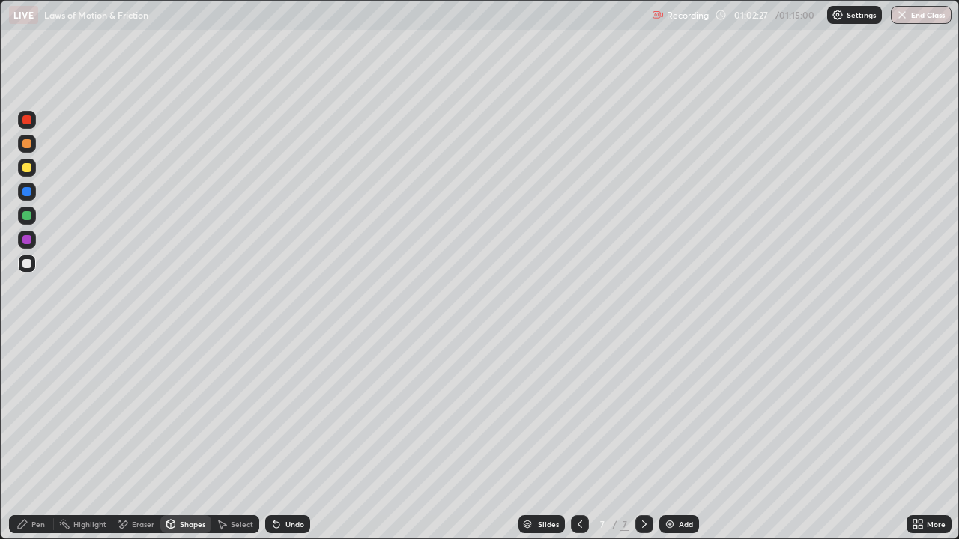
click at [198, 437] on div "Shapes" at bounding box center [192, 524] width 25 height 7
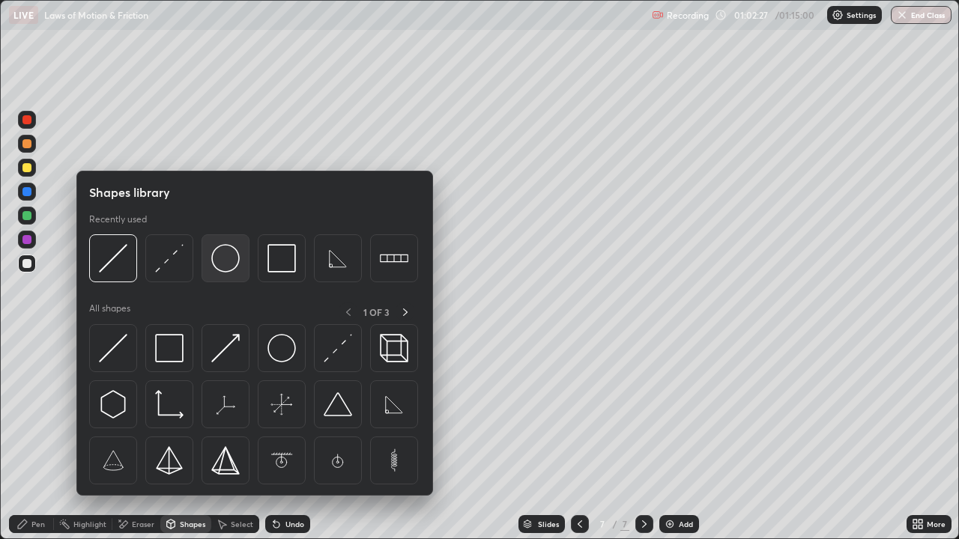
click at [230, 271] on img at bounding box center [225, 258] width 28 height 28
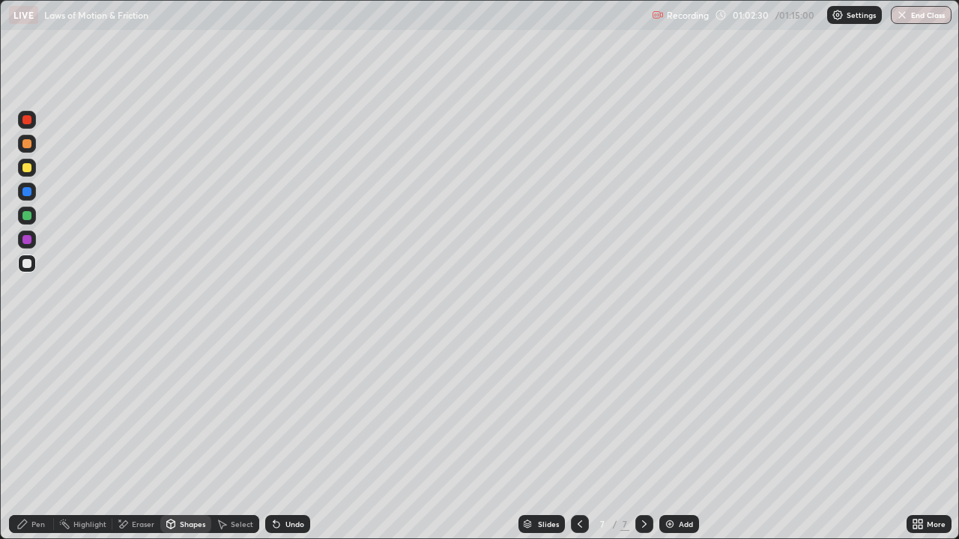
click at [190, 437] on div "Shapes" at bounding box center [192, 524] width 25 height 7
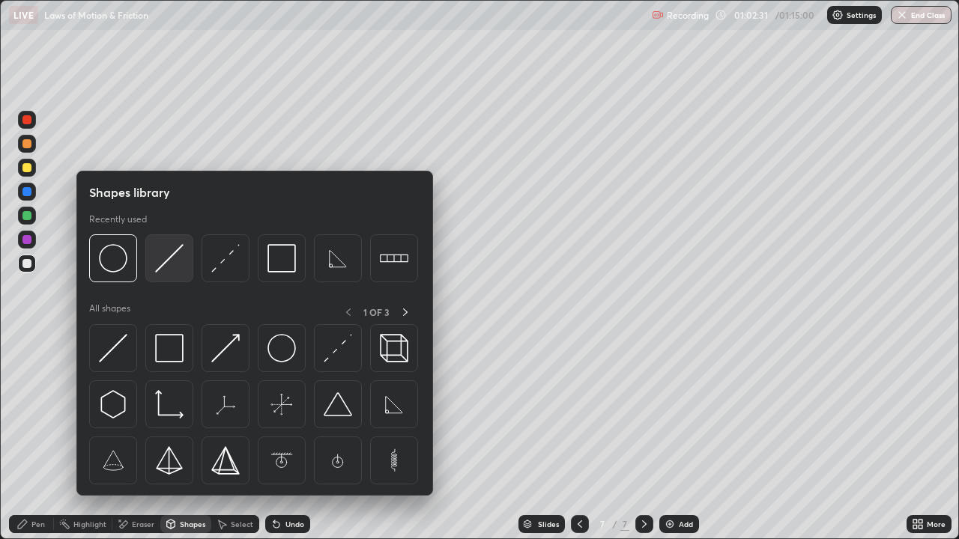
click at [165, 259] on img at bounding box center [169, 258] width 28 height 28
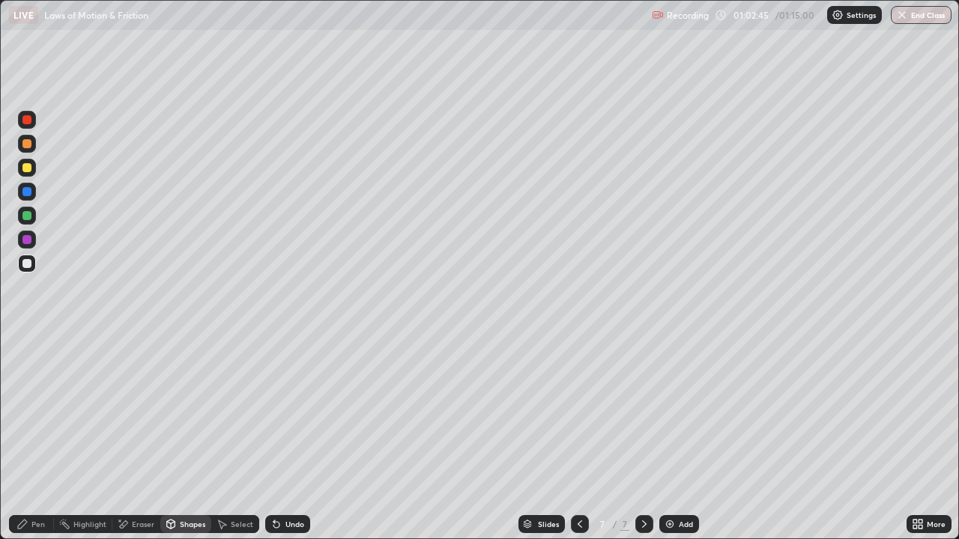
click at [28, 437] on icon at bounding box center [22, 524] width 12 height 12
click at [294, 437] on div "Undo" at bounding box center [294, 524] width 19 height 7
click at [47, 437] on div "Pen" at bounding box center [31, 524] width 45 height 18
click at [187, 437] on div "Shapes" at bounding box center [185, 524] width 51 height 18
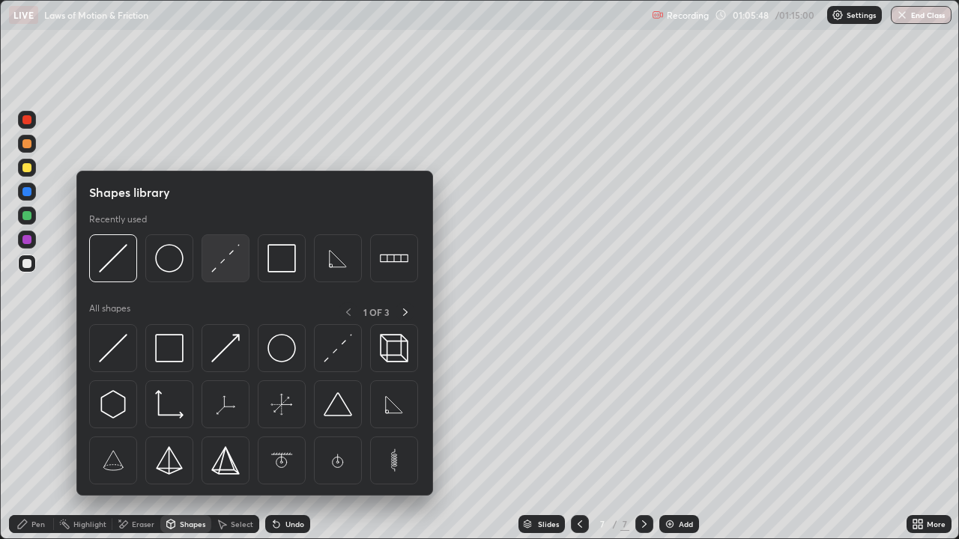
click at [222, 265] on img at bounding box center [225, 258] width 28 height 28
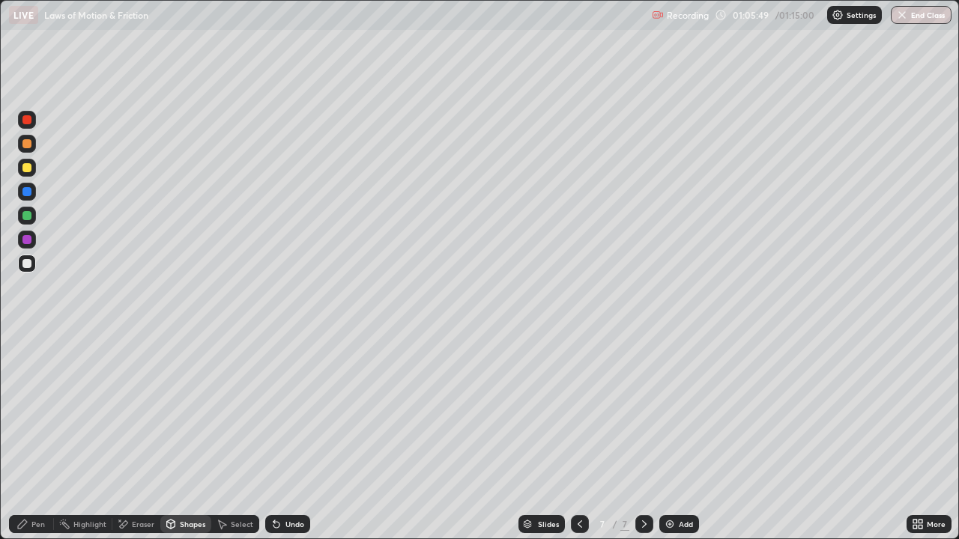
click at [25, 167] on div at bounding box center [26, 167] width 9 height 9
click at [25, 437] on icon at bounding box center [22, 524] width 12 height 12
click at [288, 437] on div "Undo" at bounding box center [294, 524] width 19 height 7
click at [171, 437] on icon at bounding box center [171, 526] width 0 height 5
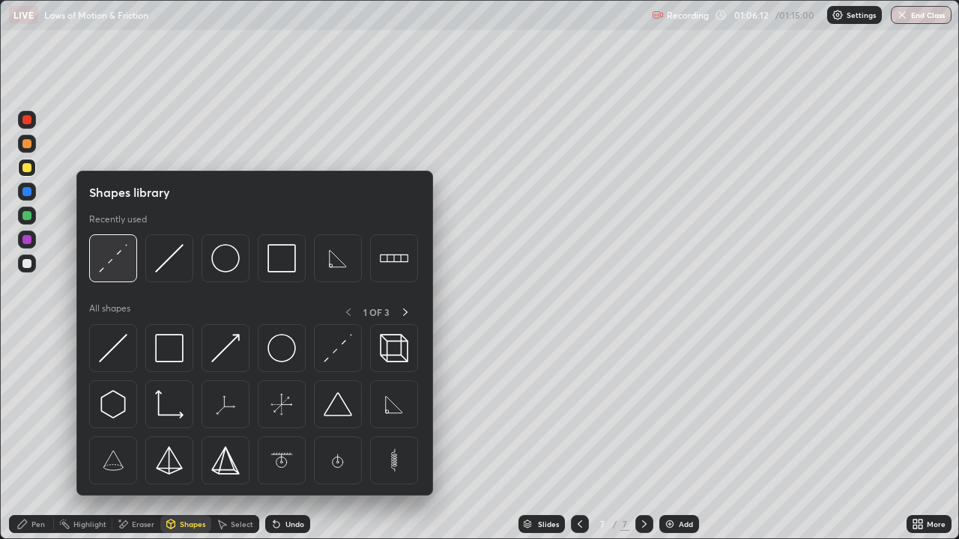
click at [117, 267] on img at bounding box center [113, 258] width 28 height 28
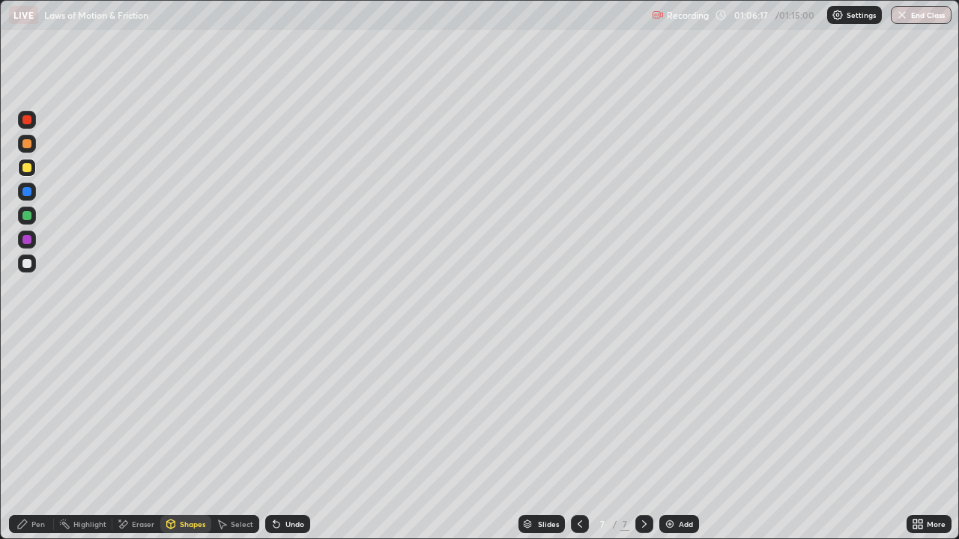
click at [32, 437] on div "Pen" at bounding box center [37, 524] width 13 height 7
click at [181, 437] on div "Shapes" at bounding box center [192, 524] width 25 height 7
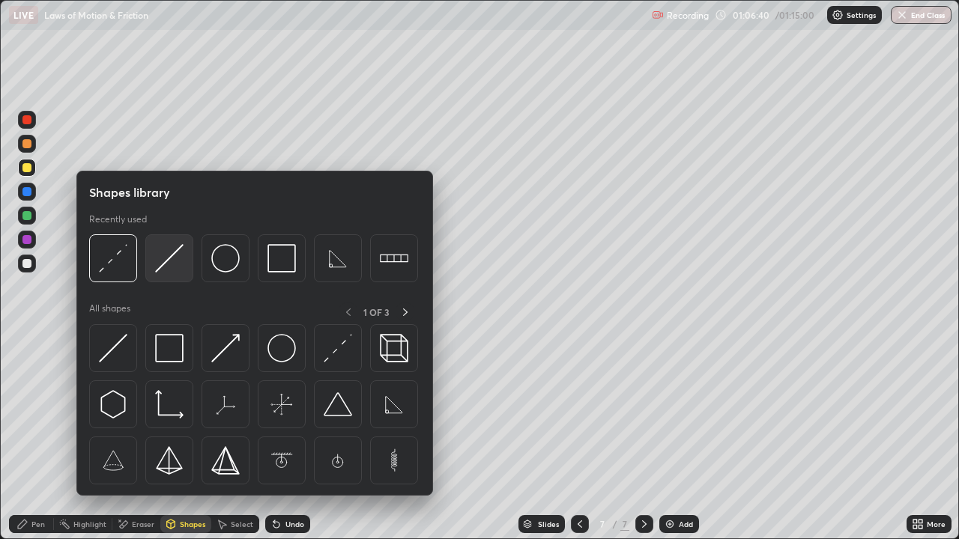
click at [169, 258] on img at bounding box center [169, 258] width 28 height 28
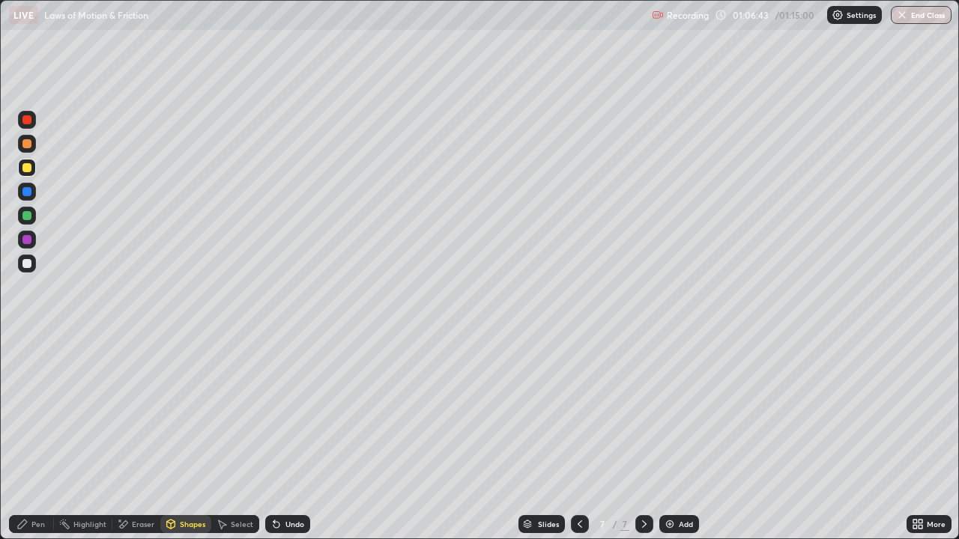
click at [34, 437] on div "Pen" at bounding box center [37, 524] width 13 height 7
click at [188, 437] on div "Shapes" at bounding box center [185, 524] width 51 height 18
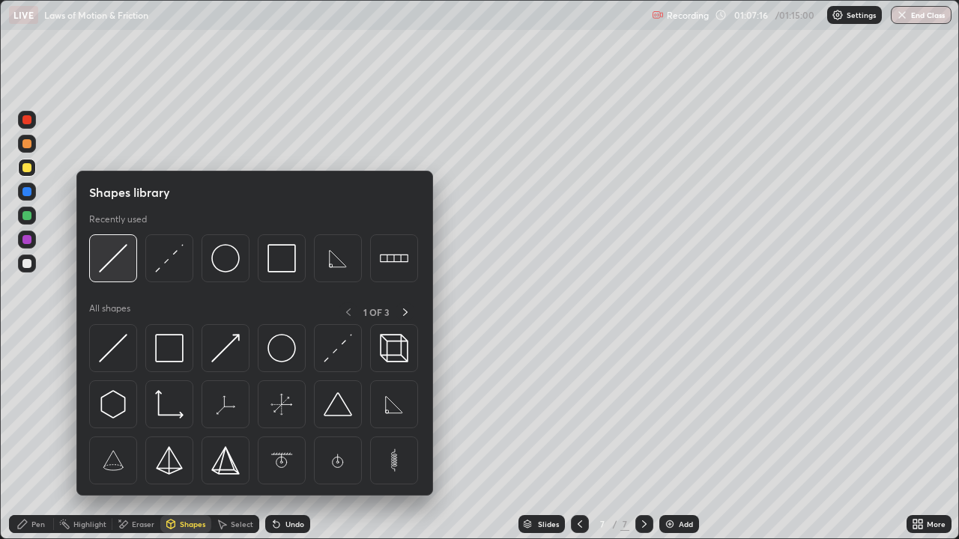
click at [126, 257] on img at bounding box center [113, 258] width 28 height 28
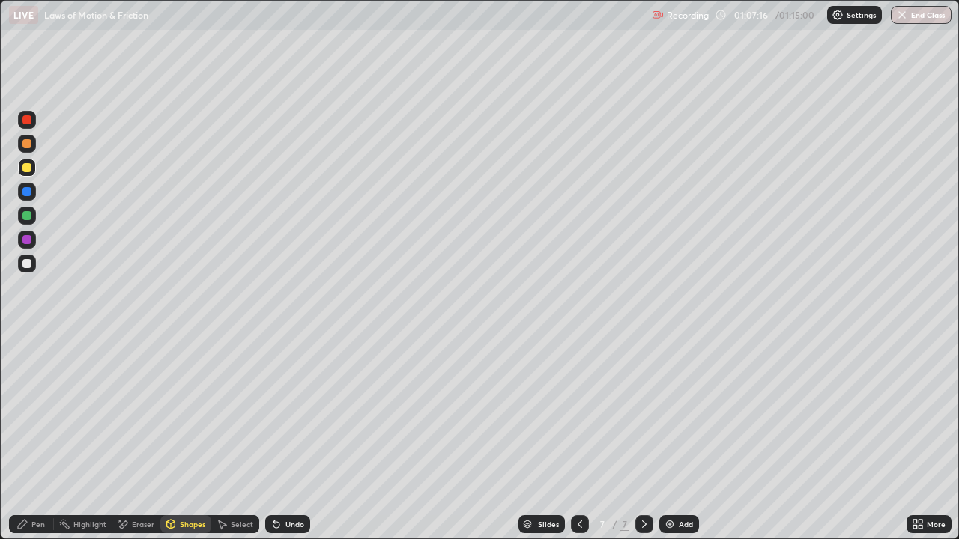
click at [25, 261] on div at bounding box center [26, 263] width 9 height 9
click at [28, 166] on div at bounding box center [26, 167] width 9 height 9
click at [297, 437] on div "Undo" at bounding box center [287, 524] width 45 height 18
click at [31, 437] on div "Pen" at bounding box center [31, 524] width 45 height 18
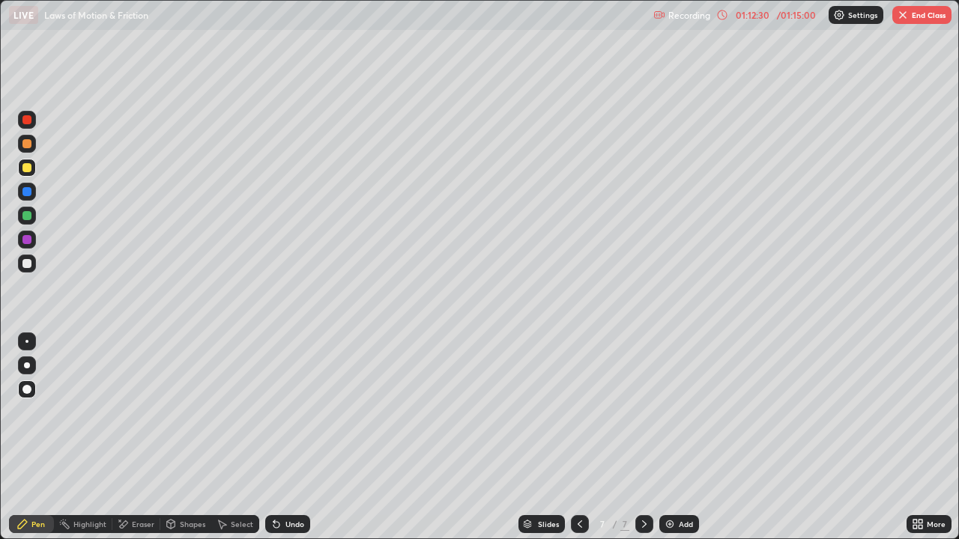
click at [903, 16] on img "button" at bounding box center [902, 15] width 12 height 12
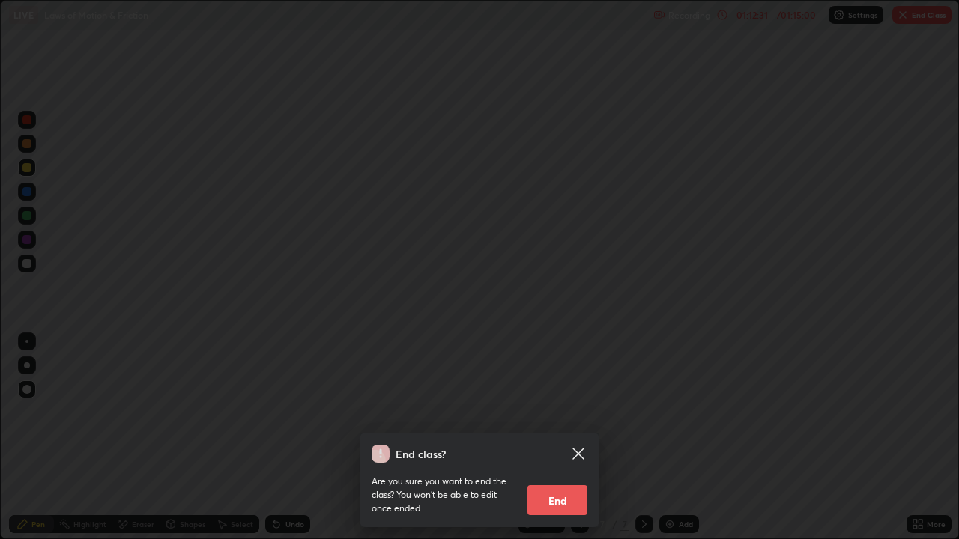
click at [553, 437] on button "End" at bounding box center [557, 500] width 60 height 30
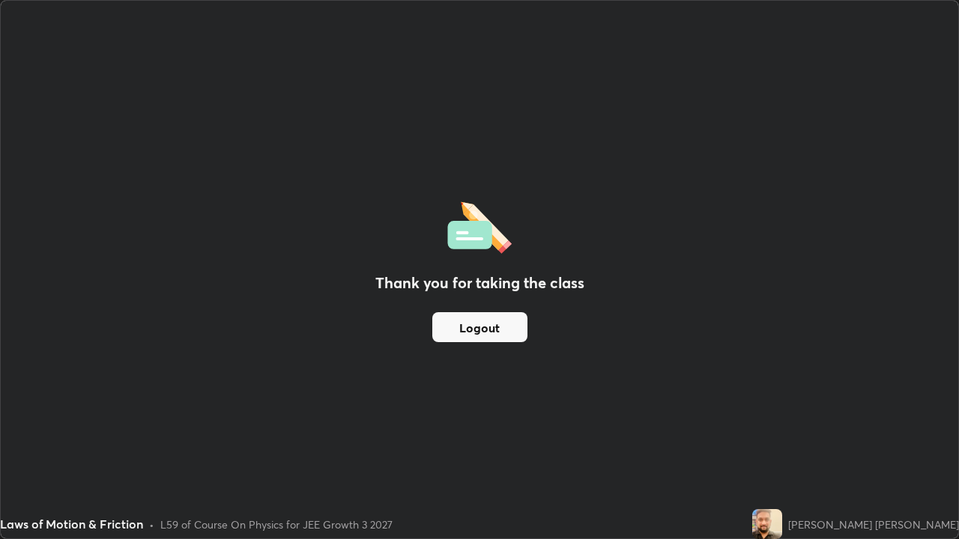
click at [504, 327] on button "Logout" at bounding box center [479, 327] width 95 height 30
